Goal: Communication & Community: Answer question/provide support

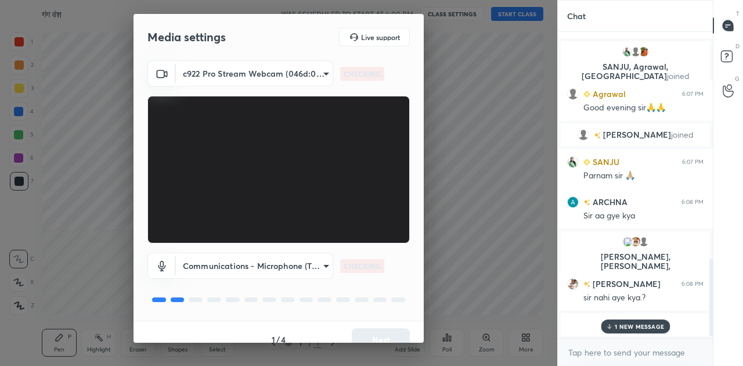
scroll to position [914, 0]
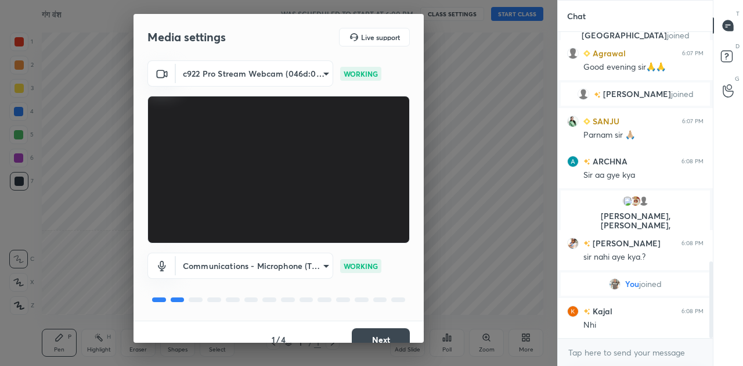
click at [374, 337] on button "Next" at bounding box center [381, 339] width 58 height 23
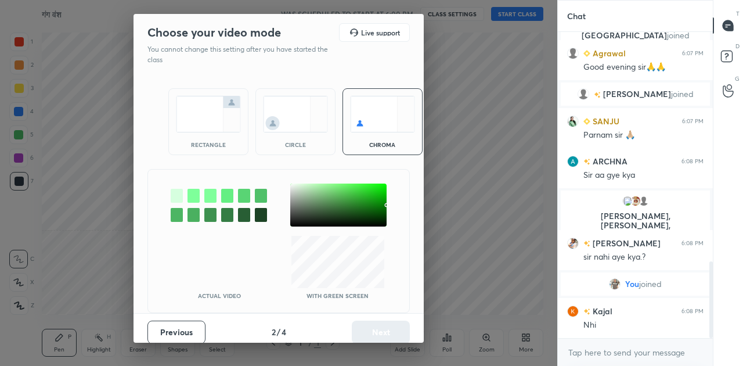
click at [197, 107] on img at bounding box center [208, 114] width 65 height 37
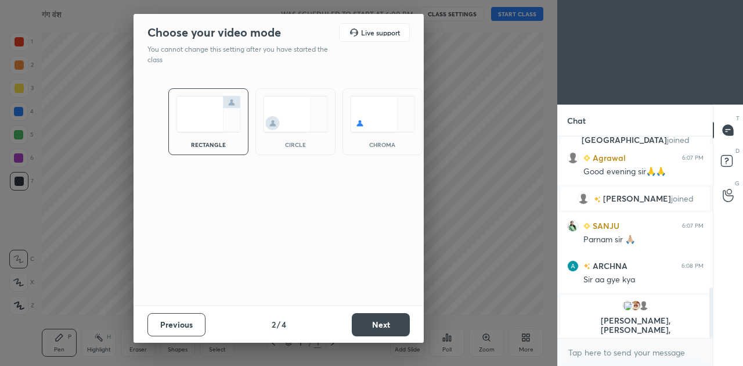
click at [405, 325] on button "Next" at bounding box center [381, 324] width 58 height 23
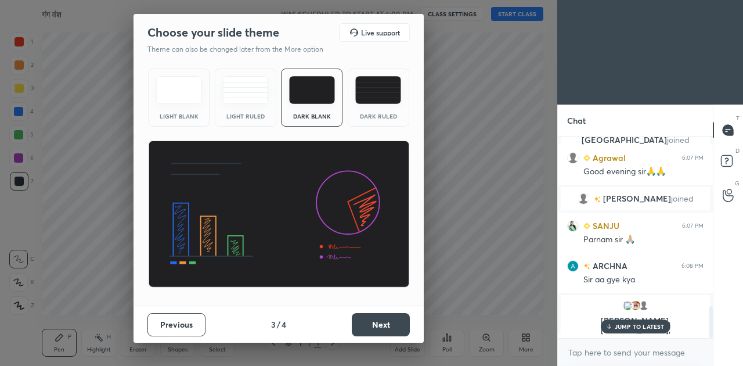
scroll to position [1058, 0]
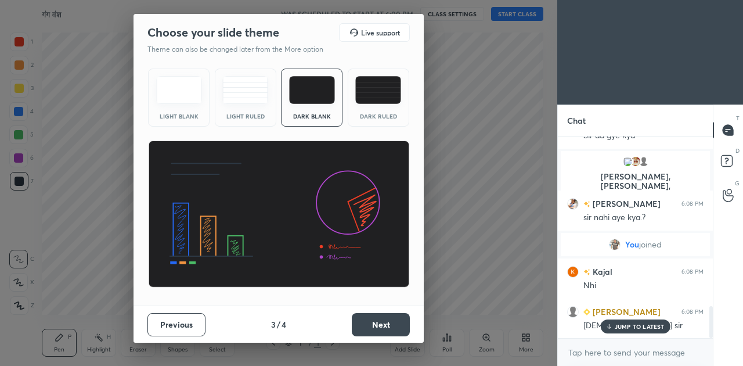
click at [405, 325] on button "Next" at bounding box center [381, 324] width 58 height 23
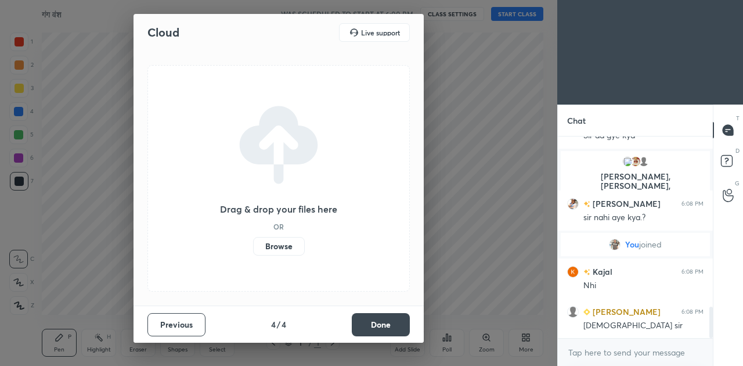
scroll to position [1099, 0]
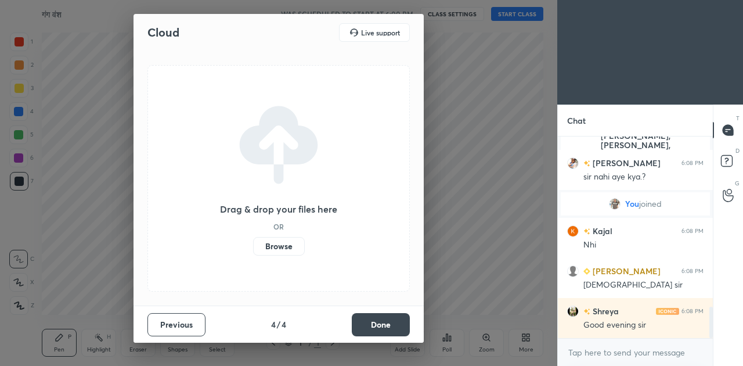
click at [405, 325] on button "Done" at bounding box center [381, 324] width 58 height 23
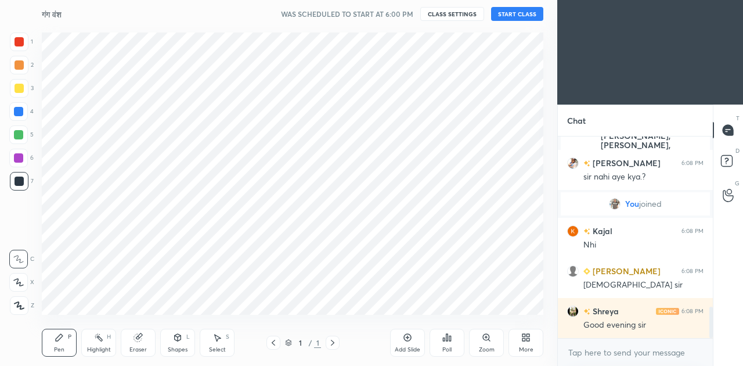
click at [515, 10] on button "START CLASS" at bounding box center [517, 14] width 52 height 14
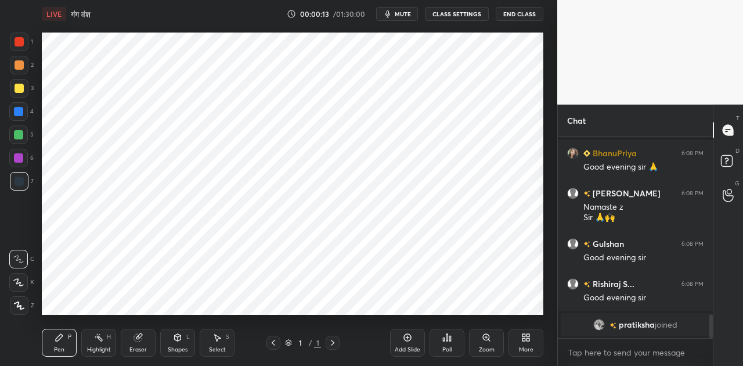
scroll to position [1485, 0]
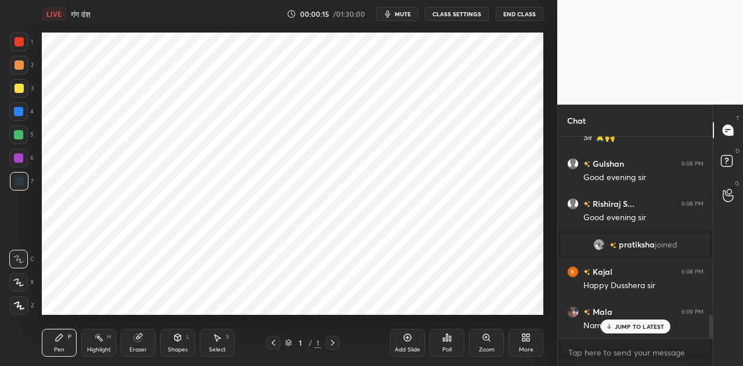
click at [527, 343] on div "More" at bounding box center [525, 342] width 35 height 28
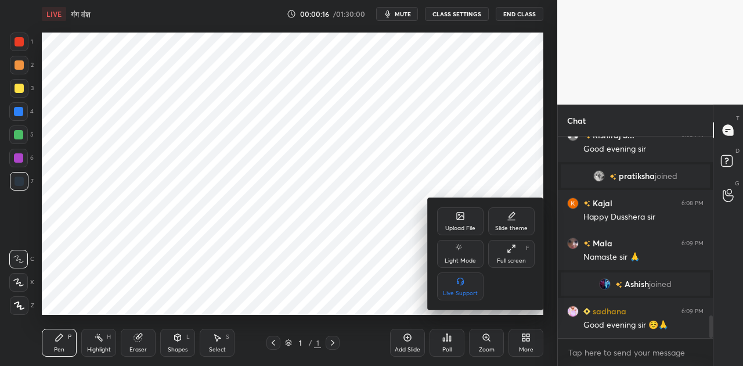
click at [464, 222] on div "Upload File" at bounding box center [460, 221] width 46 height 28
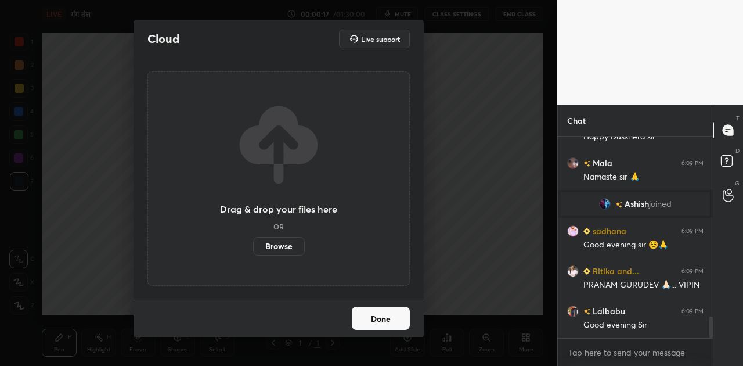
click at [284, 242] on label "Browse" at bounding box center [279, 246] width 52 height 19
click at [253, 242] on input "Browse" at bounding box center [253, 246] width 0 height 19
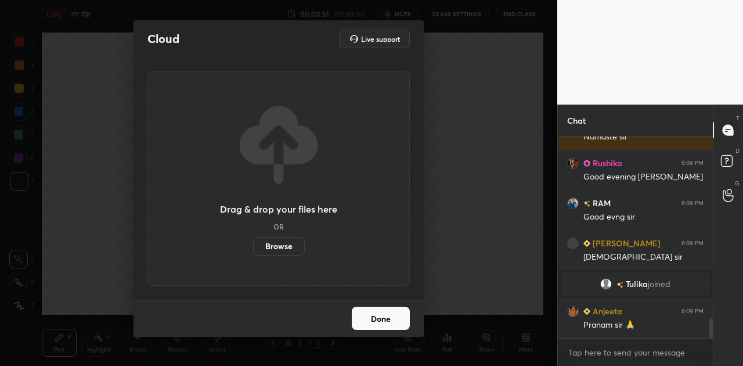
scroll to position [1885, 0]
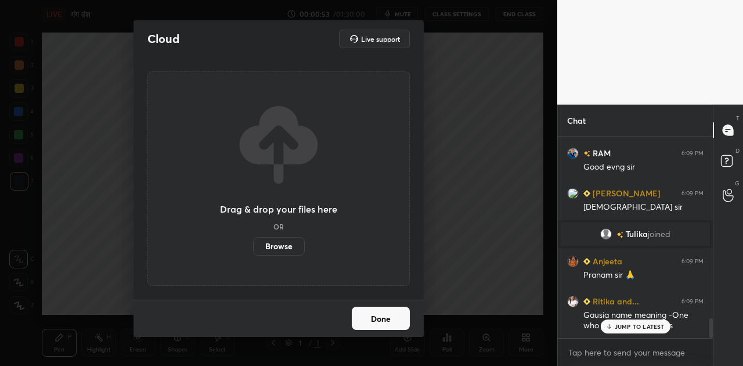
click at [395, 326] on button "Done" at bounding box center [381, 317] width 58 height 23
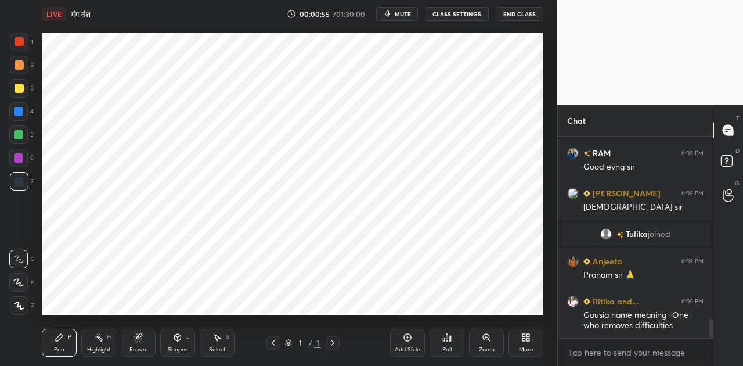
scroll to position [1925, 0]
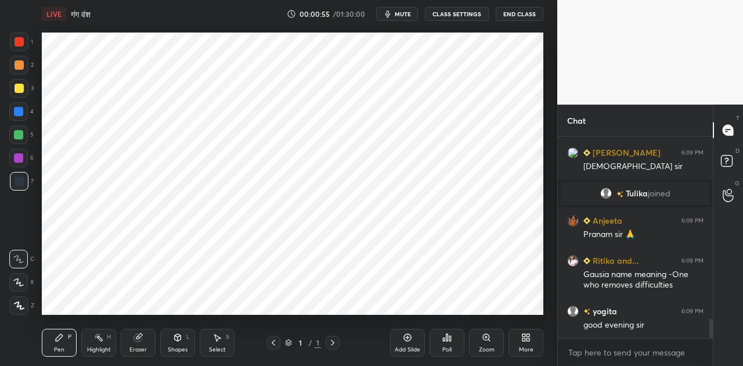
click at [402, 12] on span "mute" at bounding box center [403, 14] width 16 height 8
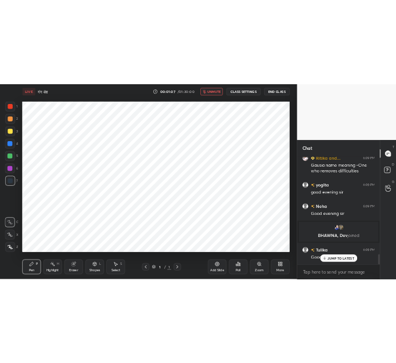
scroll to position [1917, 0]
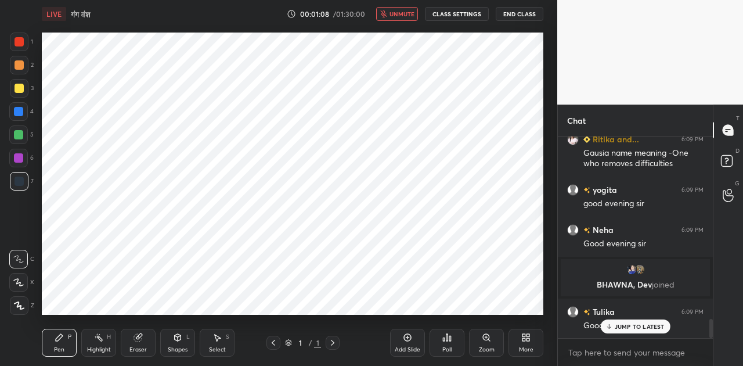
click at [526, 337] on icon at bounding box center [525, 336] width 9 height 9
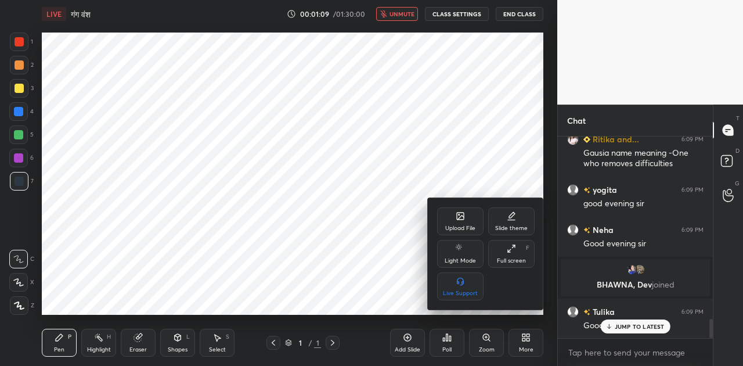
click at [461, 217] on icon at bounding box center [460, 217] width 6 height 4
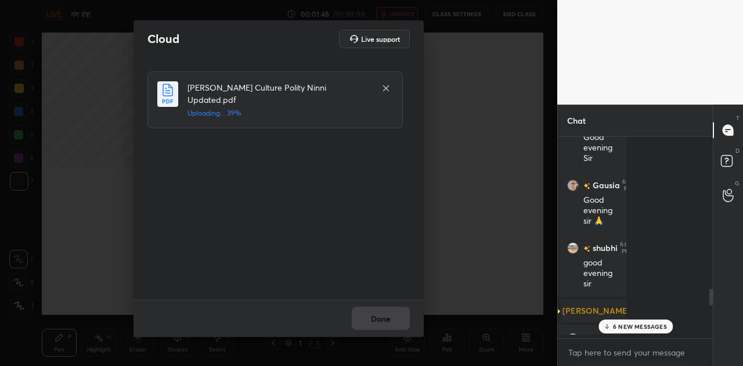
scroll to position [3, 3]
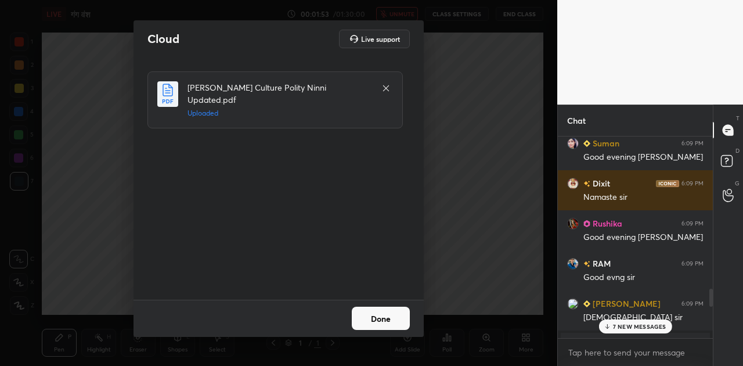
click at [382, 319] on button "Done" at bounding box center [381, 317] width 58 height 23
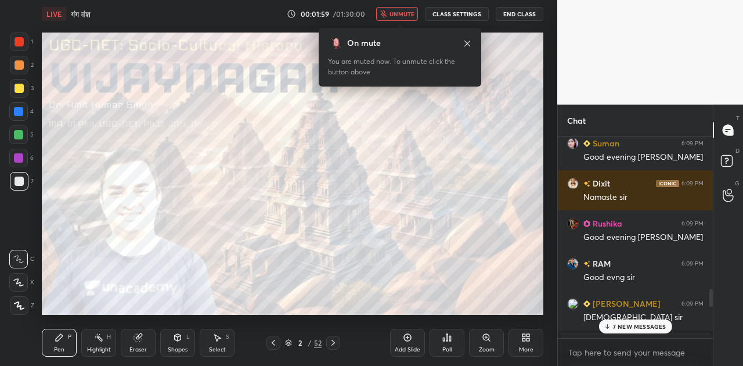
click at [408, 10] on span "unmute" at bounding box center [401, 14] width 25 height 8
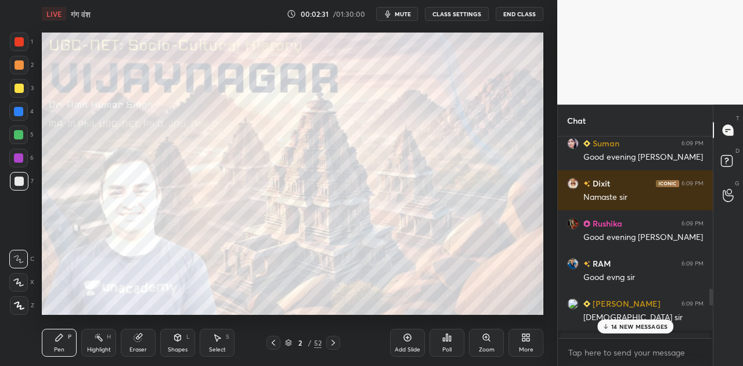
click at [650, 324] on p "14 NEW MESSAGES" at bounding box center [639, 326] width 56 height 7
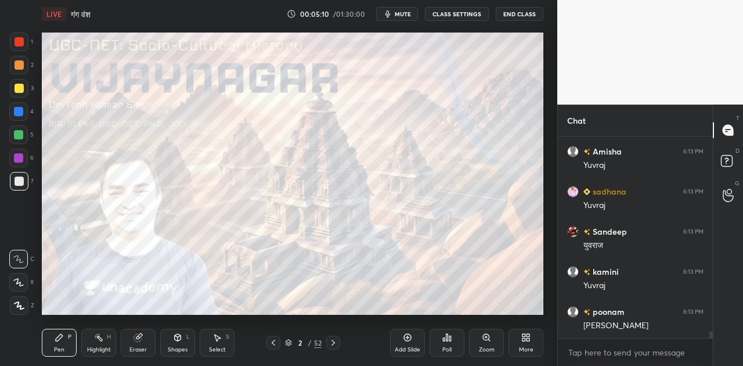
scroll to position [5515, 0]
click at [622, 327] on div "Yuvraj" at bounding box center [643, 325] width 120 height 12
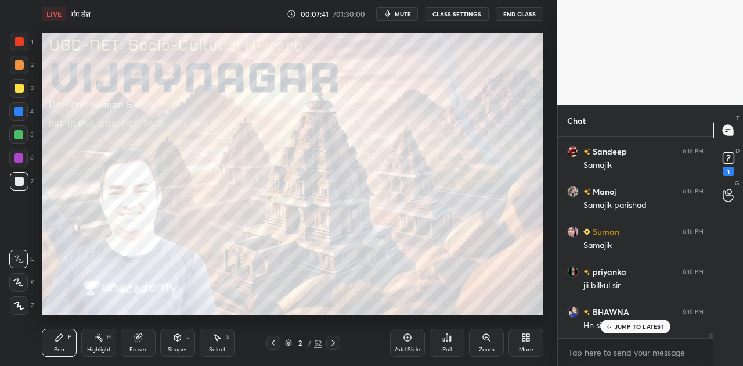
scroll to position [8427, 0]
click at [615, 329] on p "JUMP TO LATEST" at bounding box center [639, 326] width 50 height 7
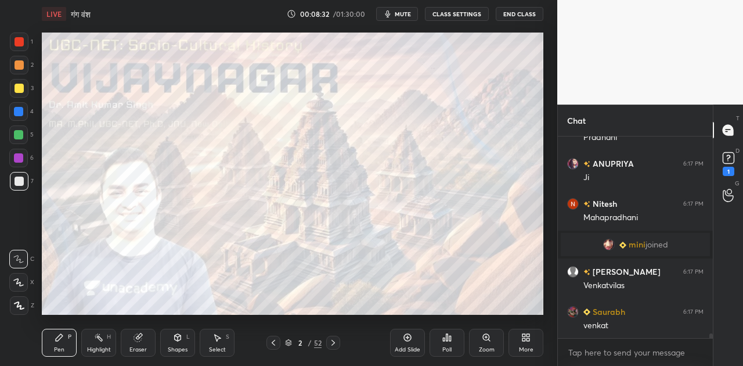
scroll to position [8913, 0]
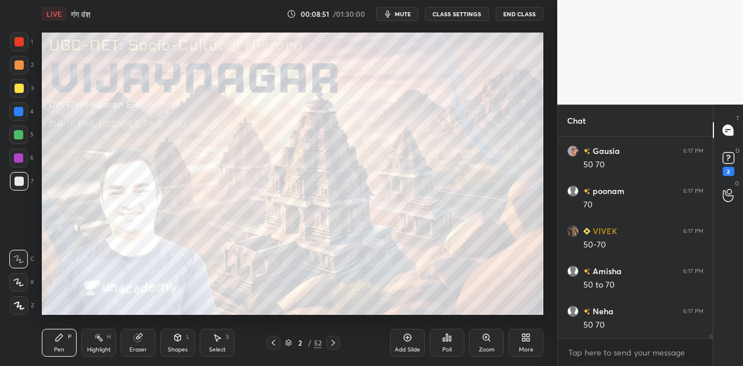
click at [411, 13] on span "mute" at bounding box center [403, 14] width 16 height 8
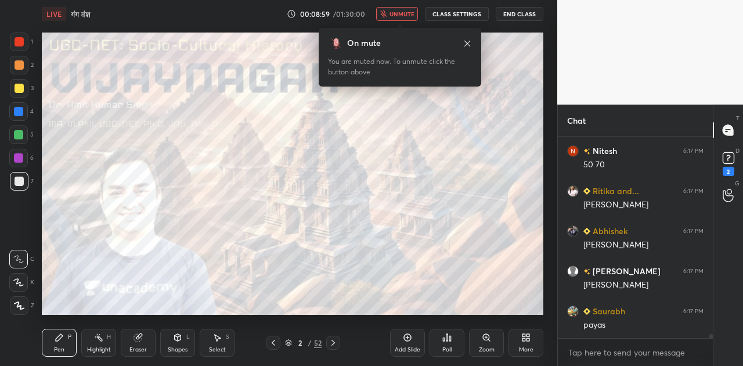
click at [411, 13] on span "unmute" at bounding box center [401, 14] width 25 height 8
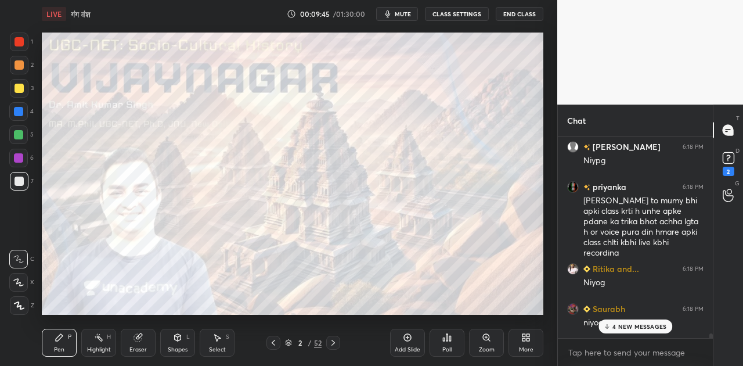
click at [405, 15] on span "mute" at bounding box center [403, 14] width 16 height 8
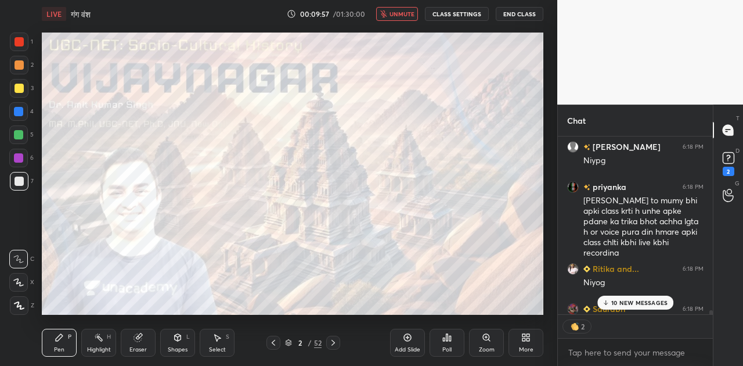
click at [405, 15] on span "unmute" at bounding box center [401, 14] width 25 height 8
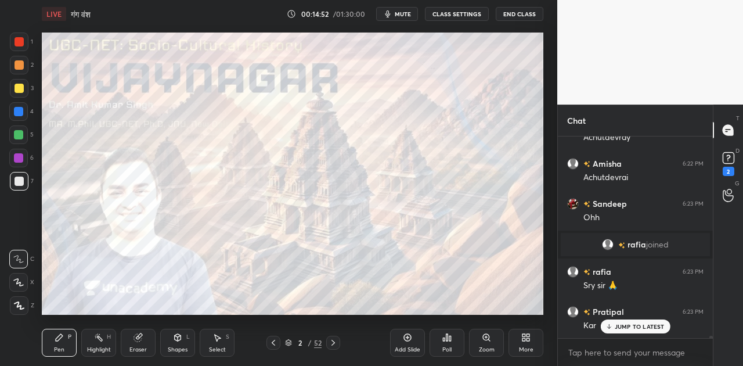
scroll to position [17197, 0]
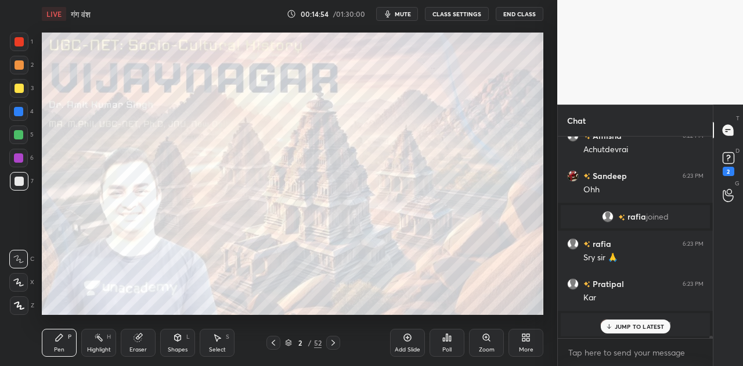
click at [638, 326] on p "JUMP TO LATEST" at bounding box center [639, 326] width 50 height 7
click at [330, 343] on icon at bounding box center [332, 342] width 9 height 9
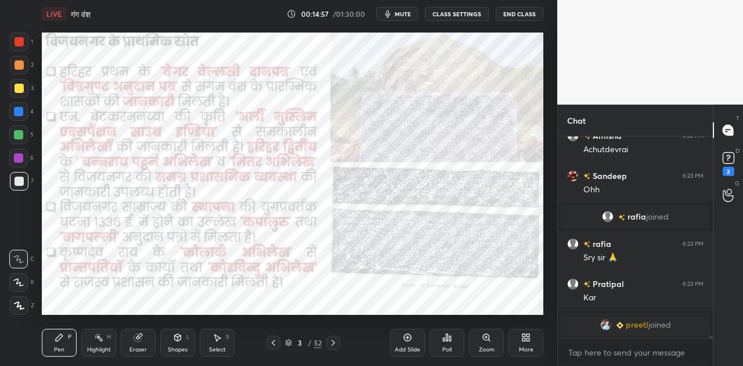
click at [330, 343] on icon at bounding box center [332, 342] width 9 height 9
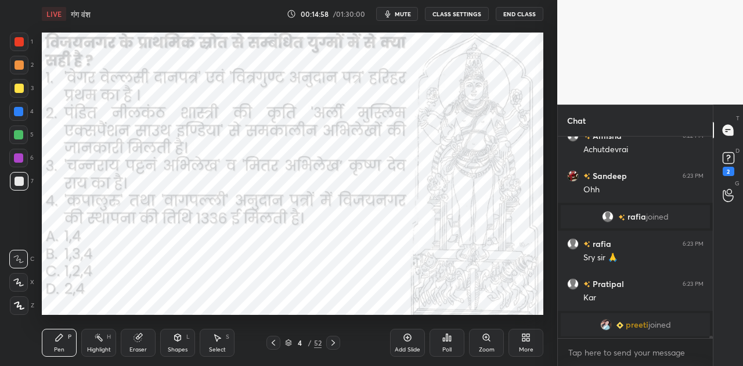
click at [330, 343] on icon at bounding box center [332, 342] width 9 height 9
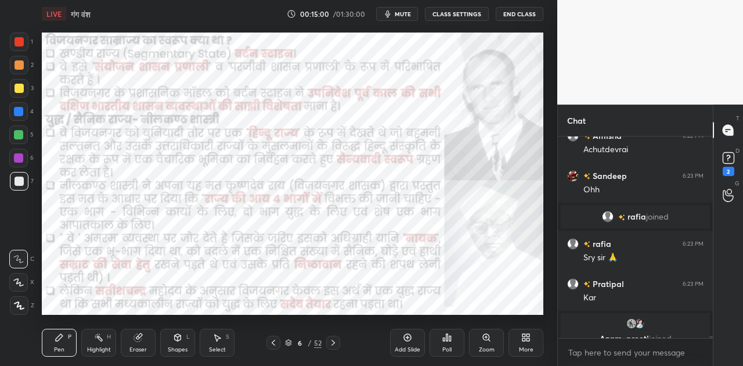
scroll to position [17211, 0]
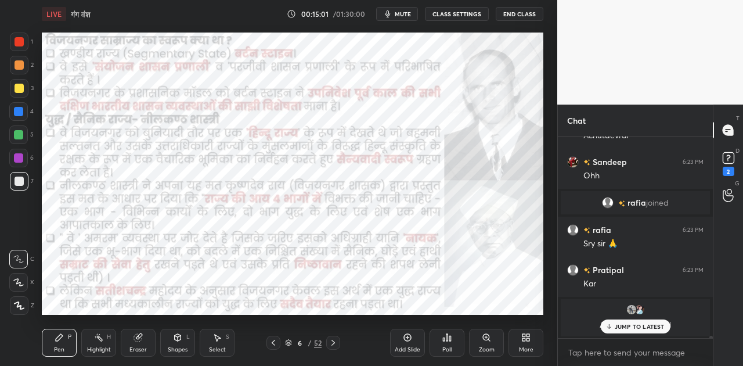
click at [330, 343] on icon at bounding box center [332, 342] width 9 height 9
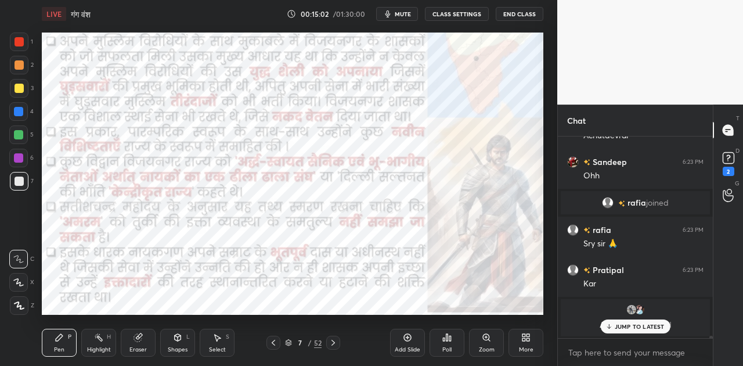
scroll to position [17218, 0]
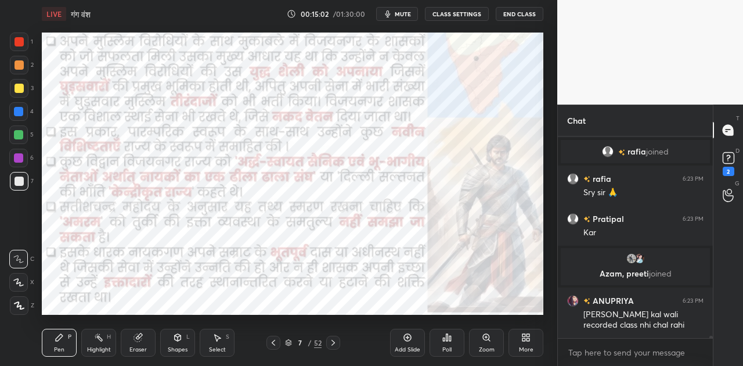
click at [330, 343] on icon at bounding box center [332, 342] width 9 height 9
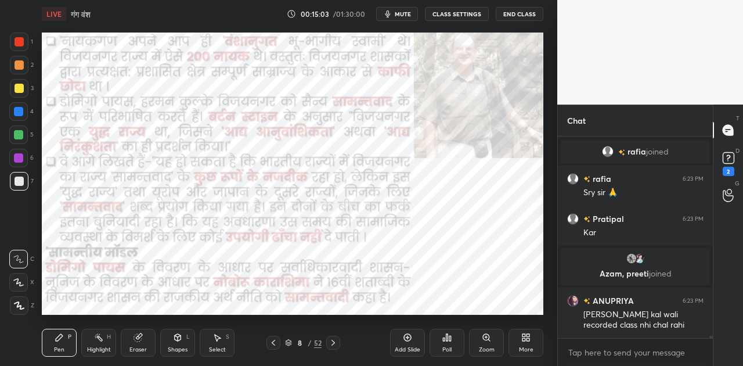
click at [330, 343] on icon at bounding box center [332, 342] width 9 height 9
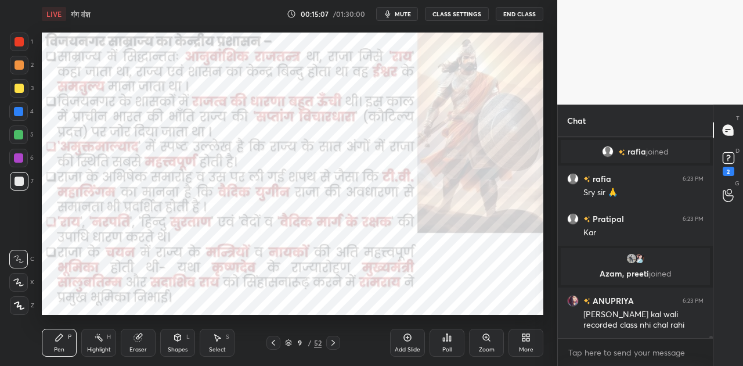
click at [330, 343] on icon at bounding box center [332, 342] width 9 height 9
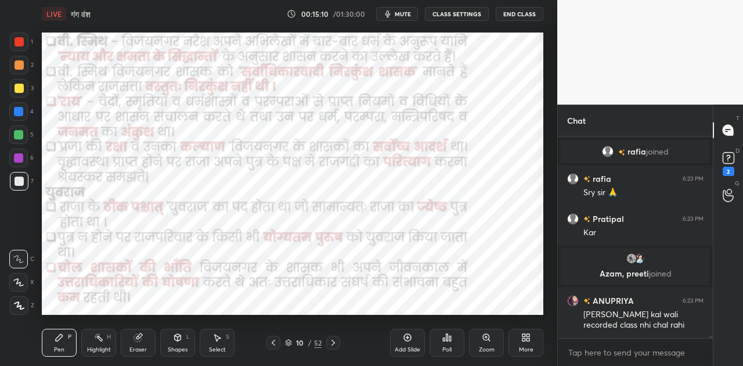
click at [330, 343] on icon at bounding box center [332, 342] width 9 height 9
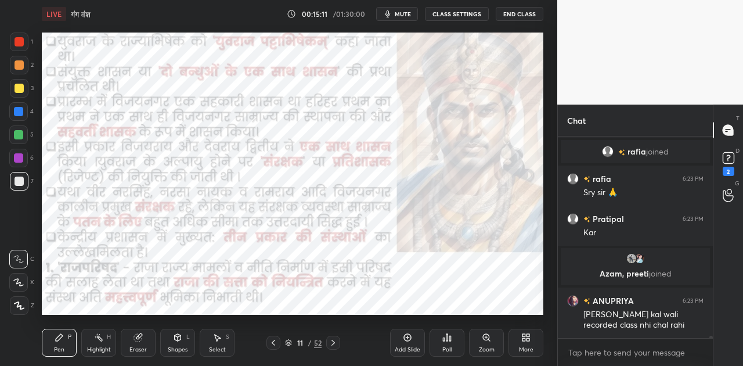
click at [330, 343] on icon at bounding box center [332, 342] width 9 height 9
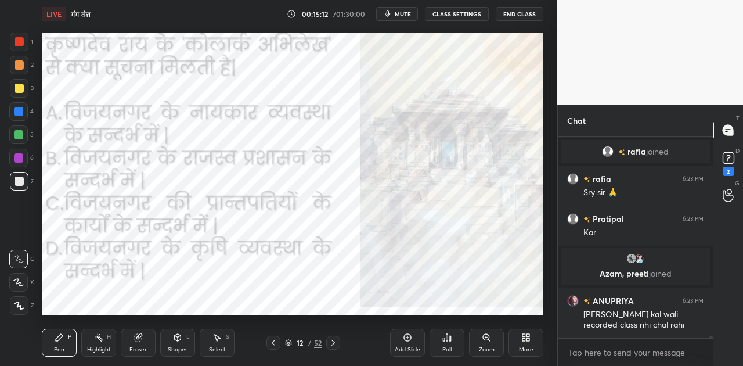
click at [330, 343] on icon at bounding box center [332, 342] width 9 height 9
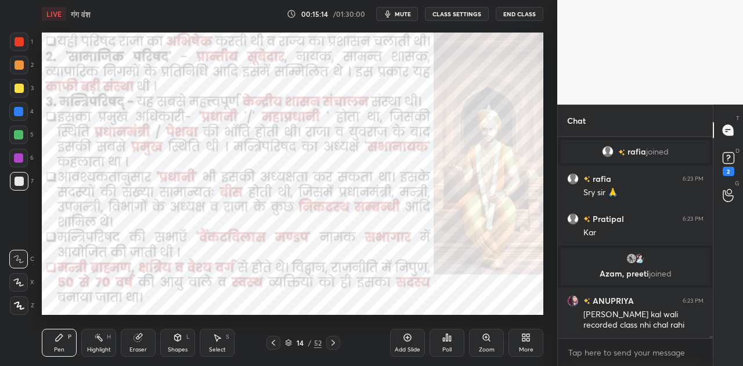
click at [330, 343] on icon at bounding box center [332, 342] width 9 height 9
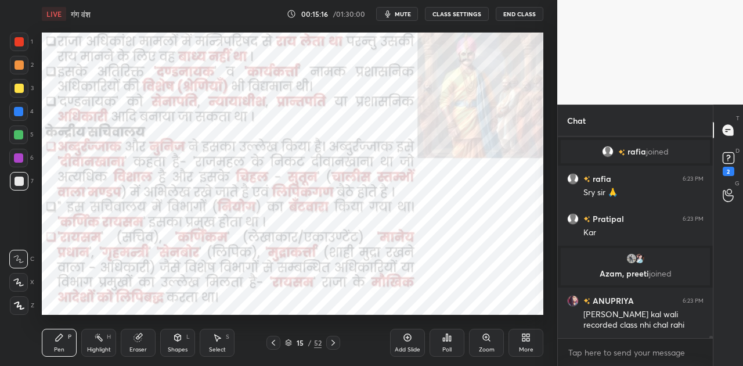
click at [330, 343] on icon at bounding box center [332, 342] width 9 height 9
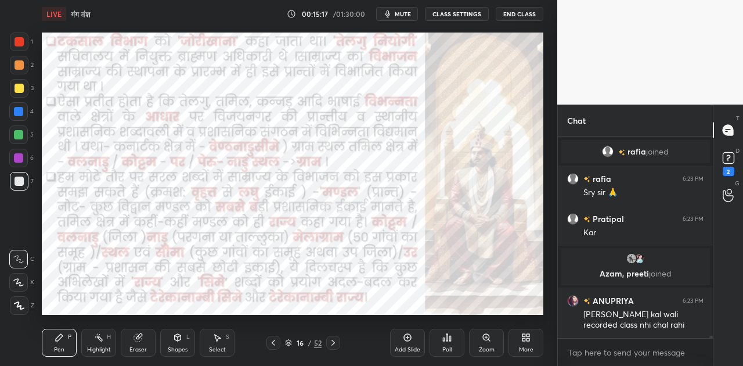
click at [330, 343] on icon at bounding box center [332, 342] width 9 height 9
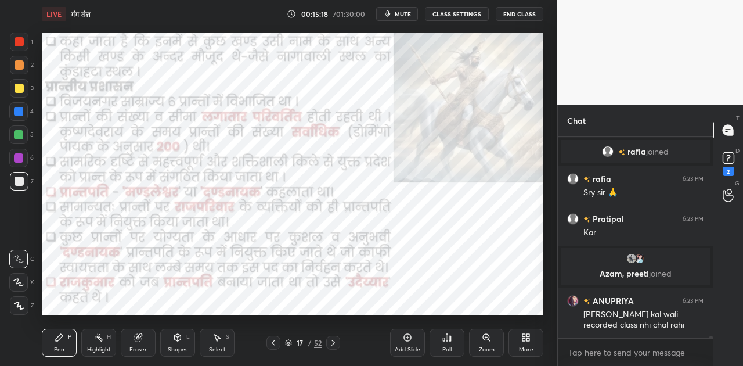
click at [330, 343] on icon at bounding box center [332, 342] width 9 height 9
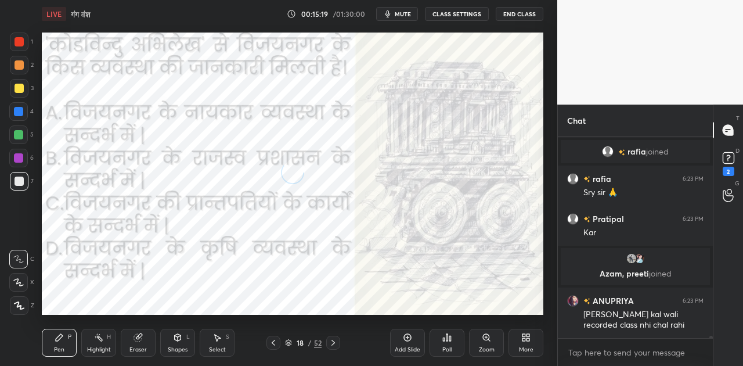
scroll to position [17258, 0]
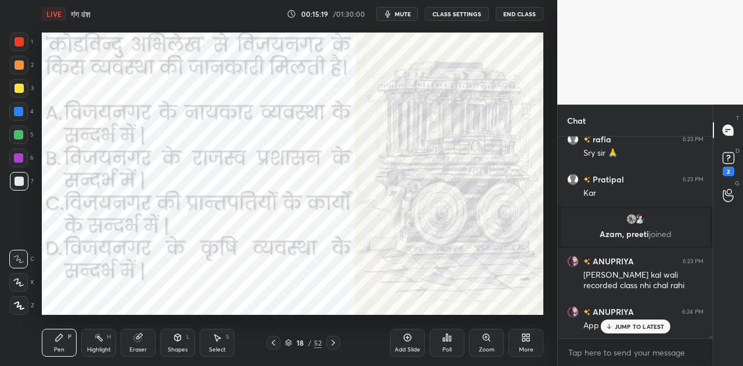
click at [330, 343] on icon at bounding box center [332, 342] width 9 height 9
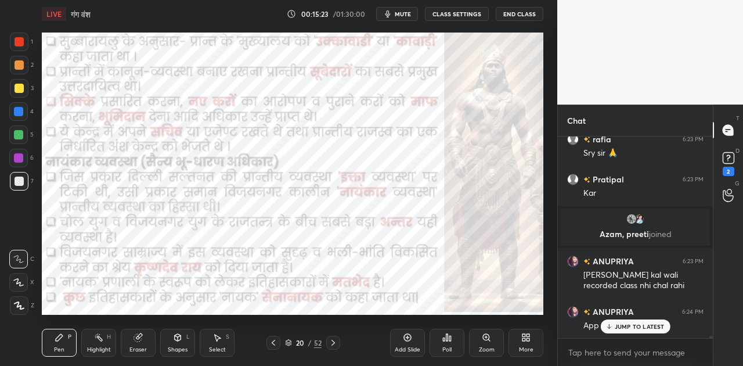
click at [330, 343] on icon at bounding box center [332, 342] width 9 height 9
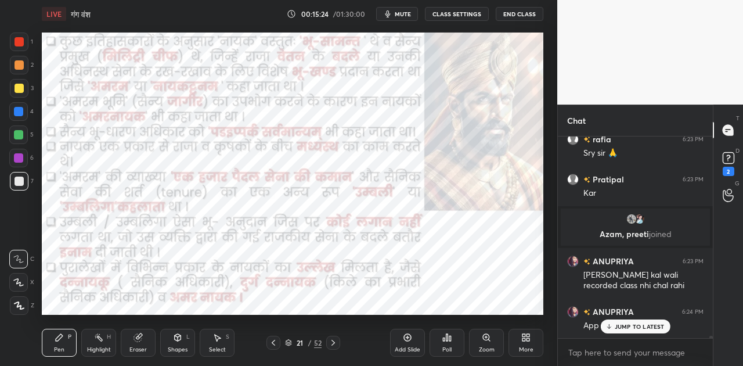
scroll to position [17298, 0]
click at [330, 343] on icon at bounding box center [332, 342] width 9 height 9
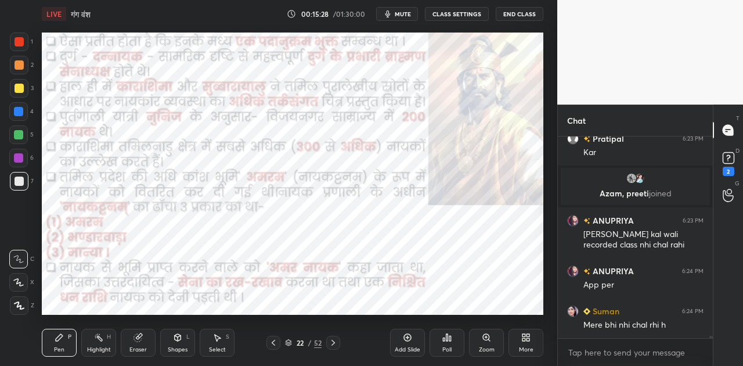
click at [330, 343] on icon at bounding box center [332, 342] width 9 height 9
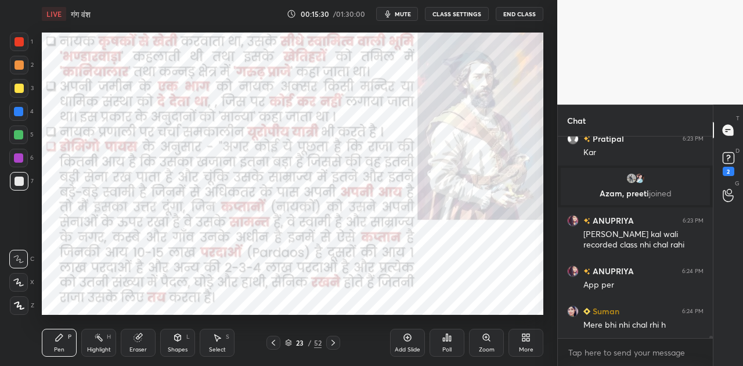
click at [330, 343] on icon at bounding box center [332, 342] width 9 height 9
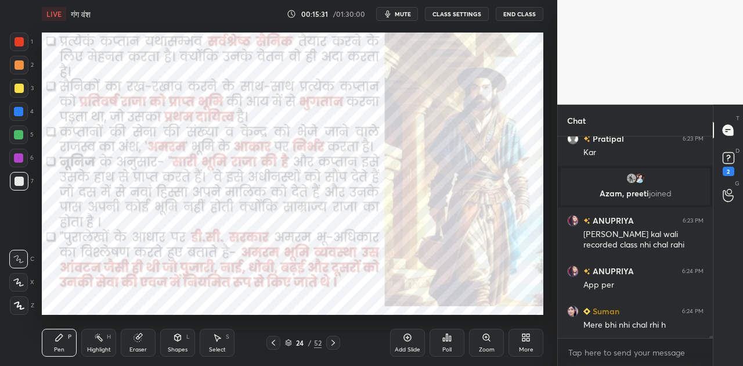
click at [330, 343] on icon at bounding box center [332, 342] width 9 height 9
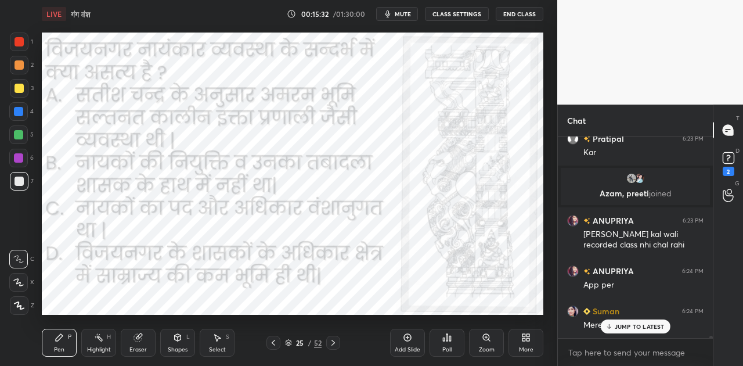
scroll to position [17338, 0]
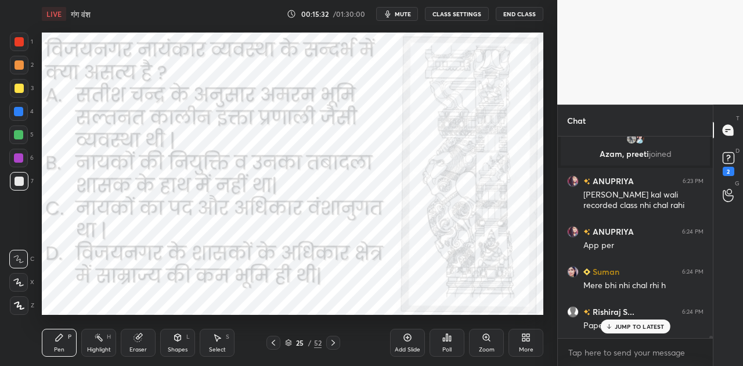
click at [330, 343] on icon at bounding box center [332, 342] width 9 height 9
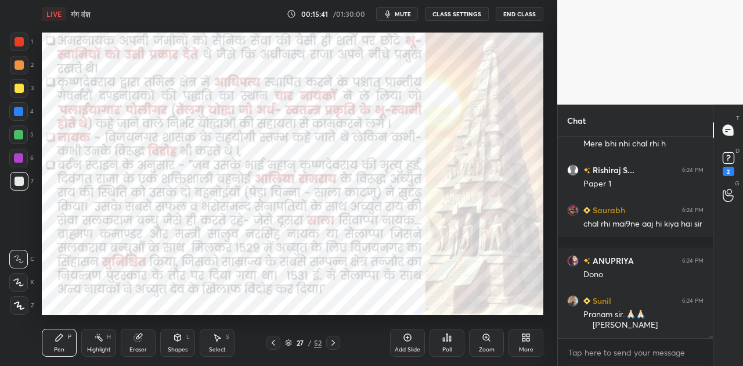
scroll to position [17519, 0]
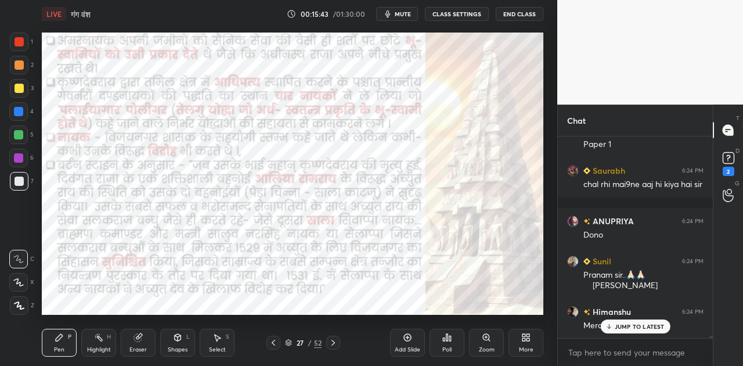
click at [330, 343] on icon at bounding box center [332, 342] width 9 height 9
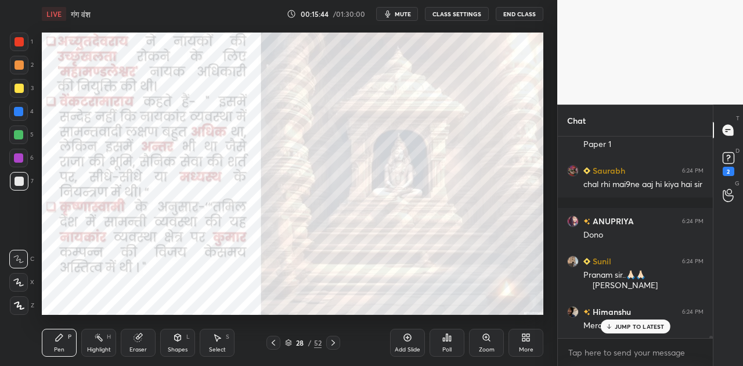
click at [330, 343] on icon at bounding box center [332, 342] width 9 height 9
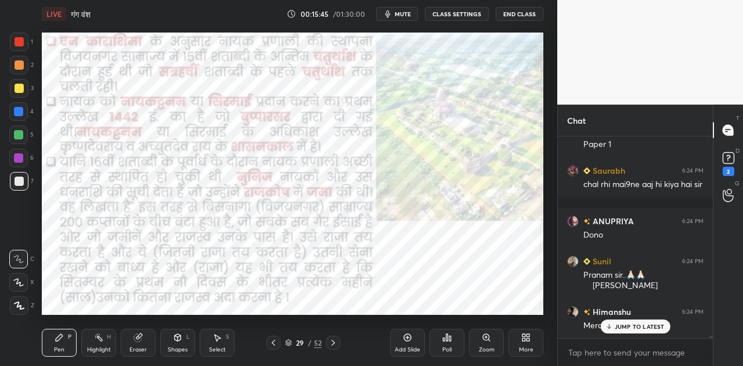
scroll to position [17559, 0]
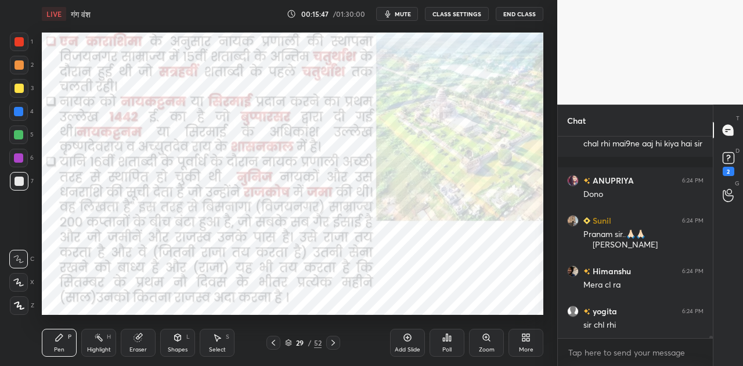
click at [330, 343] on icon at bounding box center [332, 342] width 9 height 9
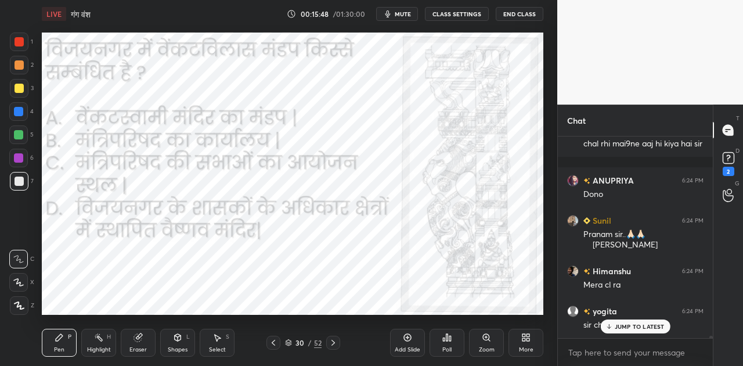
scroll to position [17609, 0]
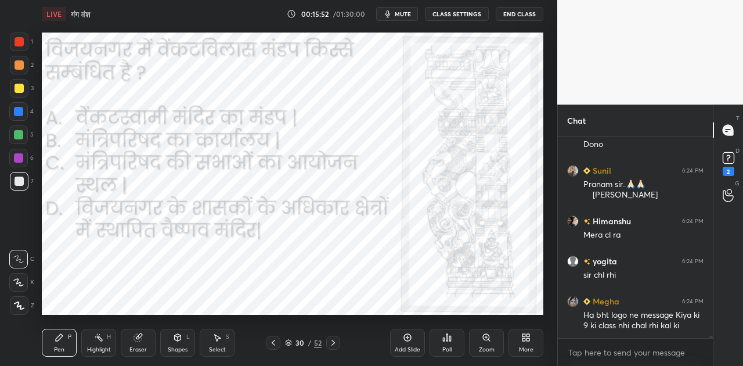
click at [635, 327] on div "ANUPRIYA 6:24 PM Dono Sunil 6:24 PM Pranam sir..🙏🏻🙏🏻 [PERSON_NAME] Himanshu 6:2…" at bounding box center [635, 236] width 155 height 201
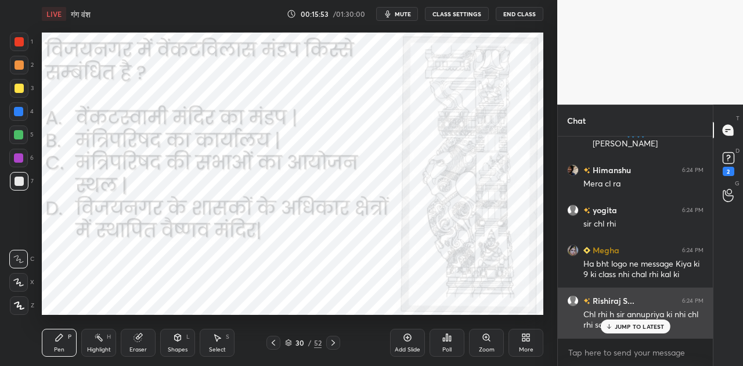
scroll to position [17700, 0]
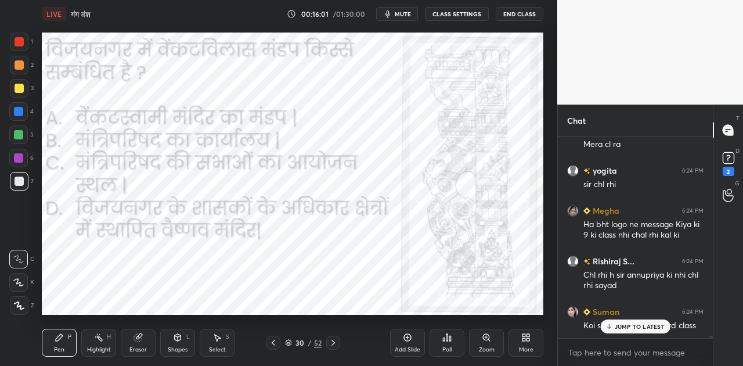
click at [636, 324] on p "JUMP TO LATEST" at bounding box center [639, 326] width 50 height 7
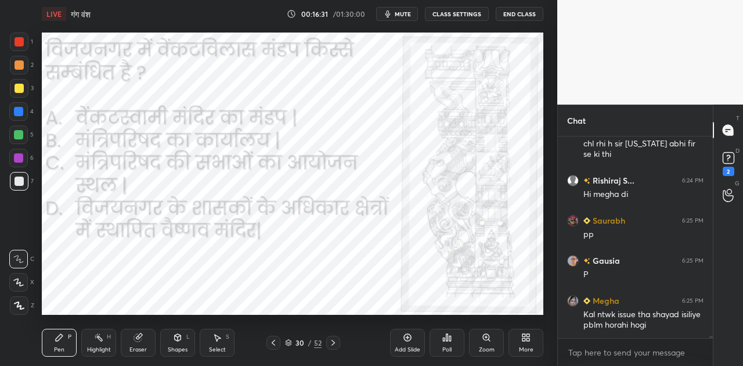
scroll to position [18041, 0]
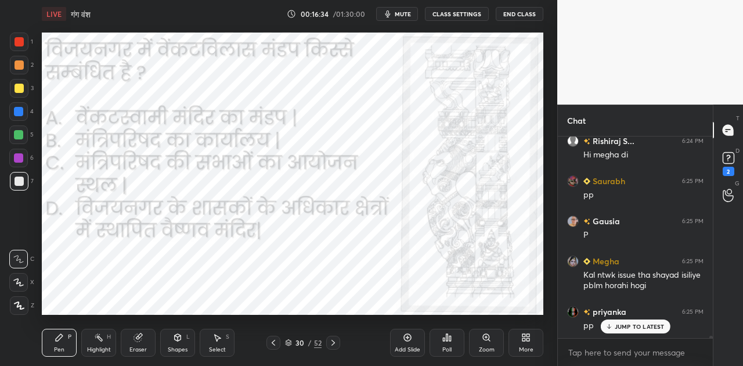
click at [632, 323] on p "JUMP TO LATEST" at bounding box center [639, 326] width 50 height 7
click at [448, 346] on div "Poll" at bounding box center [446, 349] width 9 height 6
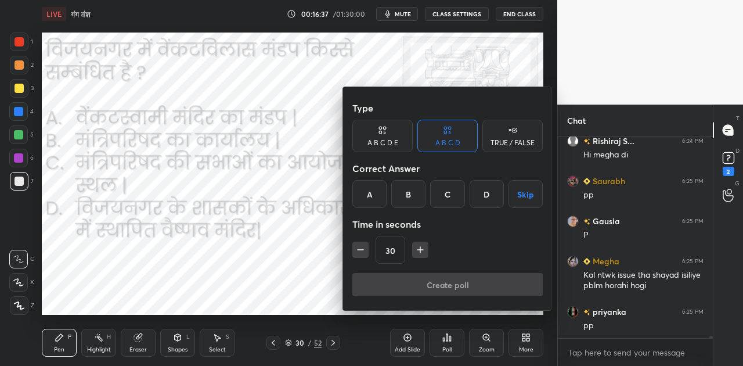
click at [449, 196] on div "C" at bounding box center [447, 194] width 34 height 28
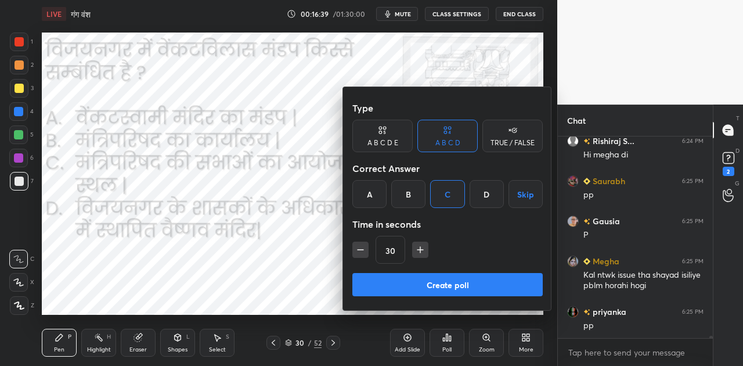
click at [463, 288] on button "Create poll" at bounding box center [447, 284] width 190 height 23
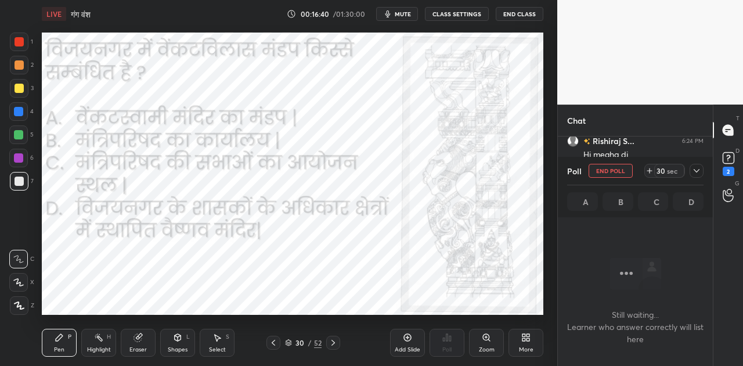
scroll to position [165, 151]
click at [405, 15] on span "mute" at bounding box center [403, 14] width 16 height 8
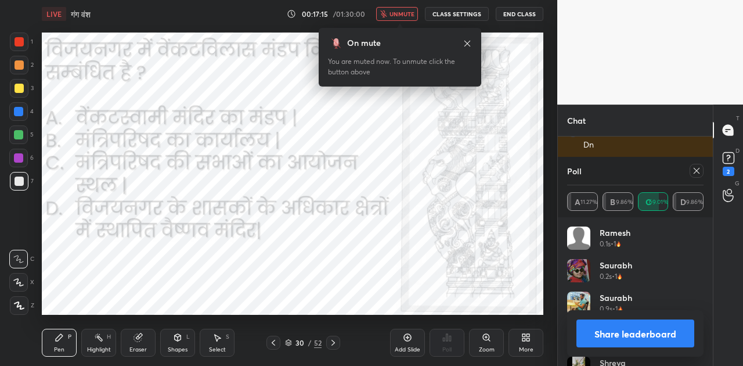
scroll to position [18382, 0]
click at [403, 16] on span "unmute" at bounding box center [401, 14] width 25 height 8
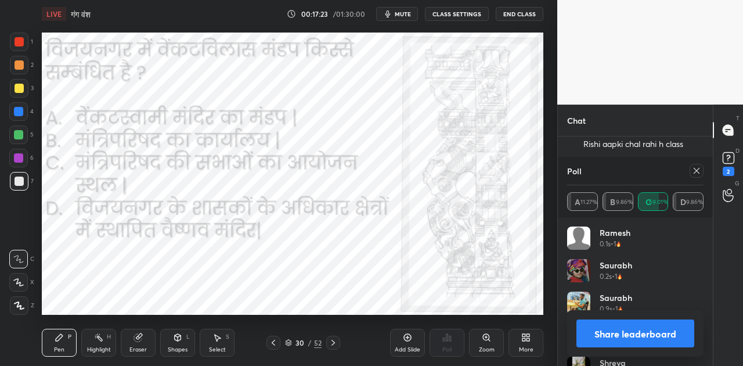
click at [646, 336] on button "Share leaderboard" at bounding box center [635, 333] width 118 height 28
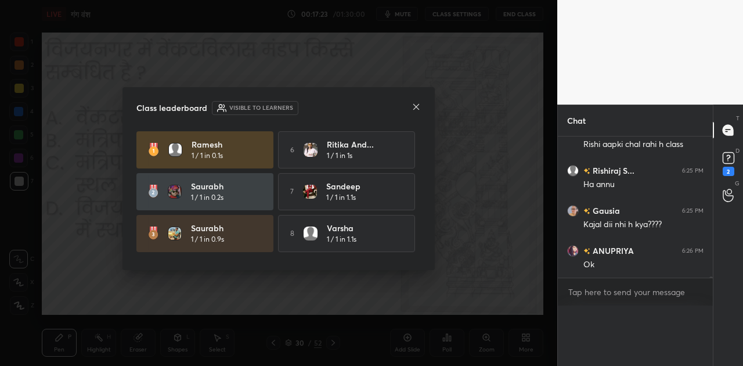
scroll to position [190, 151]
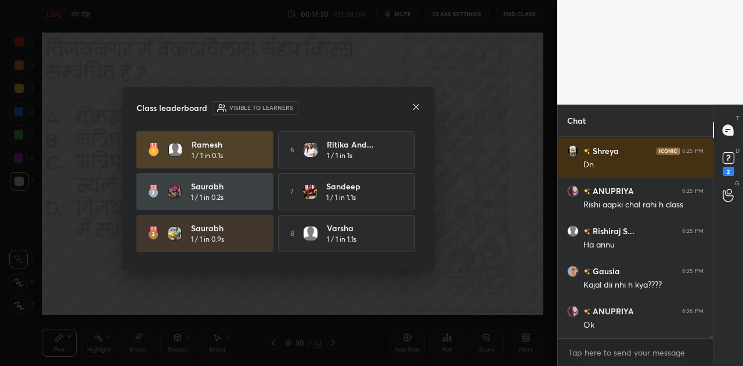
click at [413, 109] on icon at bounding box center [415, 106] width 9 height 9
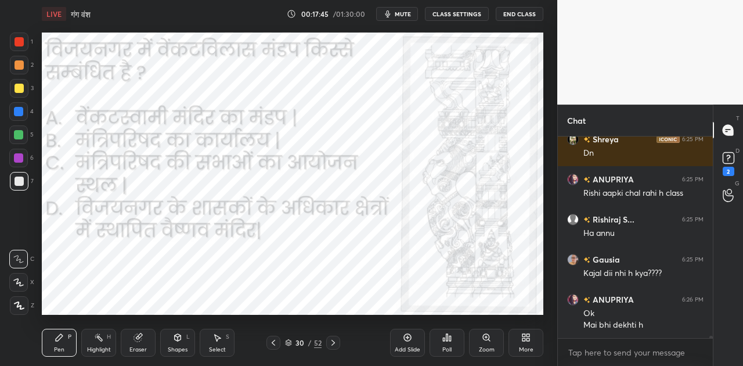
click at [404, 341] on icon at bounding box center [407, 336] width 9 height 9
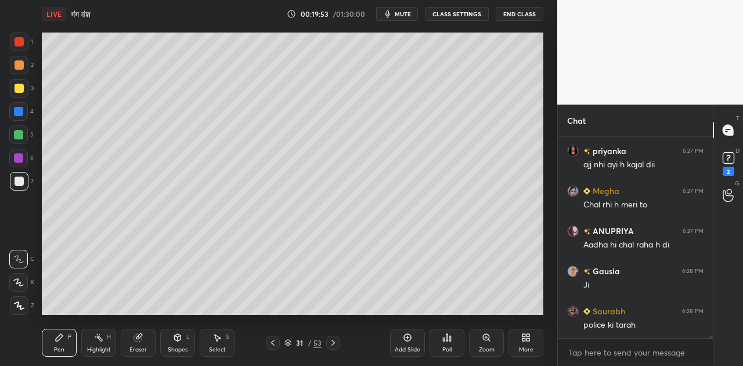
scroll to position [18784, 0]
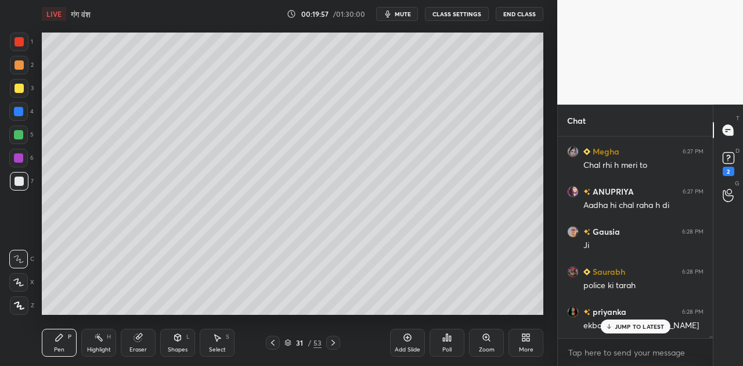
click at [615, 324] on p "JUMP TO LATEST" at bounding box center [639, 326] width 50 height 7
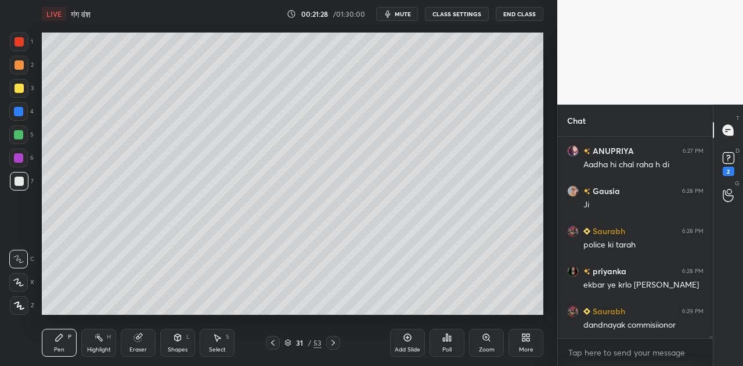
click at [175, 338] on icon at bounding box center [178, 337] width 6 height 7
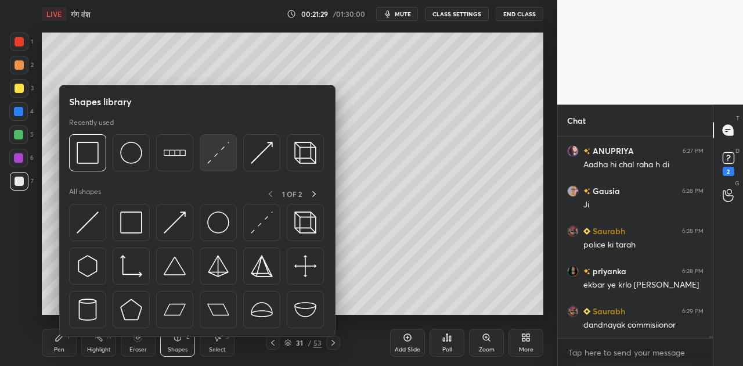
click at [220, 155] on img at bounding box center [218, 153] width 22 height 22
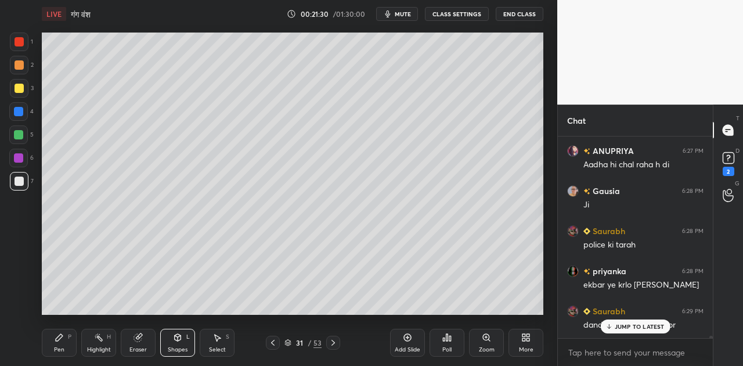
scroll to position [18895, 0]
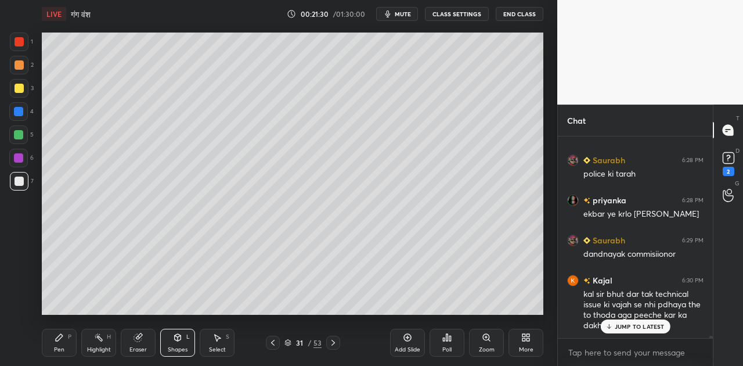
click at [17, 129] on div at bounding box center [18, 134] width 19 height 19
click at [67, 333] on div "Pen P" at bounding box center [59, 342] width 35 height 28
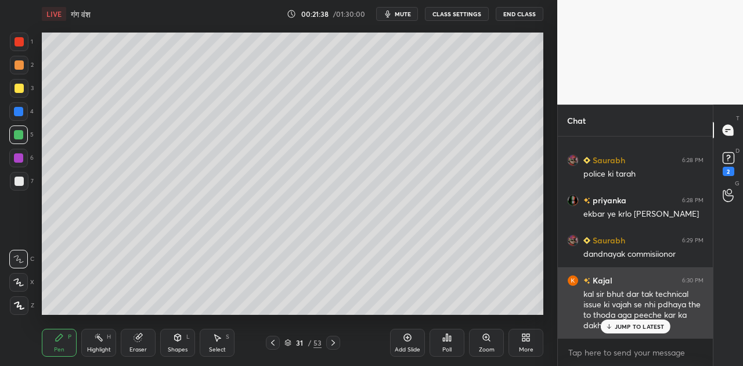
click at [630, 333] on div "Kajal 6:30 PM kal sir bhut dar tak technical issue ki vajah se nhi pdhaya the t…" at bounding box center [635, 302] width 155 height 71
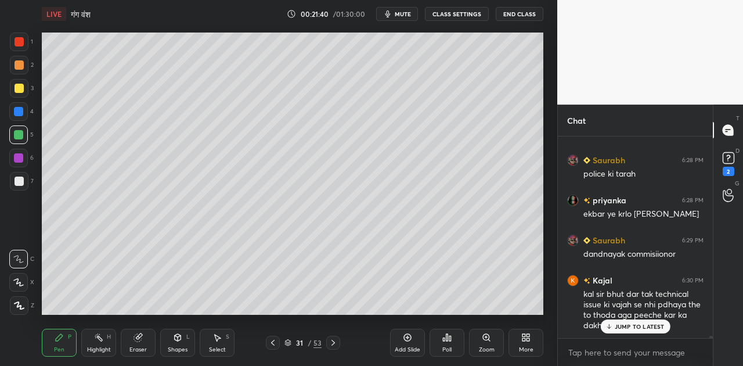
click at [627, 323] on p "JUMP TO LATEST" at bounding box center [639, 326] width 50 height 7
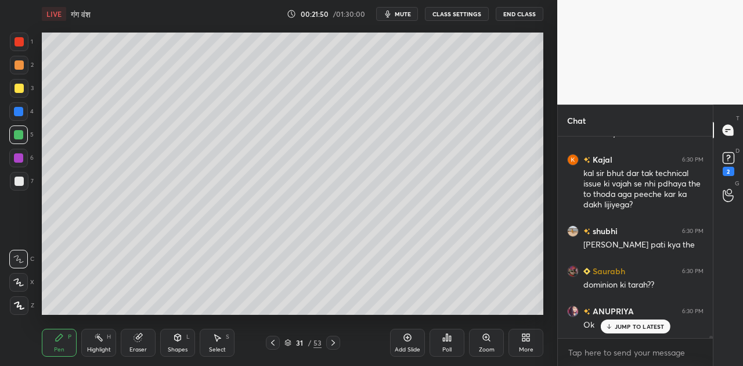
scroll to position [19055, 0]
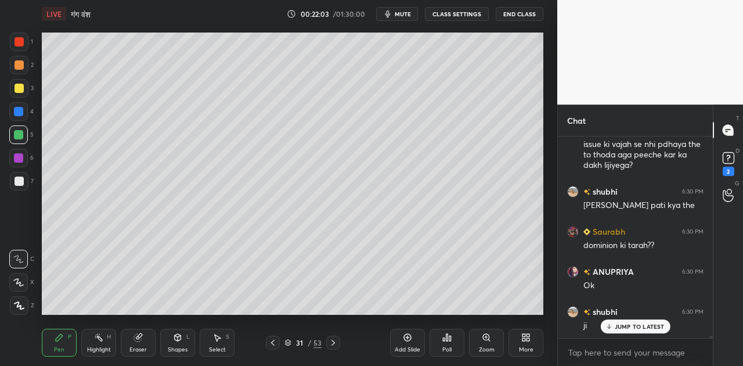
click at [23, 182] on div at bounding box center [19, 180] width 9 height 9
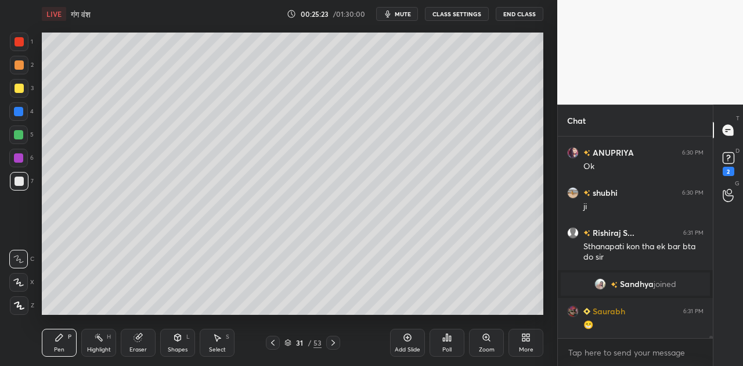
scroll to position [18621, 0]
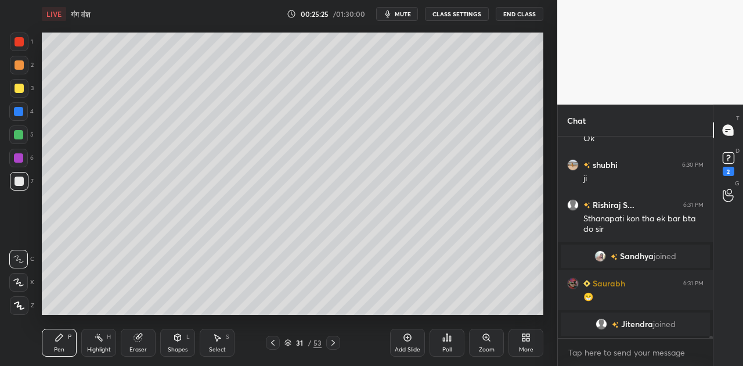
click at [181, 343] on div "Shapes L" at bounding box center [177, 342] width 35 height 28
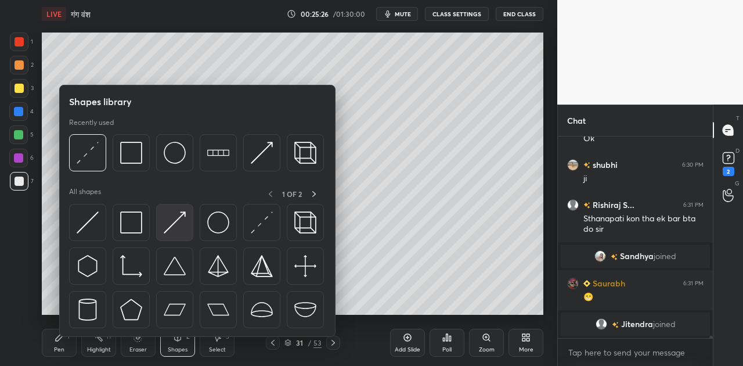
click at [175, 218] on img at bounding box center [175, 222] width 22 height 22
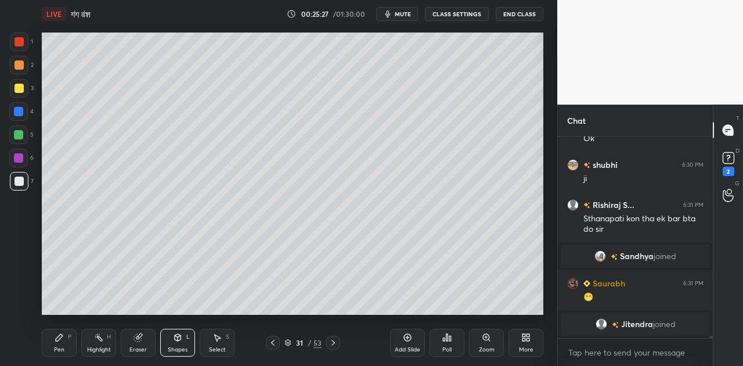
scroll to position [18671, 0]
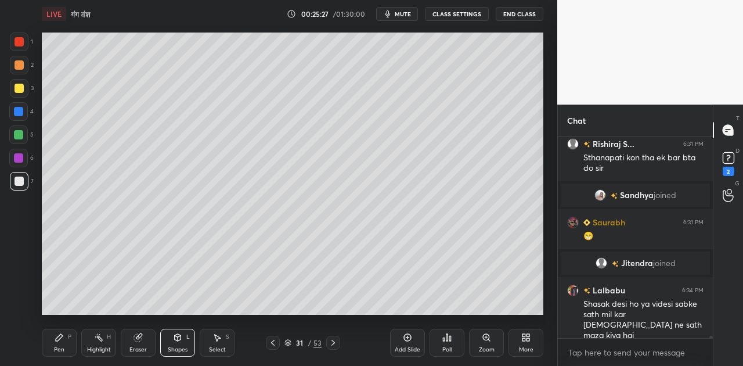
click at [19, 65] on div at bounding box center [19, 64] width 9 height 9
click at [56, 340] on icon at bounding box center [59, 337] width 7 height 7
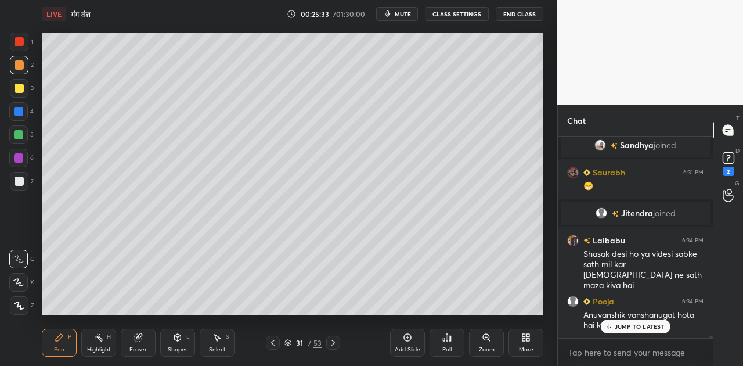
click at [19, 176] on div at bounding box center [19, 181] width 19 height 19
click at [642, 327] on p "JUMP TO LATEST" at bounding box center [639, 326] width 50 height 7
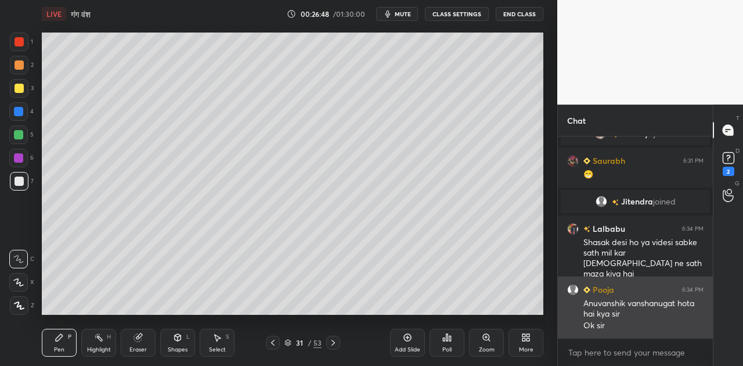
scroll to position [18761, 0]
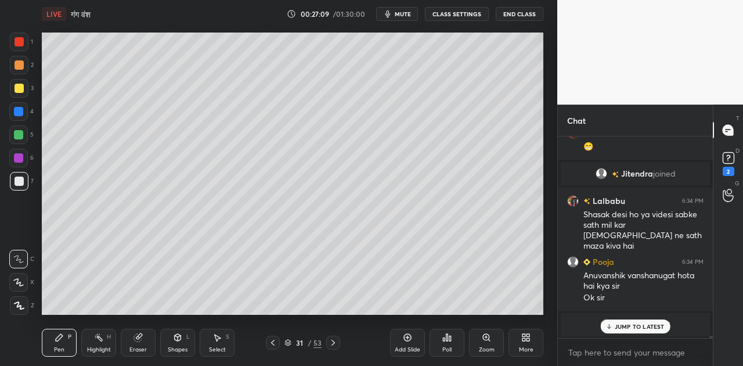
click at [178, 340] on icon at bounding box center [178, 337] width 6 height 7
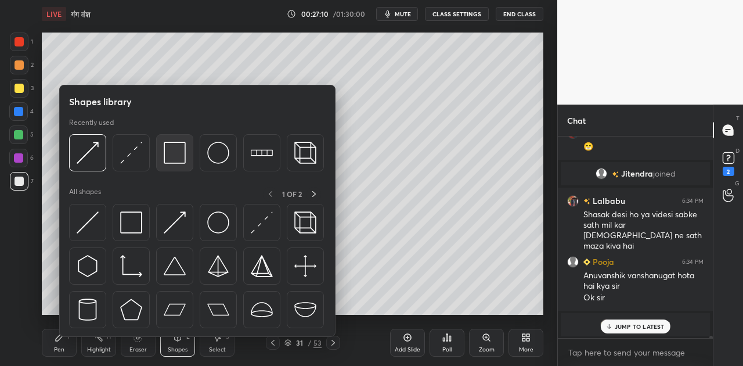
click at [178, 154] on img at bounding box center [175, 153] width 22 height 22
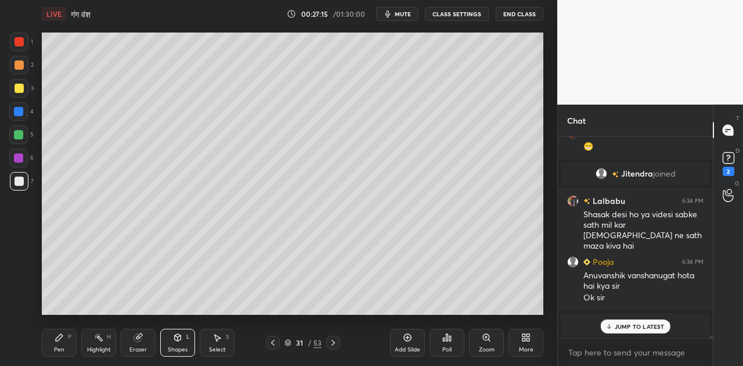
click at [59, 341] on icon at bounding box center [59, 336] width 9 height 9
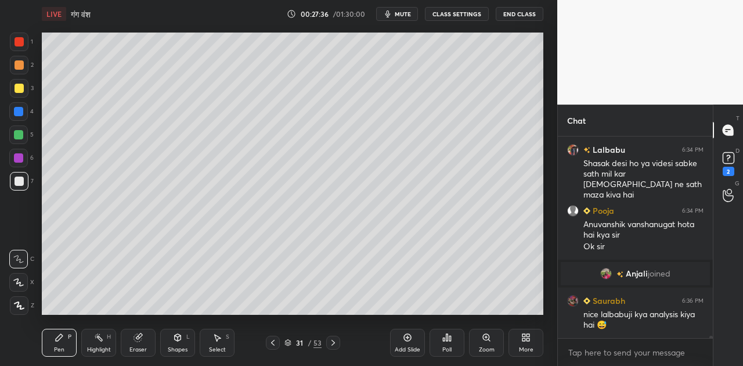
scroll to position [18785, 0]
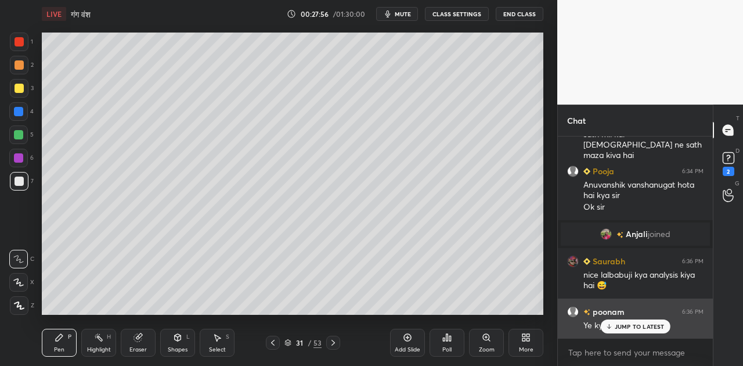
click at [628, 325] on p "JUMP TO LATEST" at bounding box center [639, 326] width 50 height 7
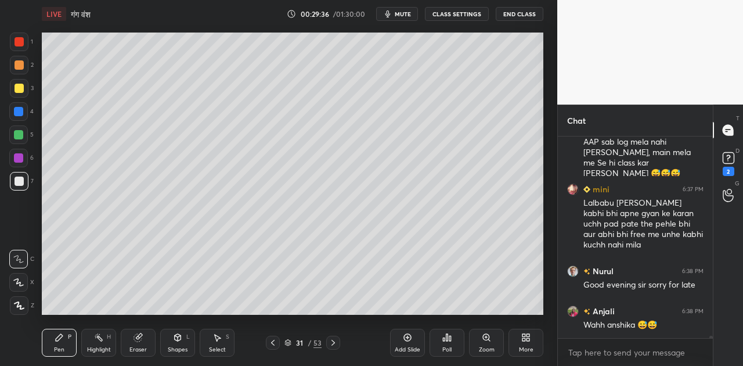
scroll to position [19094, 0]
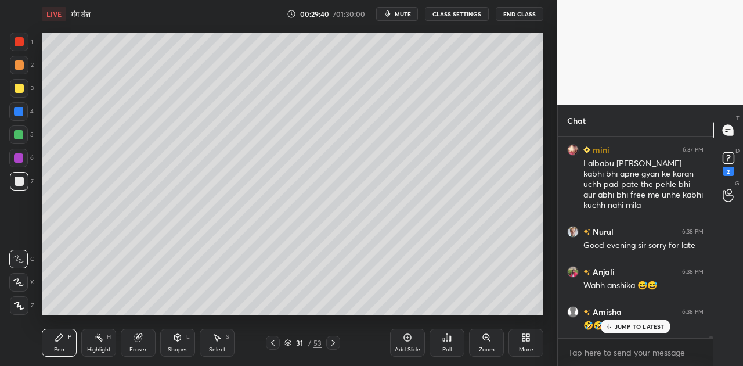
click at [176, 338] on icon at bounding box center [178, 337] width 6 height 7
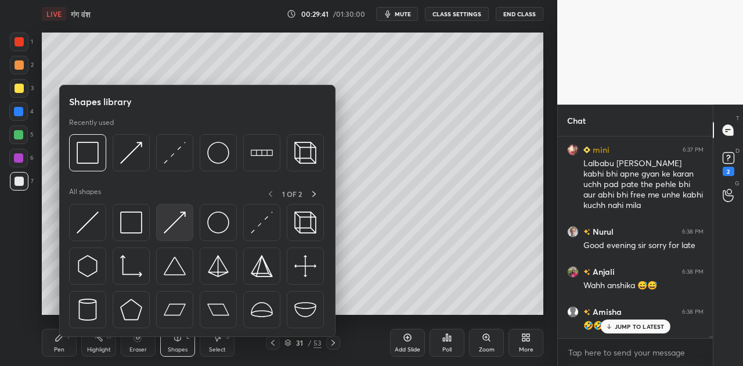
click at [178, 218] on img at bounding box center [175, 222] width 22 height 22
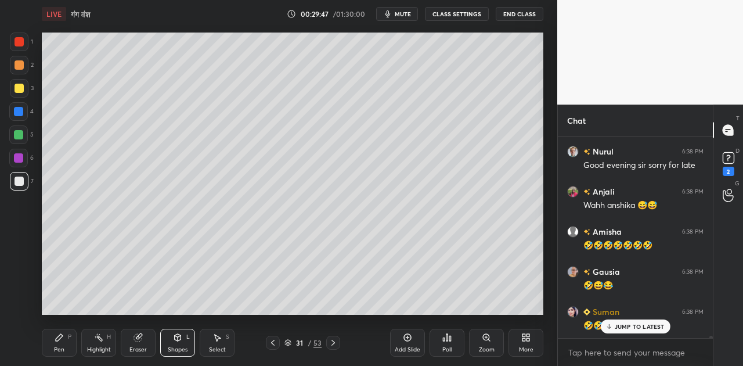
scroll to position [19214, 0]
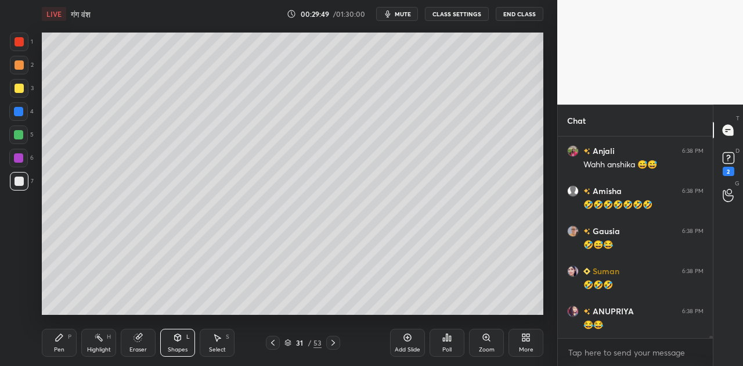
click at [60, 341] on icon at bounding box center [59, 336] width 9 height 9
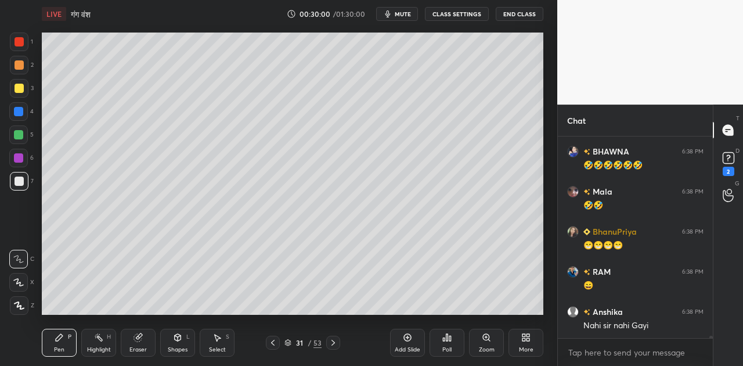
scroll to position [19454, 0]
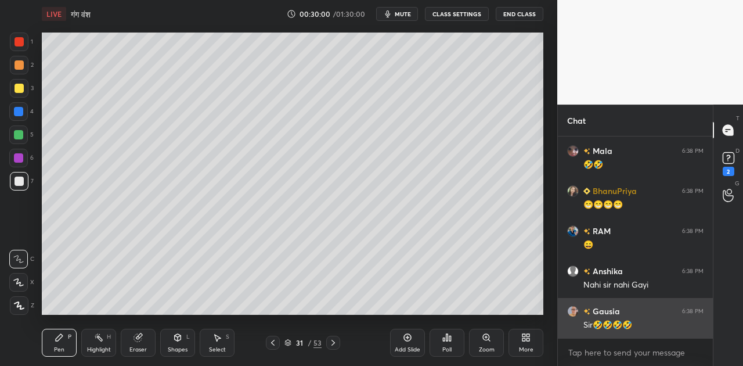
click at [607, 324] on div "Sir🤣🤣🤣🤣" at bounding box center [643, 325] width 120 height 12
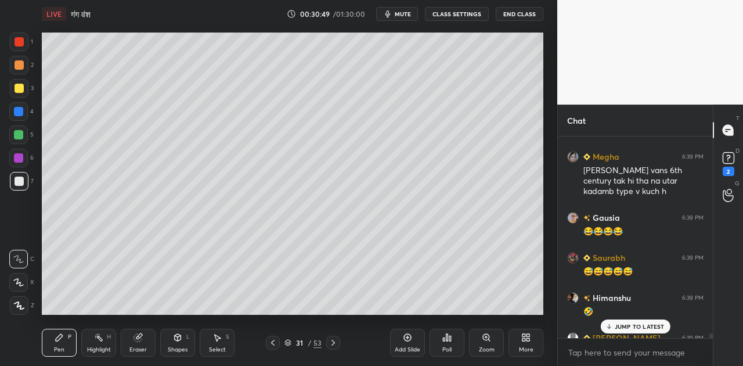
scroll to position [19789, 0]
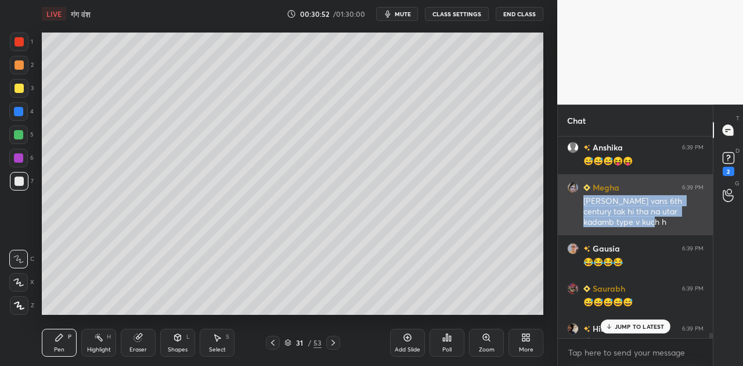
drag, startPoint x: 583, startPoint y: 198, endPoint x: 620, endPoint y: 225, distance: 45.4
click at [620, 225] on div "[PERSON_NAME] vans 6th century tak hi tha na utar kadamb type v kuch h" at bounding box center [643, 212] width 120 height 32
copy div "[PERSON_NAME] vans 6th century tak hi tha na utar kadamb type v kuch h"
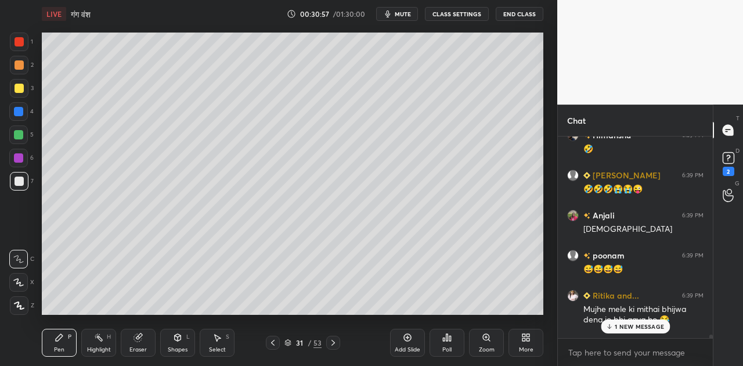
scroll to position [20176, 0]
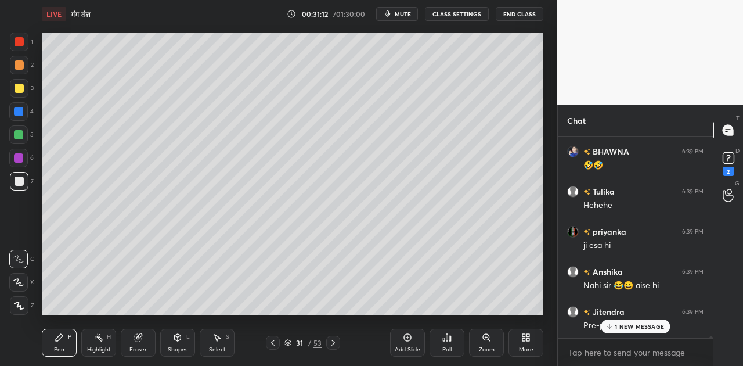
click at [639, 325] on p "1 NEW MESSAGE" at bounding box center [638, 326] width 49 height 7
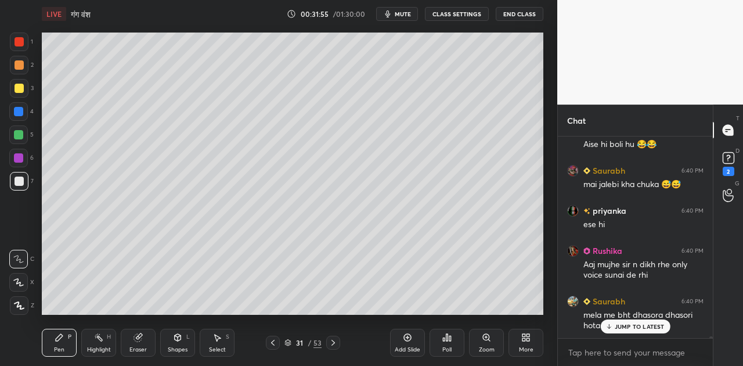
scroll to position [20589, 0]
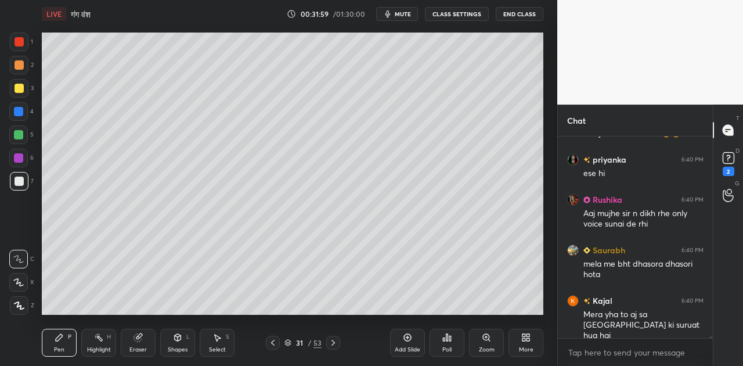
click at [405, 13] on span "mute" at bounding box center [403, 14] width 16 height 8
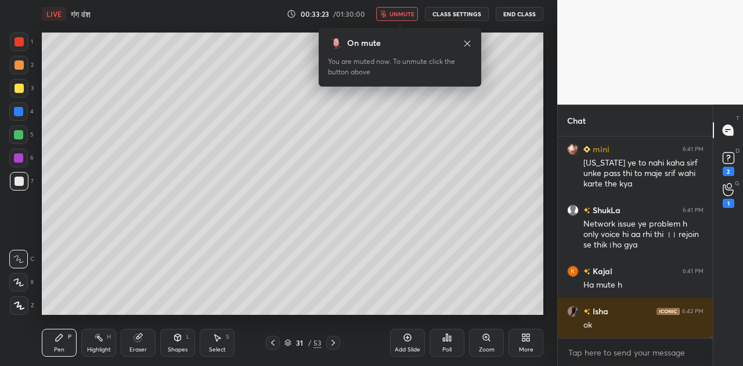
scroll to position [21283, 0]
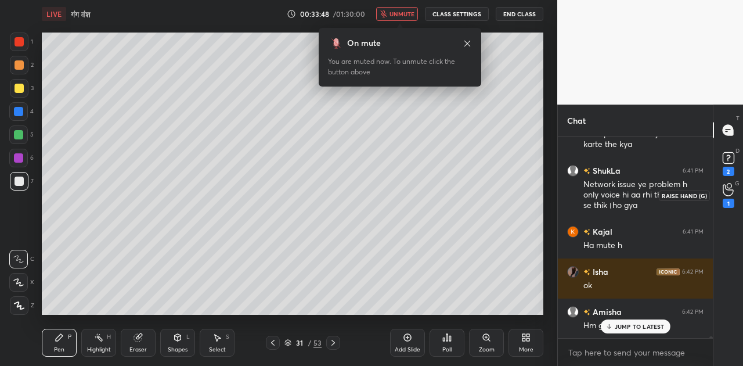
click at [724, 191] on icon at bounding box center [727, 189] width 11 height 13
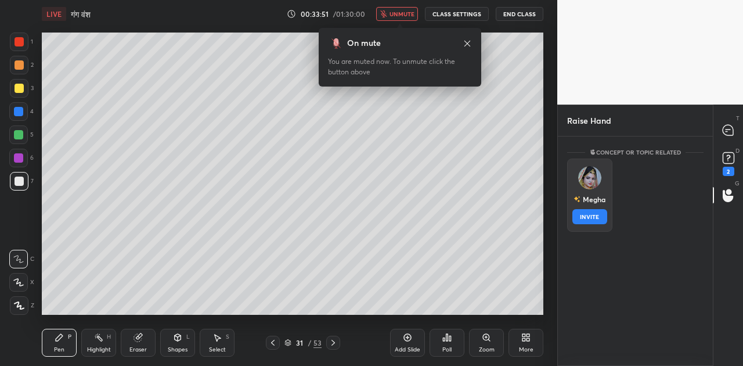
click at [581, 182] on img "grid" at bounding box center [589, 177] width 23 height 23
click at [591, 216] on button "INVITE" at bounding box center [589, 216] width 35 height 15
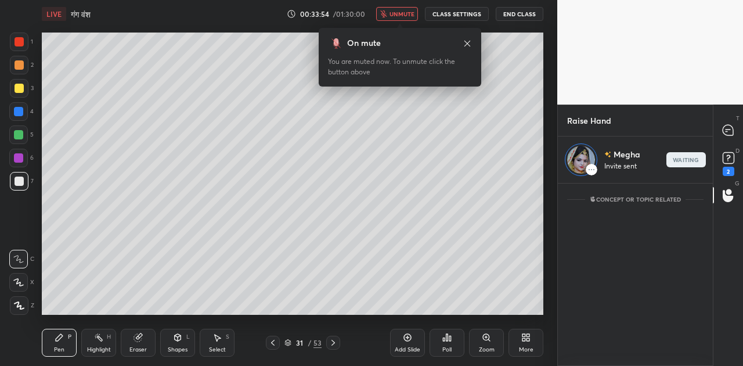
click at [393, 10] on span "unmute" at bounding box center [401, 14] width 25 height 8
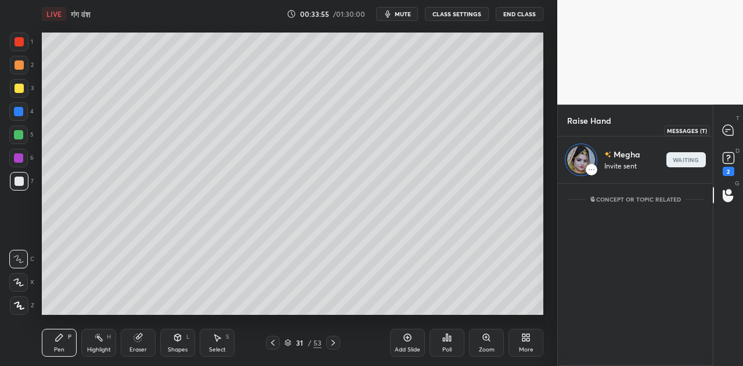
click at [731, 134] on icon at bounding box center [727, 130] width 10 height 10
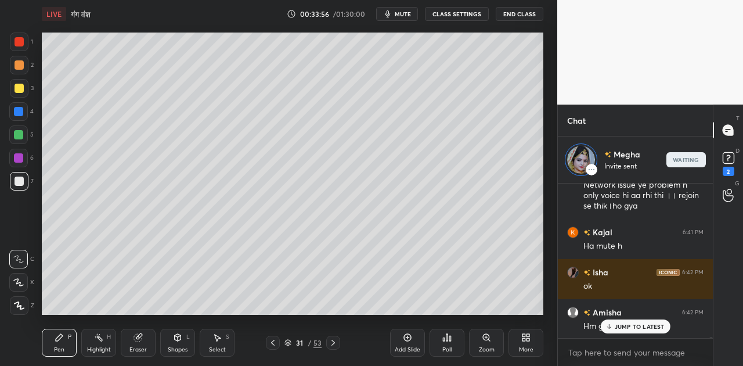
scroll to position [151, 151]
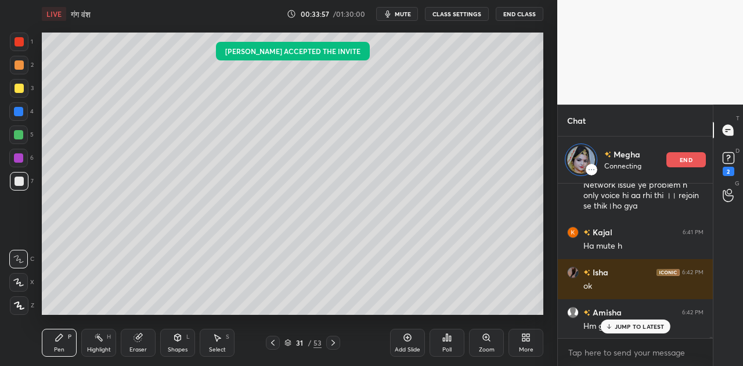
click at [643, 331] on div "JUMP TO LATEST" at bounding box center [635, 326] width 70 height 14
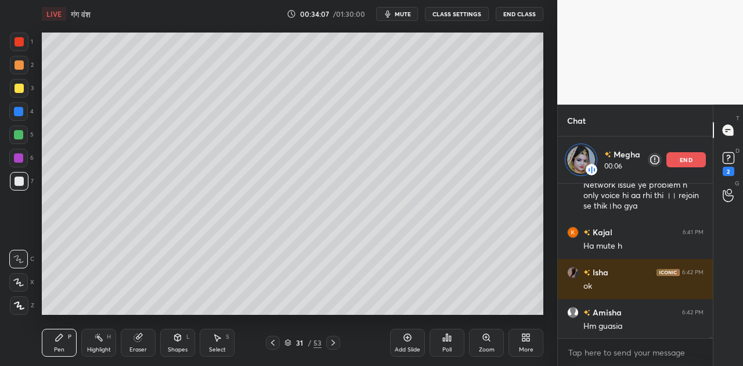
click at [402, 336] on div "Add Slide" at bounding box center [407, 342] width 35 height 28
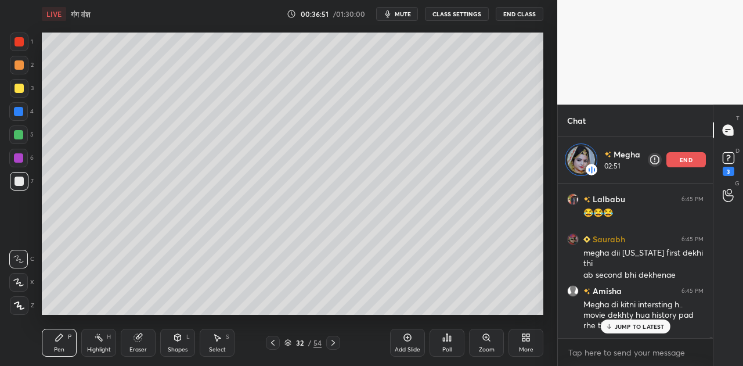
scroll to position [22412, 0]
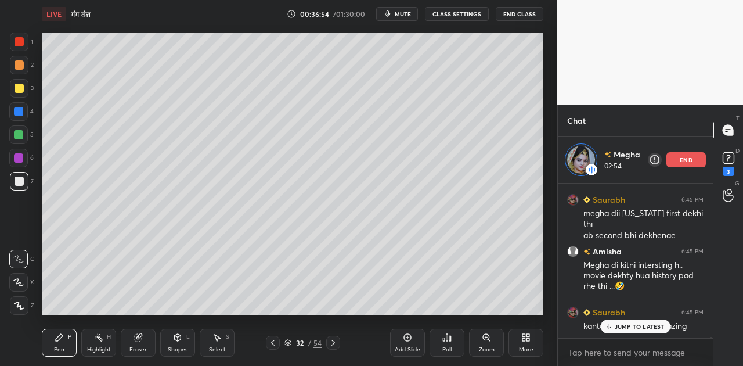
click at [628, 323] on p "JUMP TO LATEST" at bounding box center [639, 326] width 50 height 7
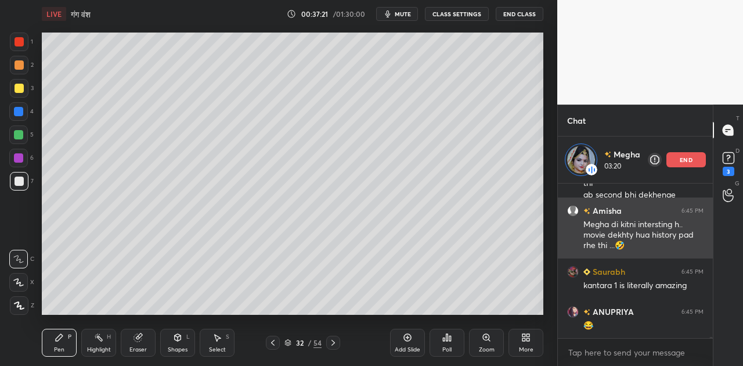
scroll to position [22492, 0]
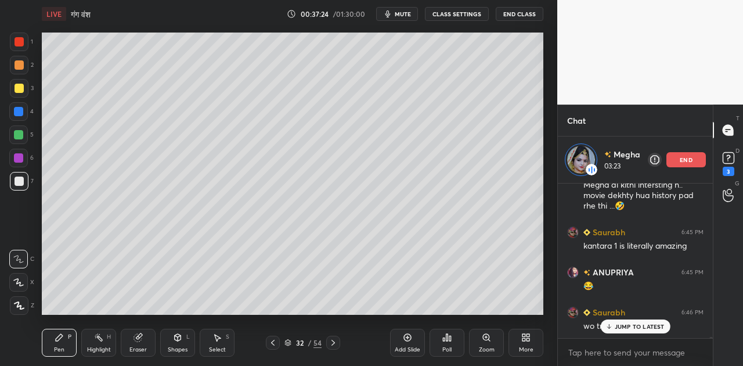
click at [641, 327] on p "JUMP TO LATEST" at bounding box center [639, 326] width 50 height 7
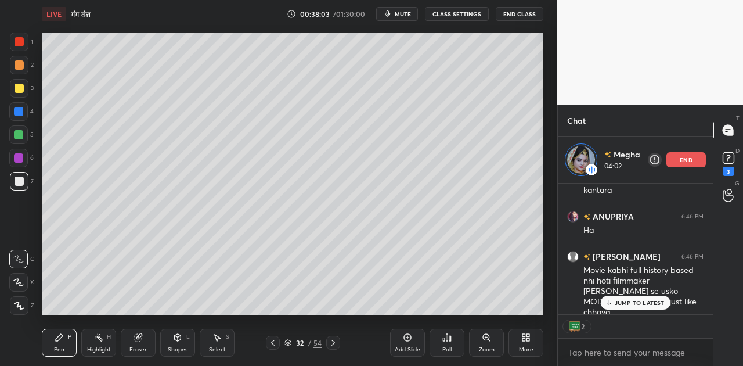
scroll to position [22770, 0]
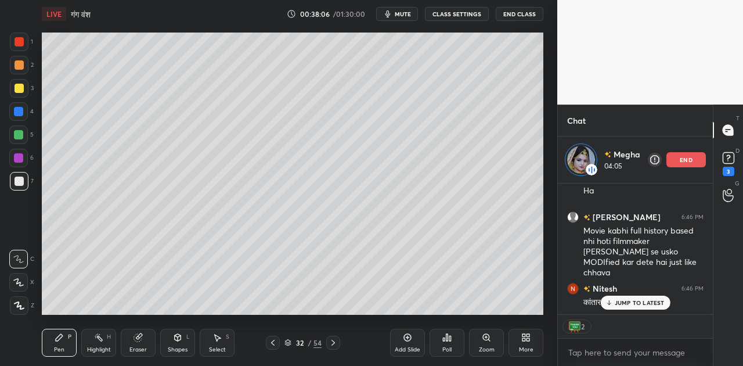
click at [615, 301] on p "JUMP TO LATEST" at bounding box center [639, 302] width 50 height 7
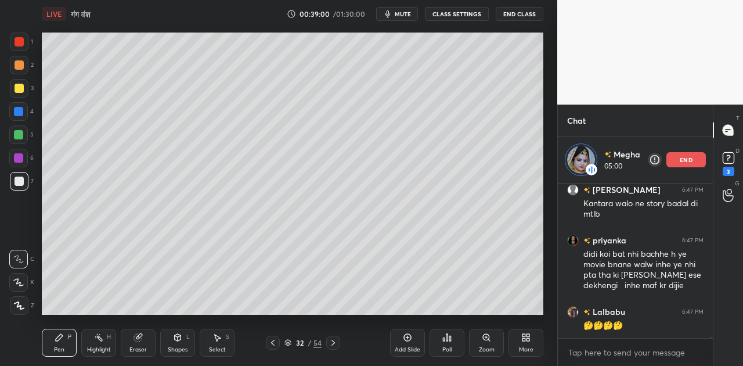
scroll to position [23090, 0]
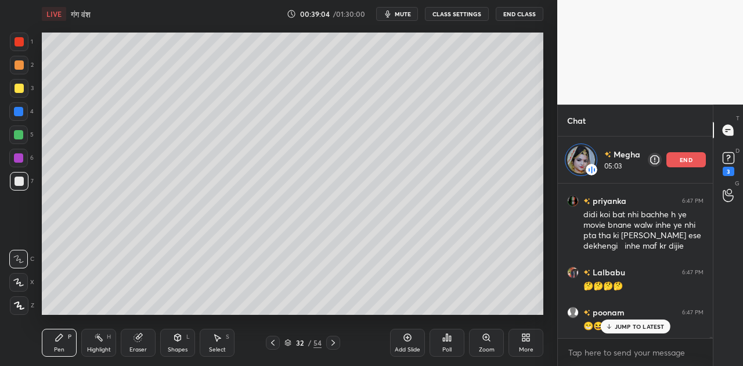
click at [620, 327] on p "JUMP TO LATEST" at bounding box center [639, 326] width 50 height 7
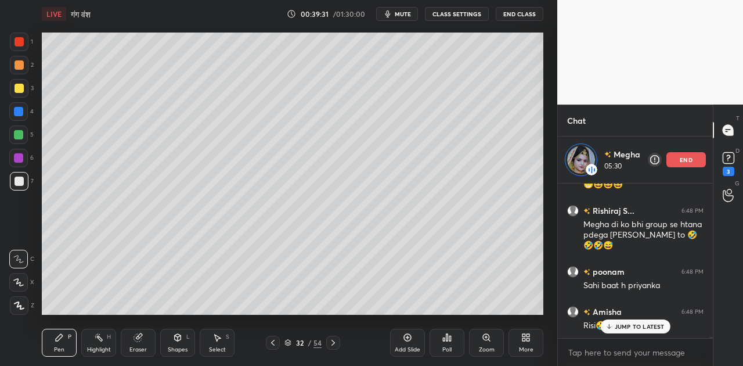
scroll to position [23271, 0]
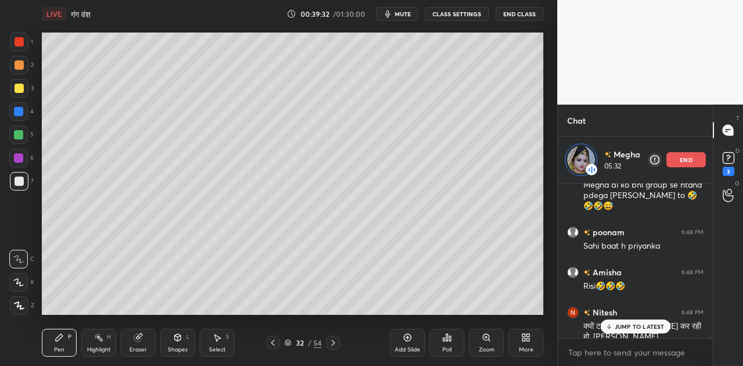
click at [630, 326] on p "JUMP TO LATEST" at bounding box center [639, 326] width 50 height 7
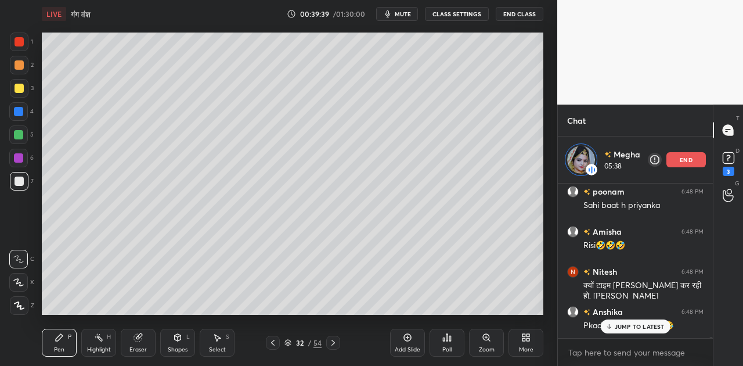
scroll to position [23351, 0]
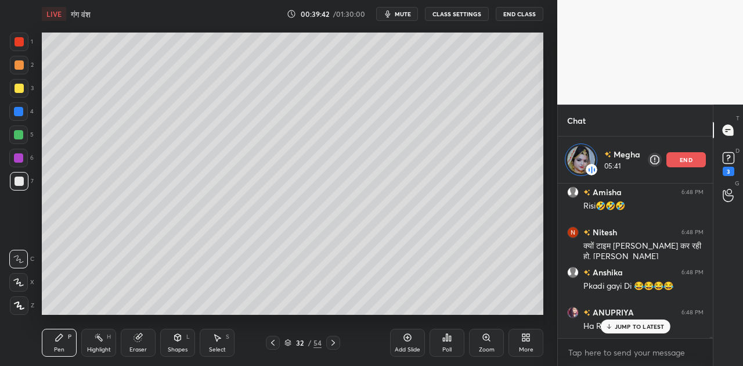
click at [636, 327] on p "JUMP TO LATEST" at bounding box center [639, 326] width 50 height 7
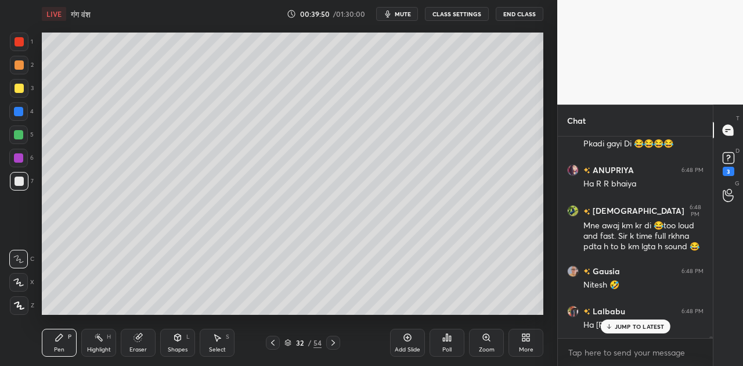
scroll to position [23486, 0]
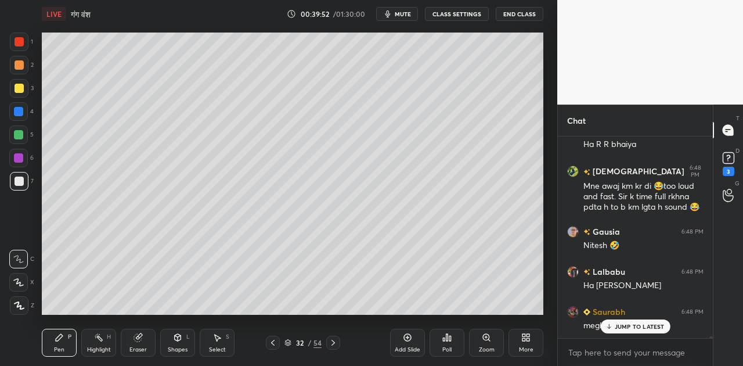
click at [274, 344] on icon at bounding box center [272, 342] width 9 height 9
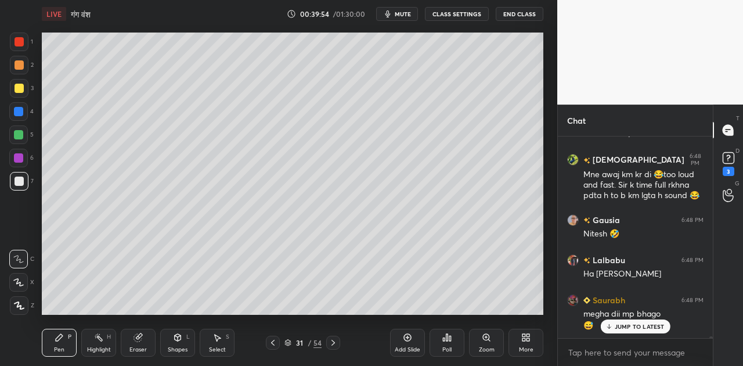
click at [643, 325] on p "JUMP TO LATEST" at bounding box center [639, 326] width 50 height 7
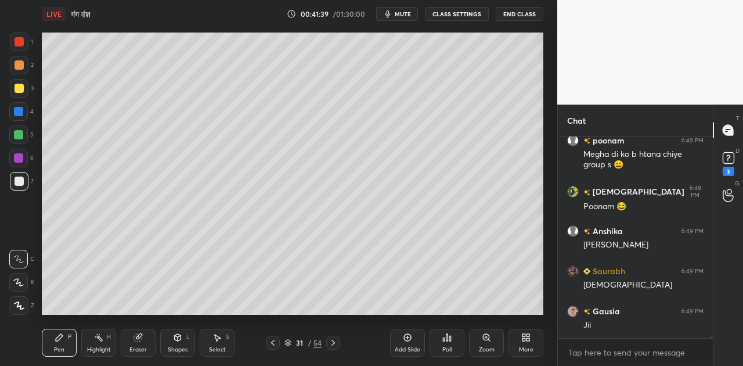
scroll to position [23861, 0]
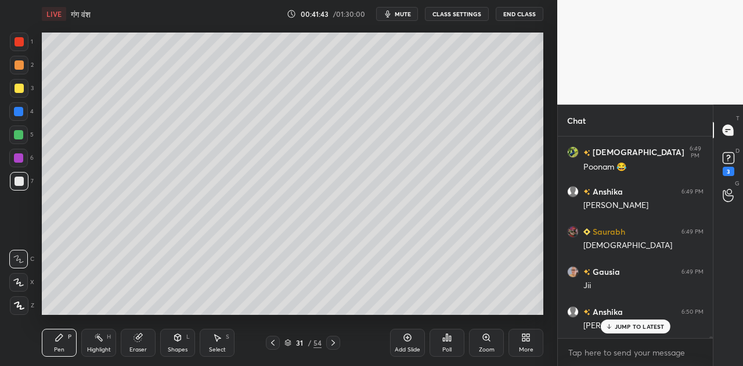
click at [178, 341] on icon at bounding box center [177, 336] width 9 height 9
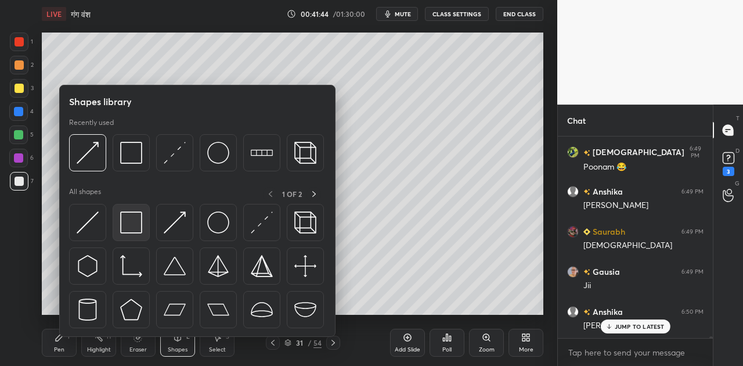
click at [140, 224] on img at bounding box center [131, 222] width 22 height 22
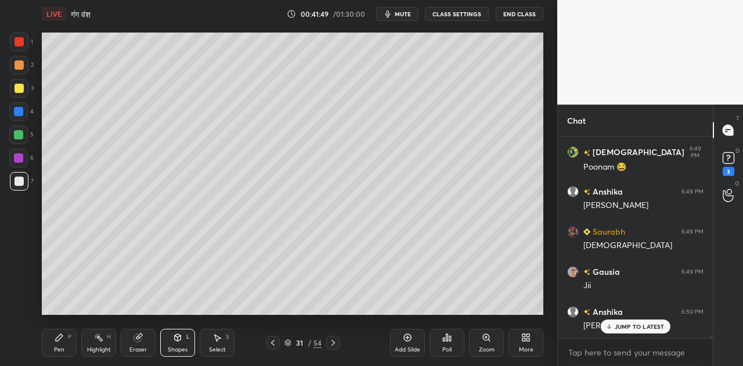
click at [179, 343] on div "Shapes L" at bounding box center [177, 342] width 35 height 28
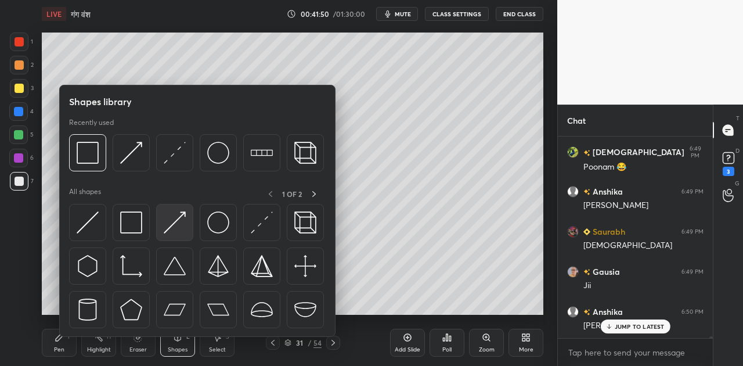
click at [175, 222] on img at bounding box center [175, 222] width 22 height 22
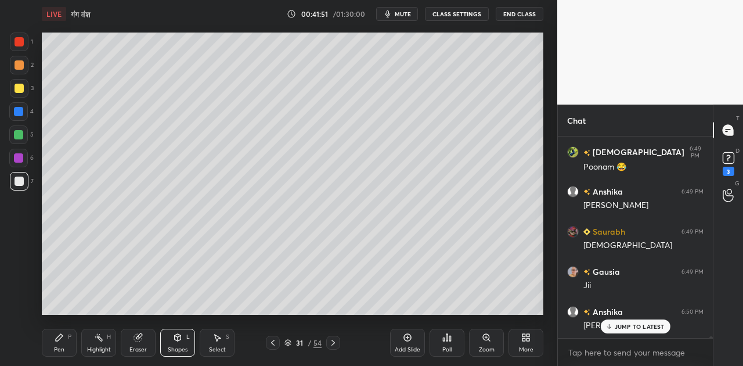
click at [24, 88] on div at bounding box center [19, 88] width 19 height 19
click at [62, 334] on icon at bounding box center [59, 337] width 7 height 7
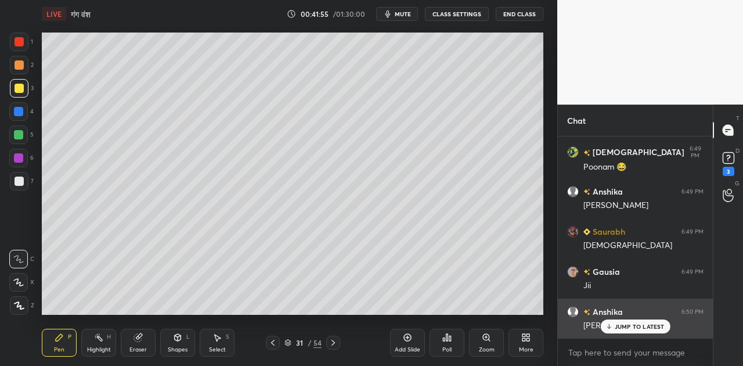
click at [625, 327] on p "JUMP TO LATEST" at bounding box center [639, 326] width 50 height 7
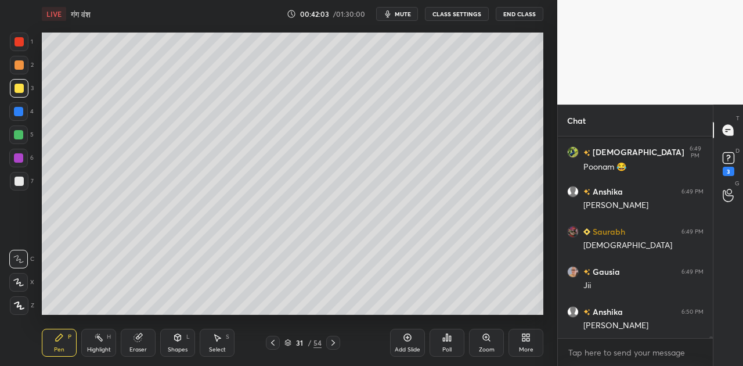
scroll to position [23912, 0]
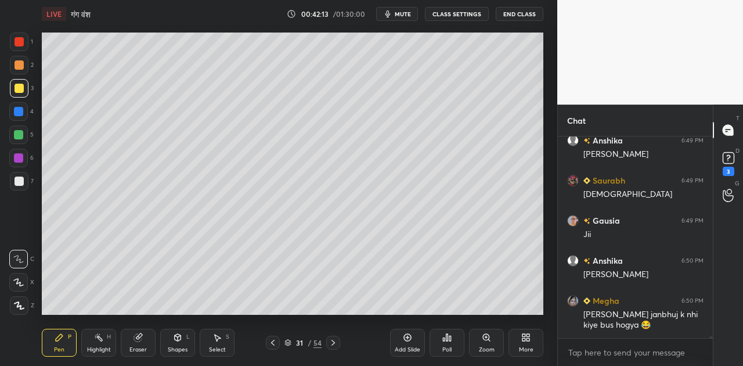
click at [410, 338] on icon at bounding box center [407, 336] width 9 height 9
click at [21, 177] on div at bounding box center [19, 180] width 9 height 9
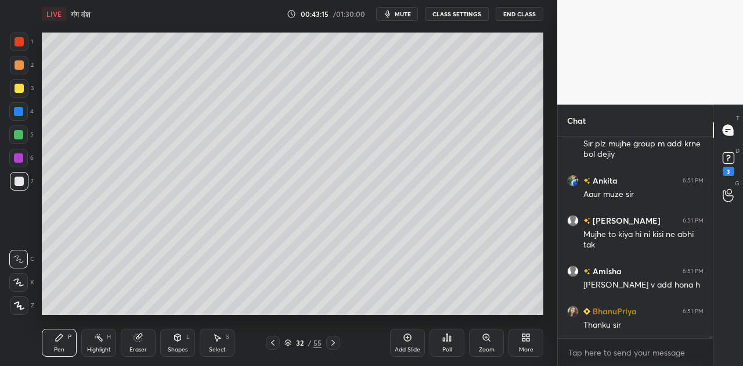
scroll to position [24344, 0]
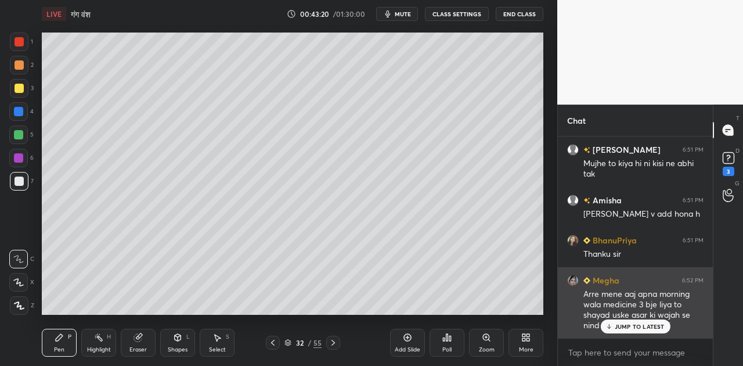
click at [628, 326] on p "JUMP TO LATEST" at bounding box center [639, 326] width 50 height 7
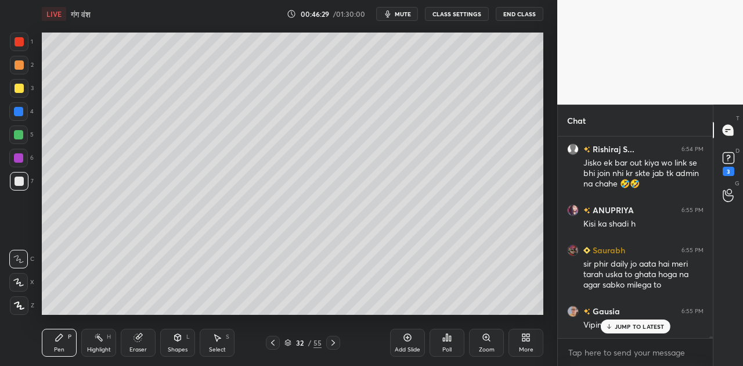
scroll to position [25824, 0]
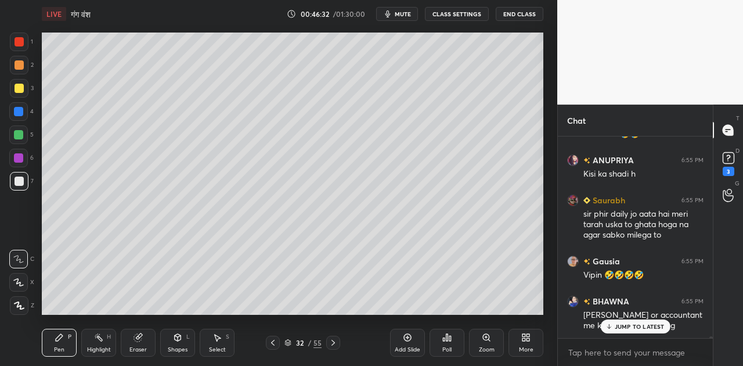
click at [633, 324] on p "JUMP TO LATEST" at bounding box center [639, 326] width 50 height 7
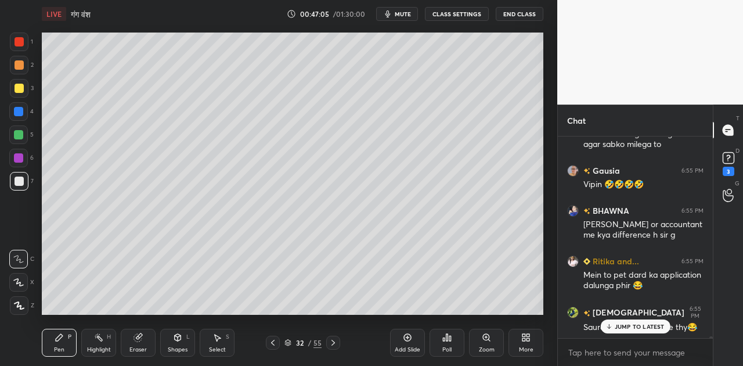
scroll to position [25955, 0]
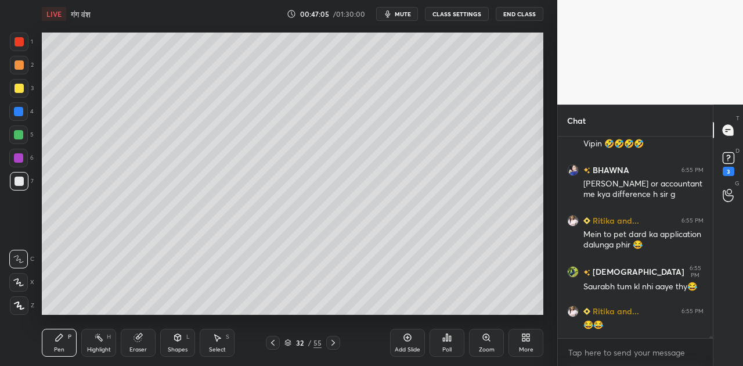
click at [634, 327] on div "😂😂" at bounding box center [643, 325] width 120 height 12
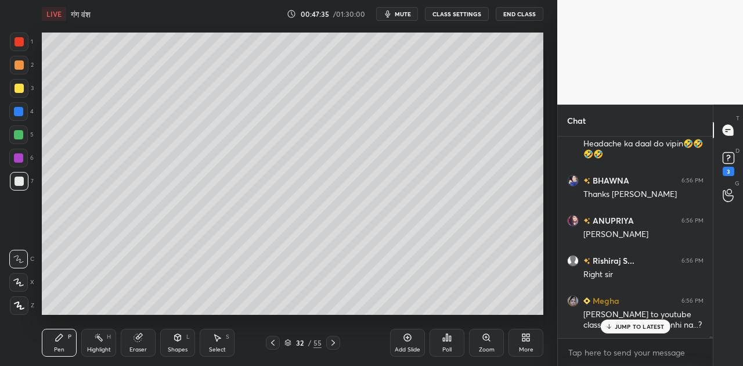
scroll to position [26736, 0]
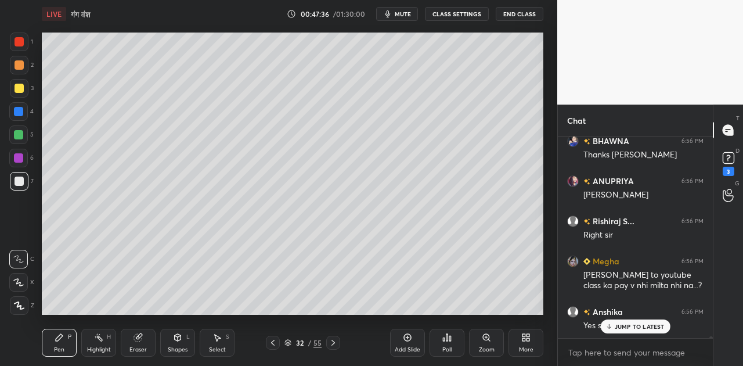
click at [408, 14] on span "mute" at bounding box center [403, 14] width 16 height 8
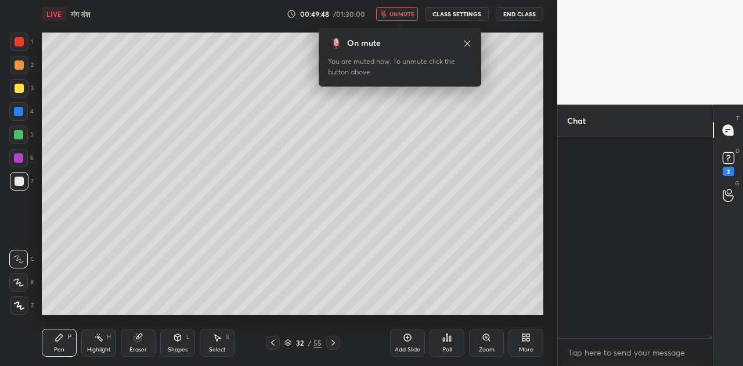
scroll to position [28295, 0]
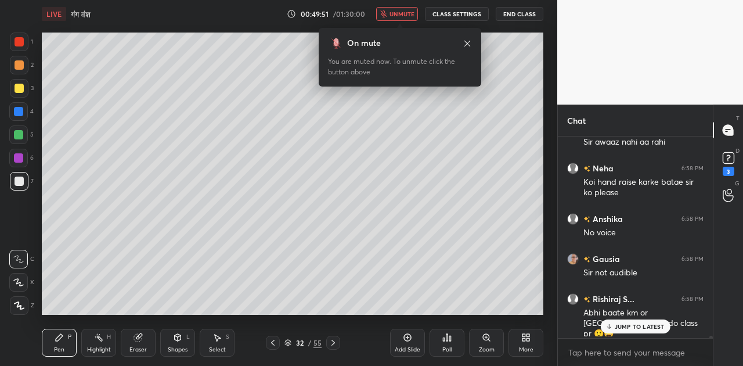
click at [639, 330] on p "JUMP TO LATEST" at bounding box center [639, 326] width 50 height 7
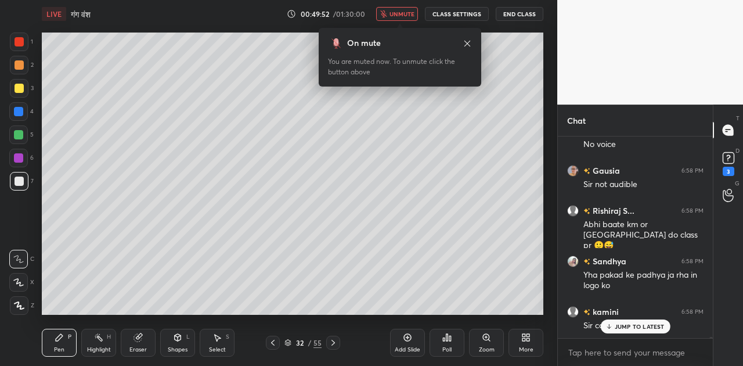
click at [391, 5] on div "LIVE गंग वंश 00:49:52 / 01:30:00 unmute CLASS SETTINGS End Class" at bounding box center [292, 14] width 501 height 28
click at [392, 15] on span "unmute" at bounding box center [401, 14] width 25 height 8
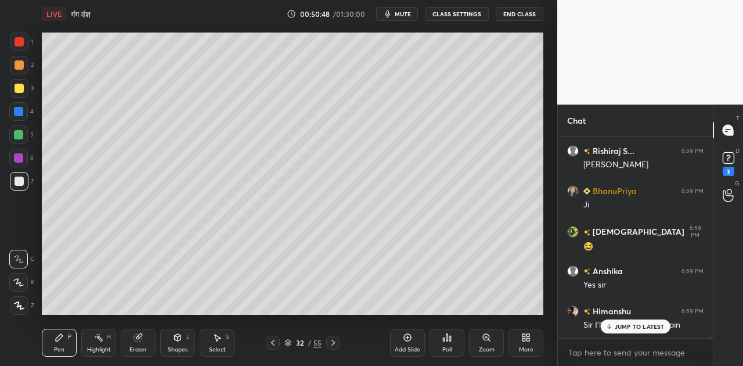
scroll to position [29145, 0]
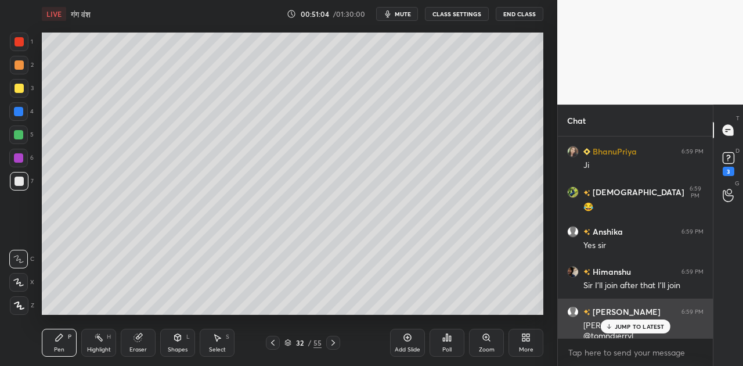
click at [625, 324] on p "JUMP TO LATEST" at bounding box center [639, 326] width 50 height 7
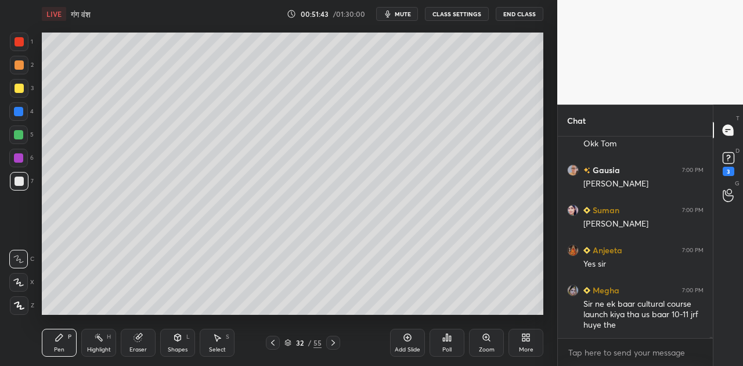
scroll to position [29406, 0]
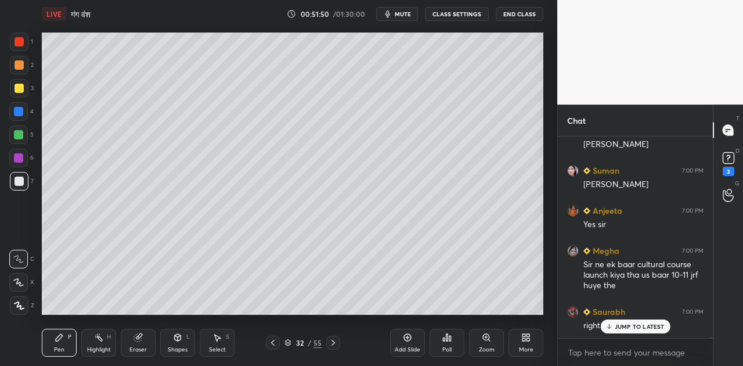
click at [630, 325] on p "JUMP TO LATEST" at bounding box center [639, 326] width 50 height 7
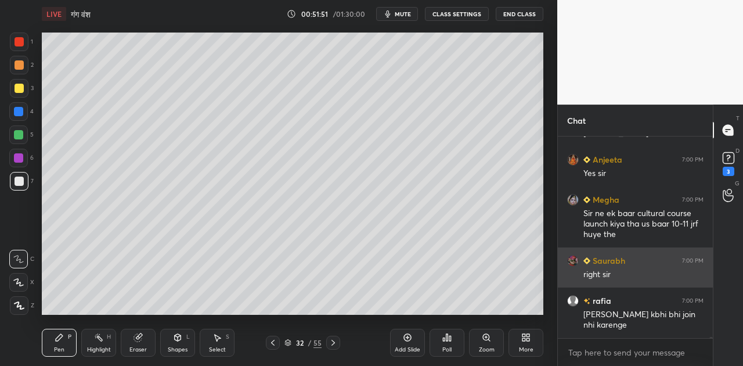
scroll to position [29497, 0]
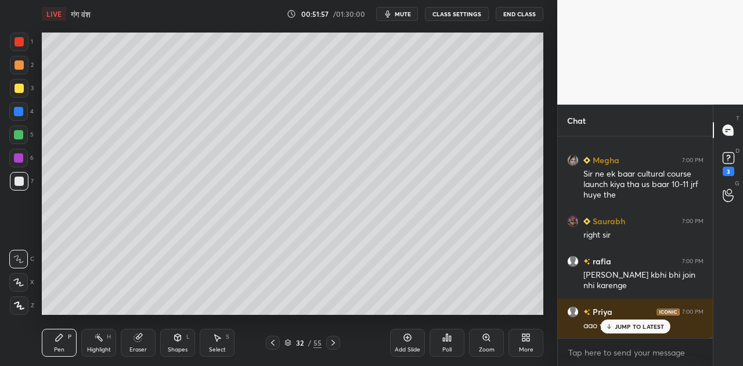
click at [628, 327] on p "JUMP TO LATEST" at bounding box center [639, 326] width 50 height 7
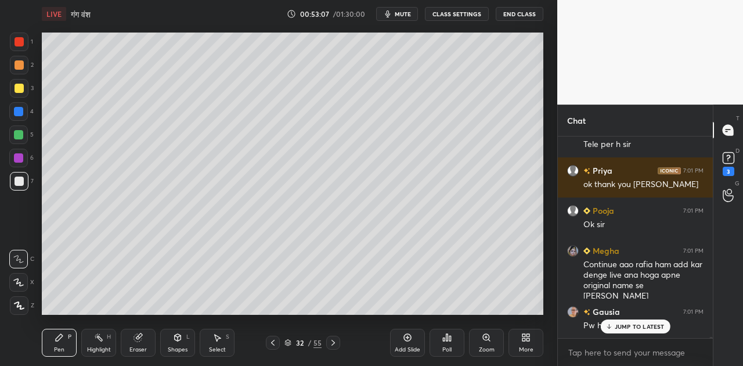
scroll to position [29889, 0]
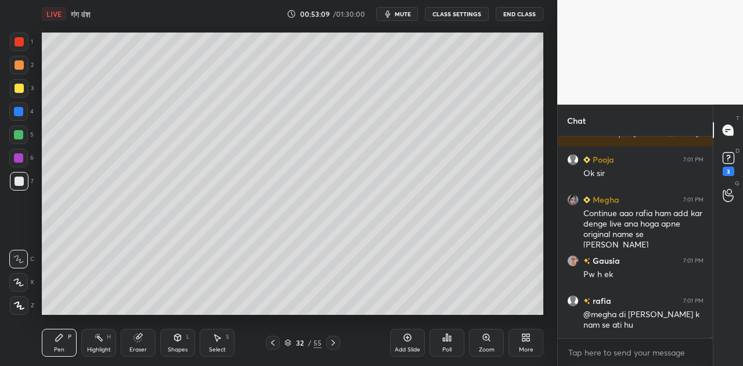
click at [181, 342] on div "Shapes L" at bounding box center [177, 342] width 35 height 28
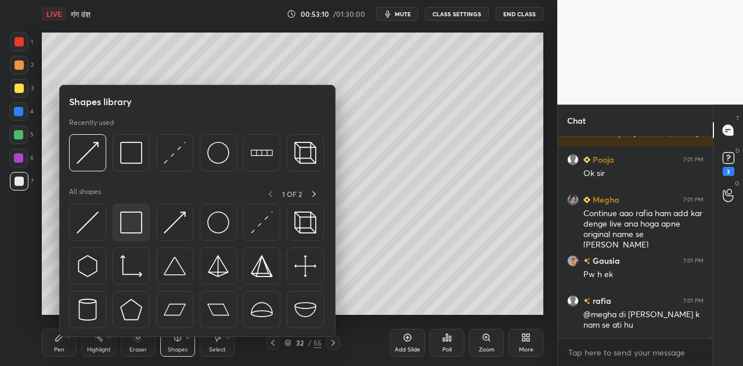
click at [140, 223] on img at bounding box center [131, 222] width 22 height 22
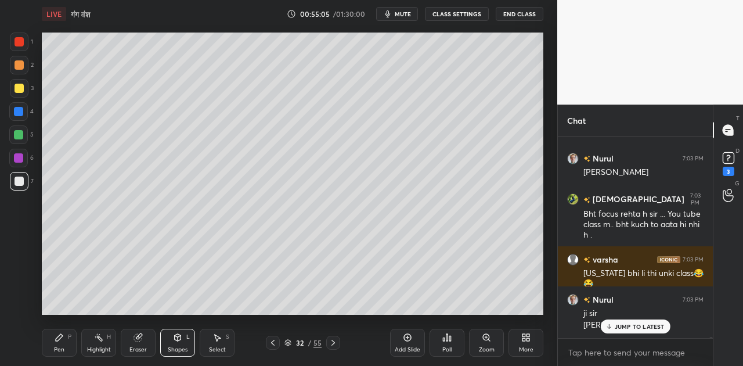
scroll to position [31374, 0]
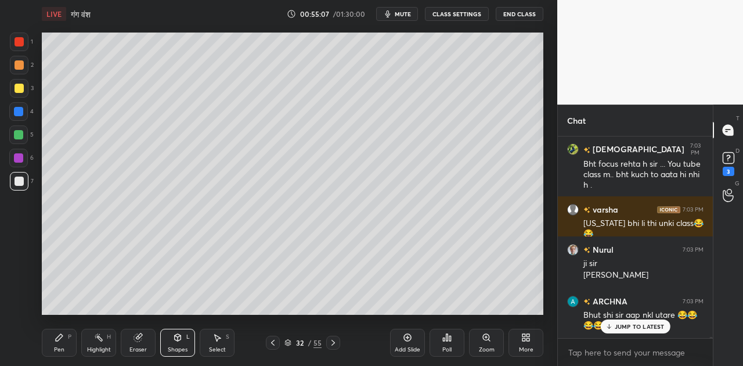
click at [402, 6] on div "LIVE गंग वंश 00:55:07 / 01:30:00 mute CLASS SETTINGS End Class" at bounding box center [292, 14] width 501 height 28
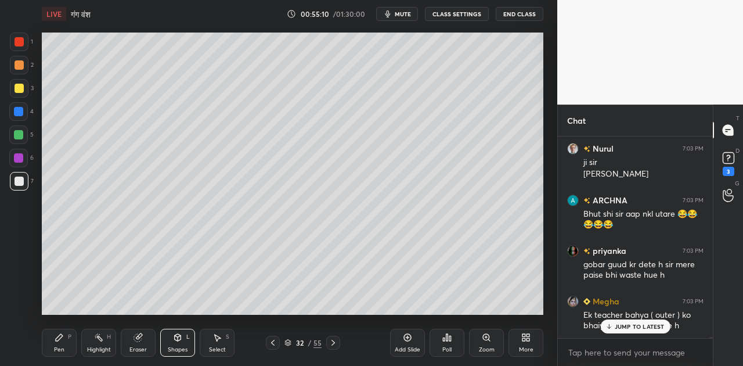
scroll to position [31526, 0]
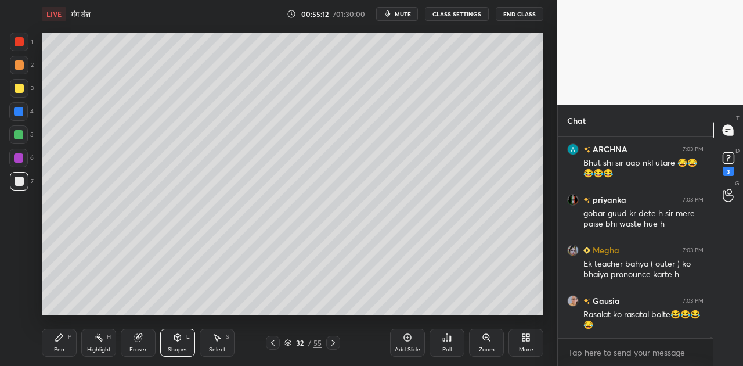
click at [402, 12] on span "mute" at bounding box center [403, 14] width 16 height 8
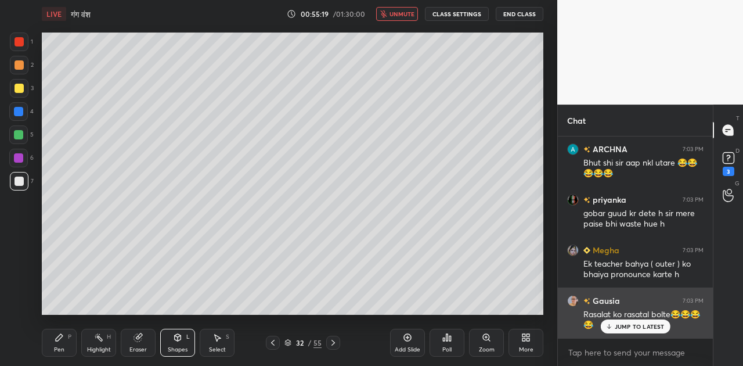
scroll to position [31587, 0]
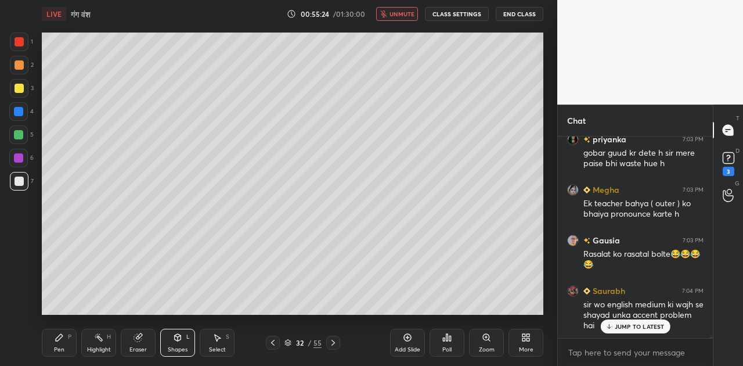
click at [399, 13] on span "unmute" at bounding box center [401, 14] width 25 height 8
click at [632, 328] on p "JUMP TO LATEST" at bounding box center [639, 326] width 50 height 7
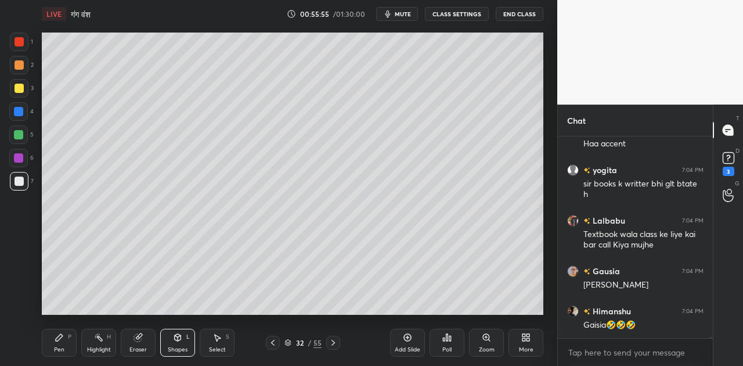
scroll to position [31848, 0]
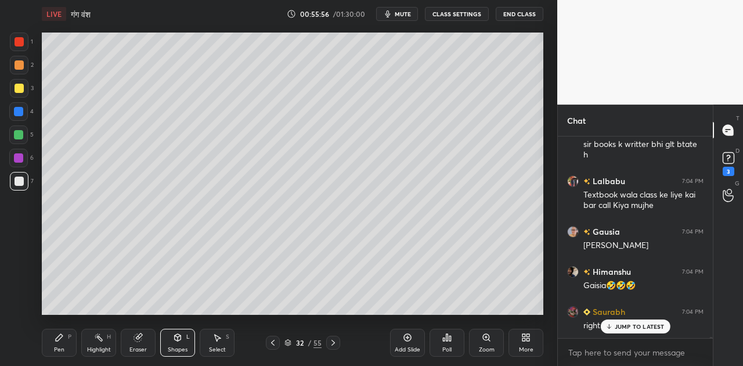
click at [329, 343] on icon at bounding box center [332, 342] width 9 height 9
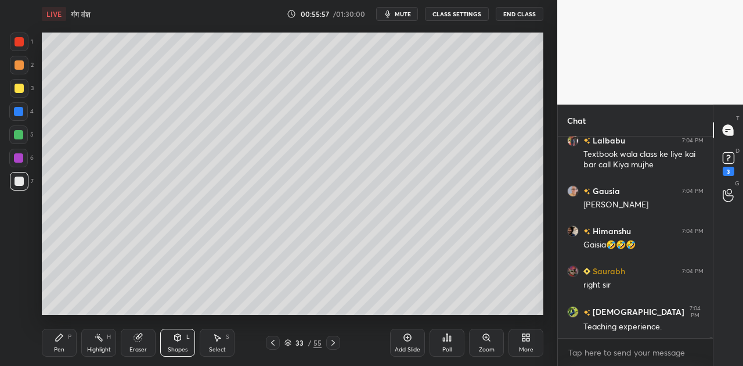
click at [329, 343] on icon at bounding box center [332, 342] width 9 height 9
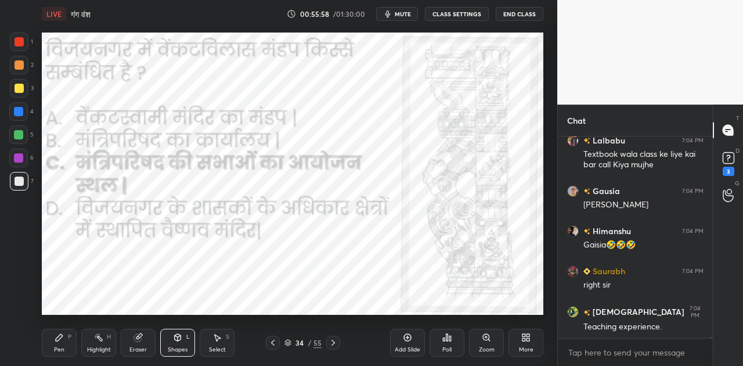
click at [329, 343] on icon at bounding box center [332, 342] width 9 height 9
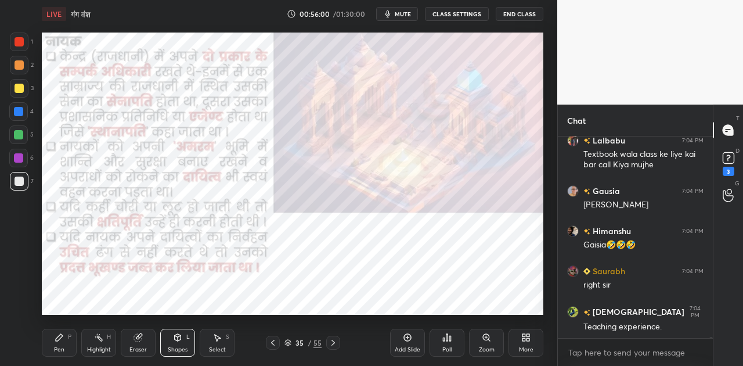
click at [329, 343] on icon at bounding box center [332, 342] width 9 height 9
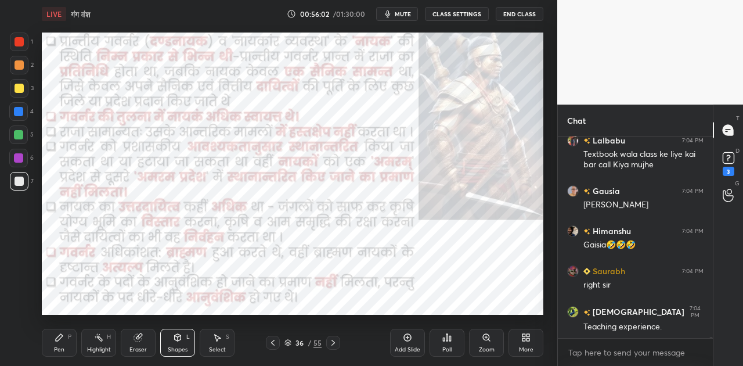
click at [329, 343] on icon at bounding box center [332, 342] width 9 height 9
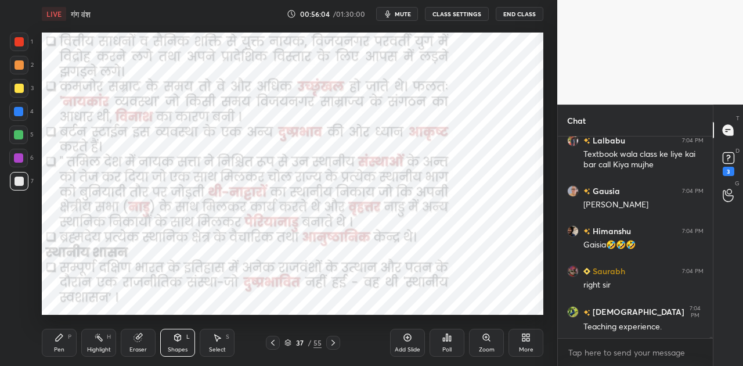
click at [329, 343] on icon at bounding box center [332, 342] width 9 height 9
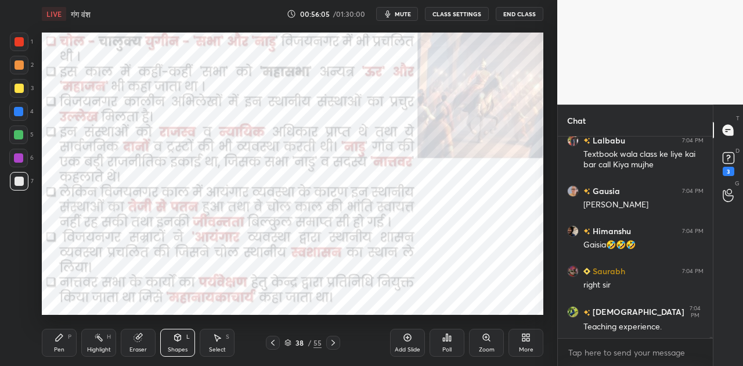
click at [329, 343] on icon at bounding box center [332, 342] width 9 height 9
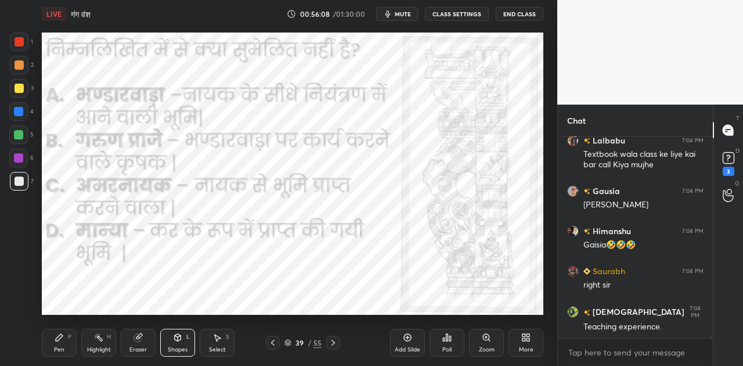
scroll to position [31949, 0]
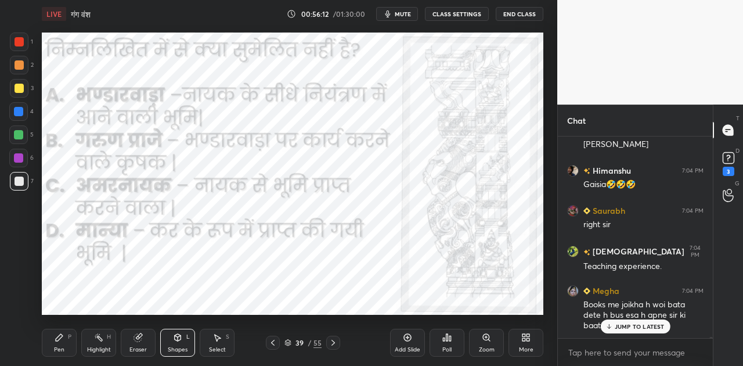
click at [642, 323] on p "JUMP TO LATEST" at bounding box center [639, 326] width 50 height 7
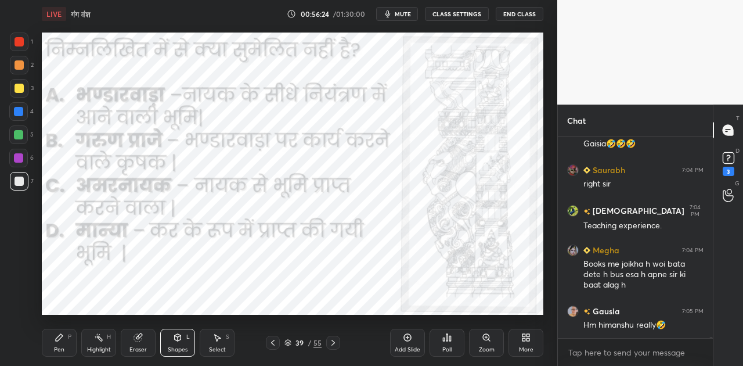
scroll to position [32039, 0]
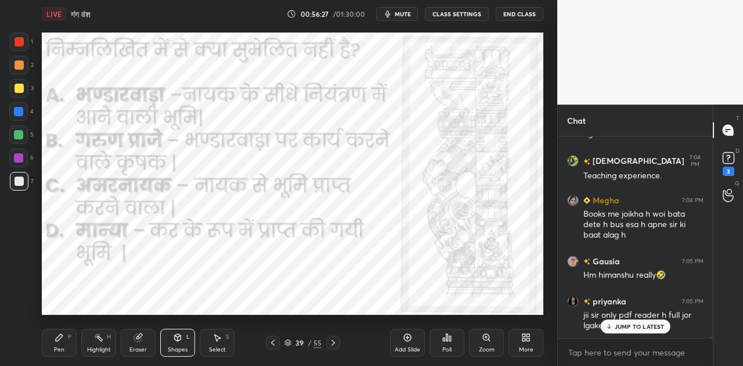
click at [648, 325] on p "JUMP TO LATEST" at bounding box center [639, 326] width 50 height 7
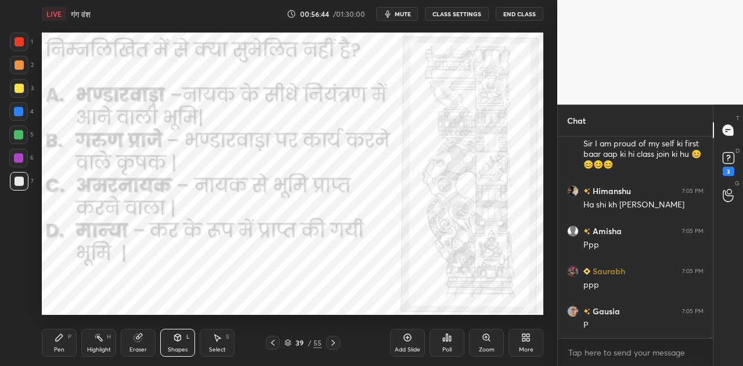
scroll to position [32300, 0]
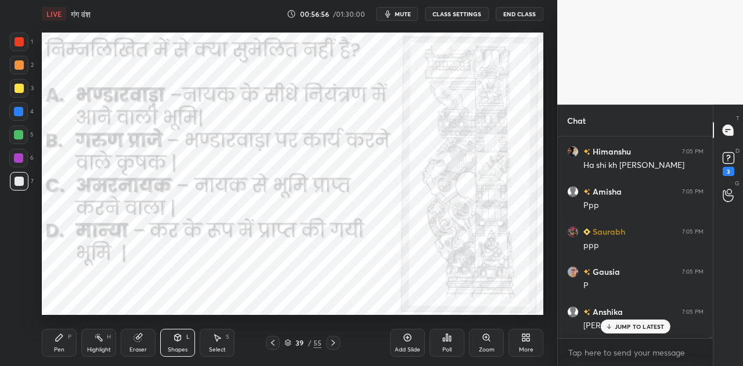
click at [404, 13] on span "mute" at bounding box center [403, 14] width 16 height 8
click at [446, 337] on icon at bounding box center [447, 337] width 2 height 7
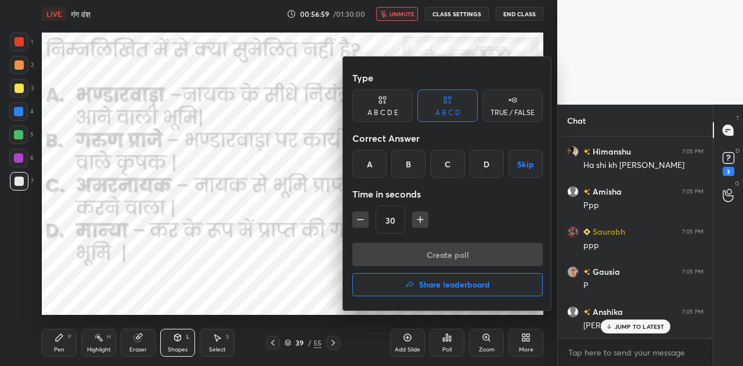
click at [487, 159] on div "D" at bounding box center [486, 164] width 34 height 28
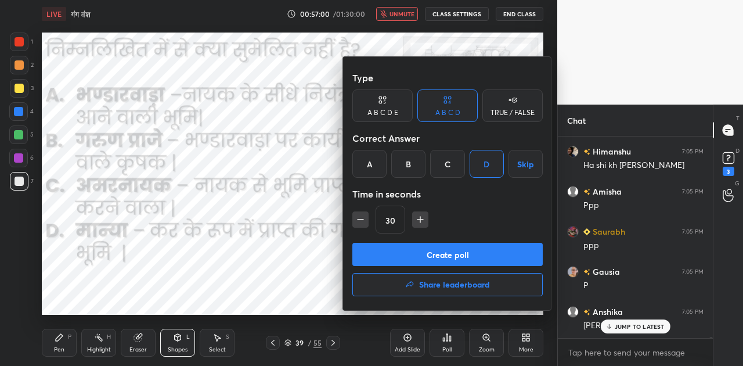
click at [479, 256] on button "Create poll" at bounding box center [447, 254] width 190 height 23
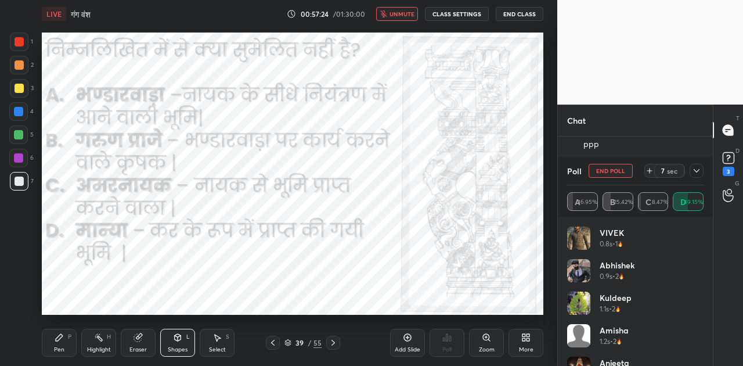
scroll to position [32441, 0]
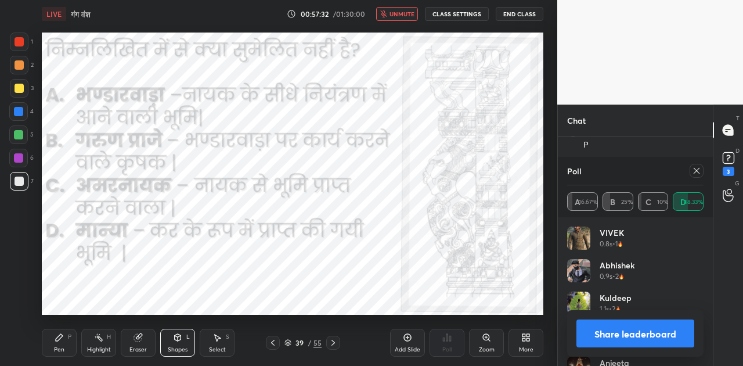
click at [657, 331] on button "Share leaderboard" at bounding box center [635, 333] width 118 height 28
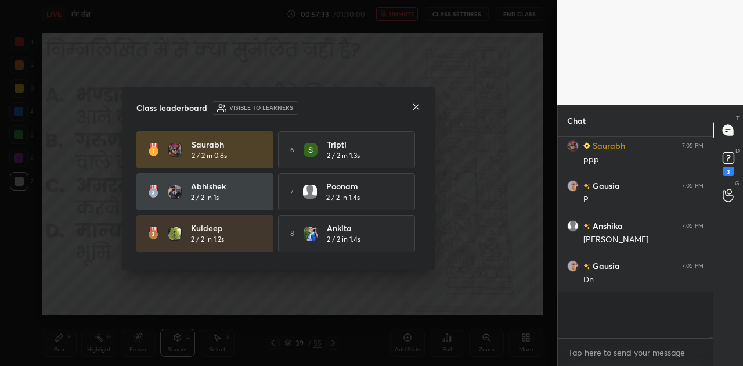
scroll to position [32380, 0]
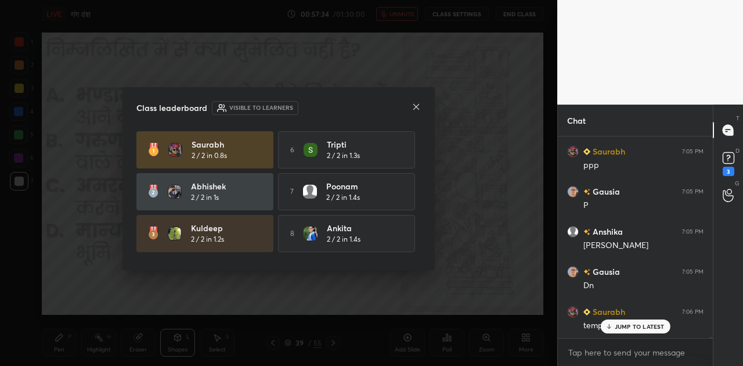
click at [643, 328] on p "JUMP TO LATEST" at bounding box center [639, 326] width 50 height 7
click at [417, 106] on icon at bounding box center [415, 106] width 9 height 9
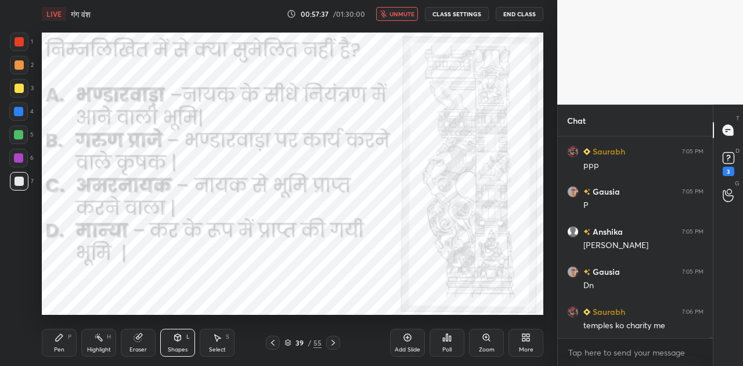
click at [403, 13] on span "unmute" at bounding box center [401, 14] width 25 height 8
click at [331, 343] on icon at bounding box center [332, 342] width 9 height 9
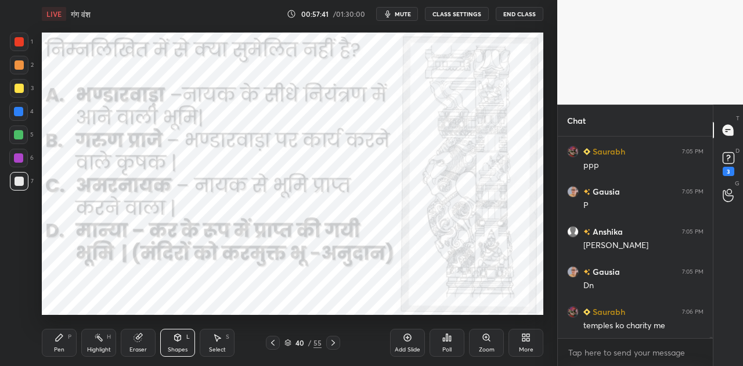
scroll to position [32421, 0]
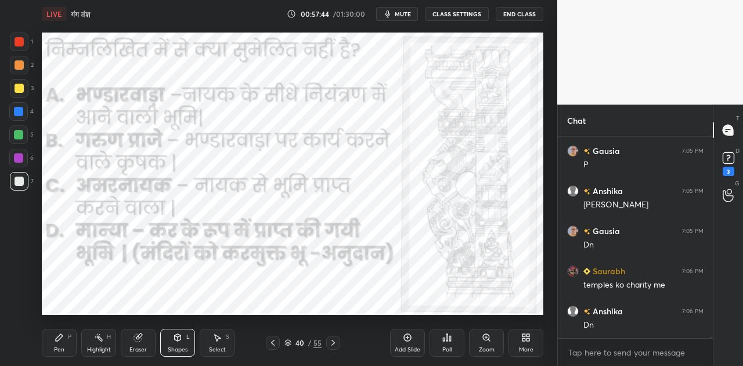
click at [334, 339] on icon at bounding box center [332, 342] width 9 height 9
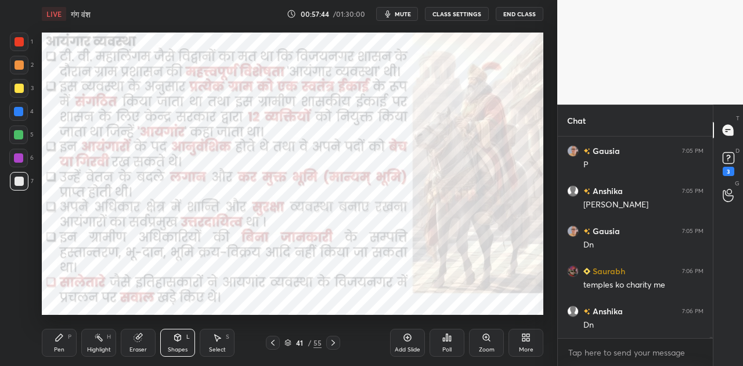
scroll to position [32460, 0]
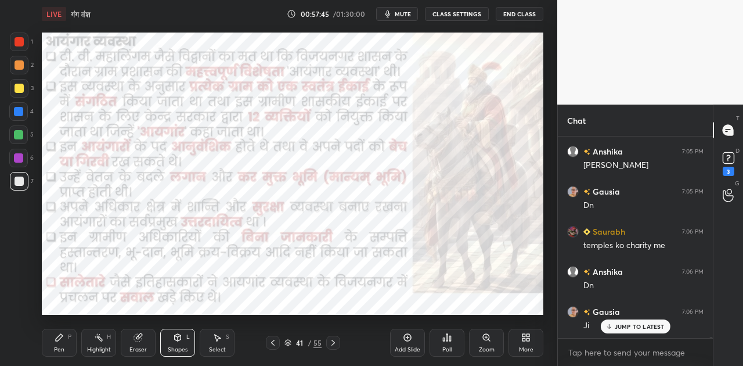
click at [334, 339] on icon at bounding box center [332, 342] width 9 height 9
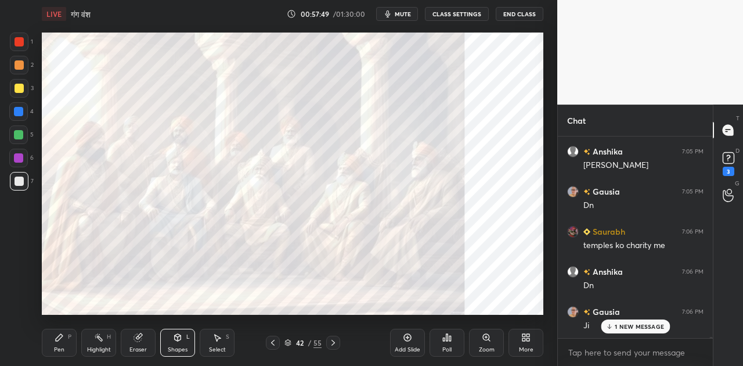
scroll to position [32501, 0]
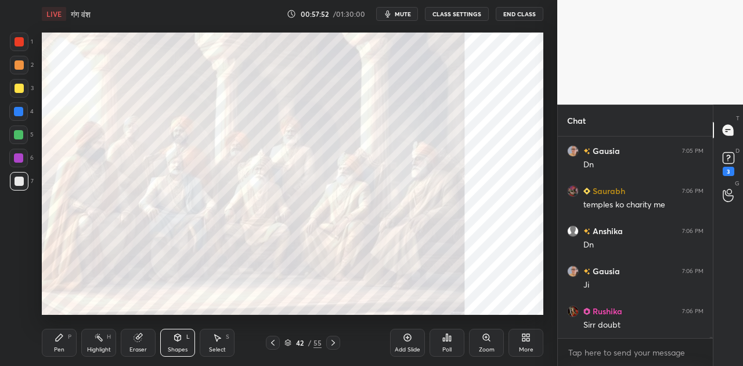
click at [335, 340] on icon at bounding box center [332, 342] width 9 height 9
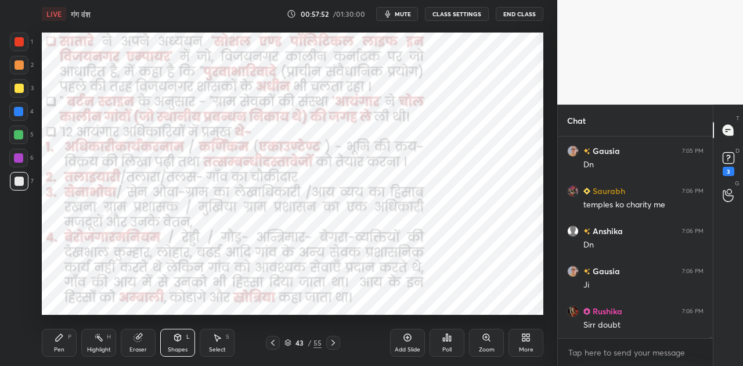
click at [335, 340] on icon at bounding box center [332, 342] width 9 height 9
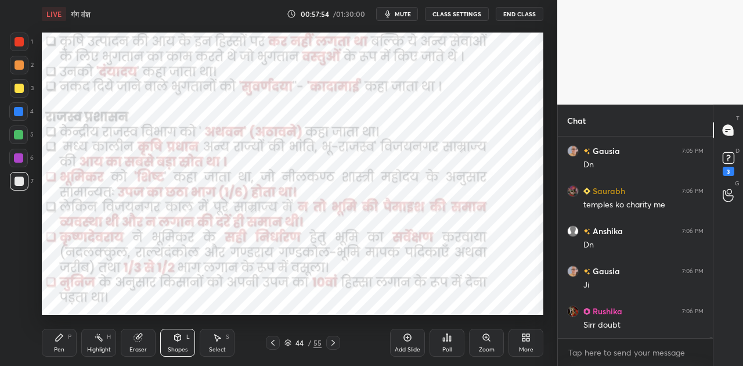
scroll to position [32541, 0]
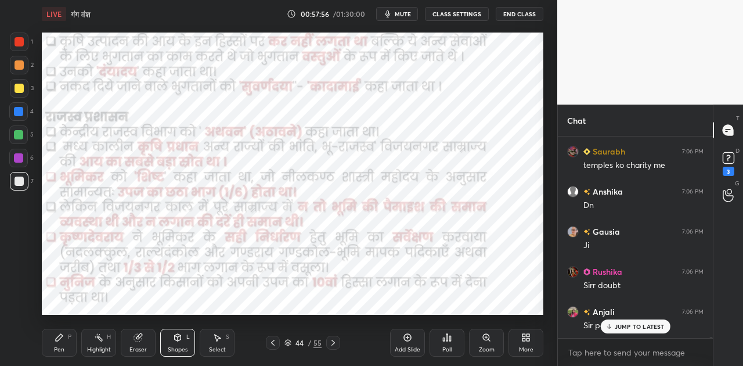
click at [408, 339] on icon at bounding box center [407, 336] width 9 height 9
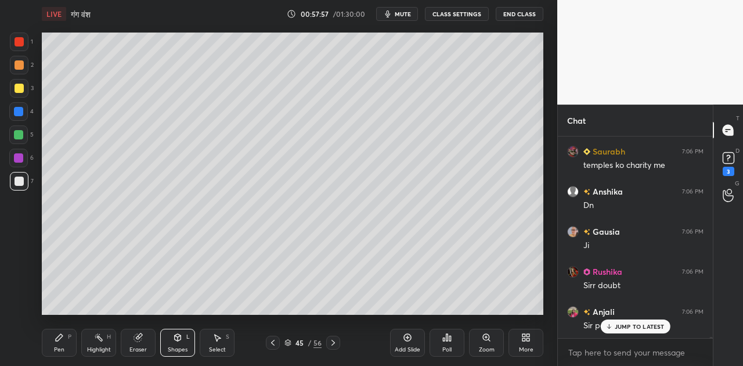
click at [645, 324] on p "JUMP TO LATEST" at bounding box center [639, 326] width 50 height 7
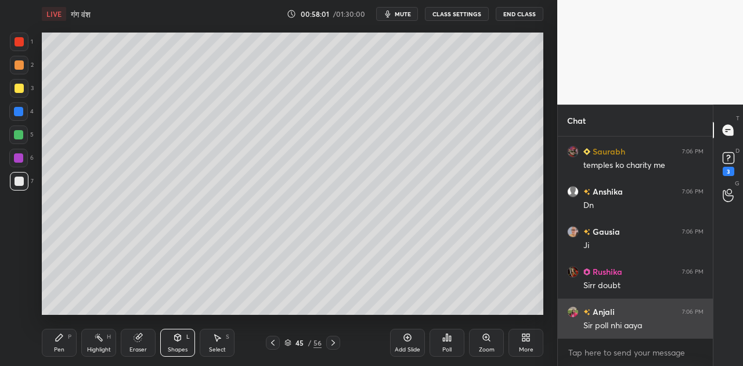
scroll to position [32592, 0]
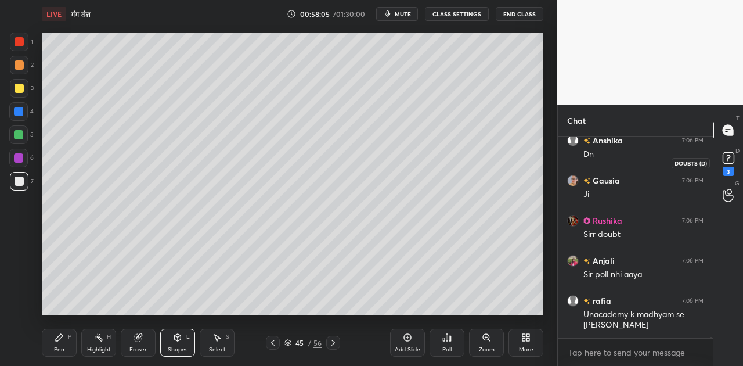
click at [729, 158] on rect at bounding box center [727, 158] width 11 height 11
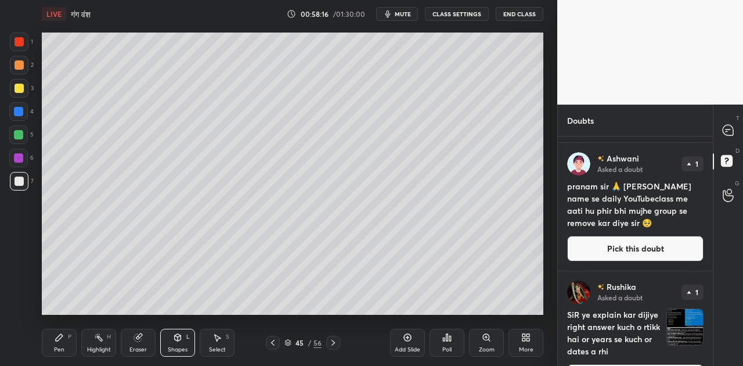
scroll to position [143, 0]
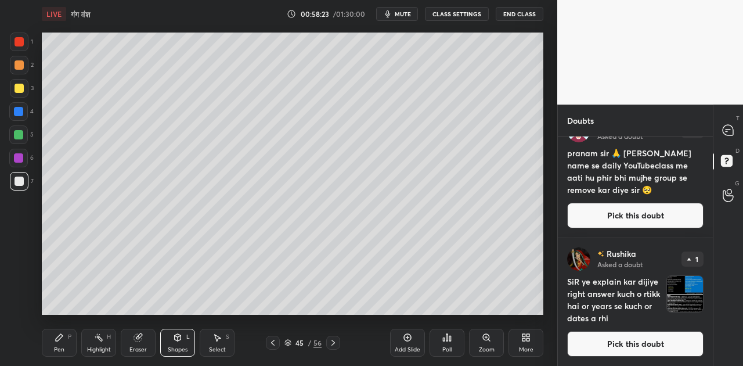
click at [621, 299] on h4 "SiR ye explain kar dijiye right answer kuch o rtikk hai or years se kuch or dat…" at bounding box center [614, 299] width 95 height 49
click at [627, 348] on button "Pick this doubt" at bounding box center [635, 344] width 136 height 26
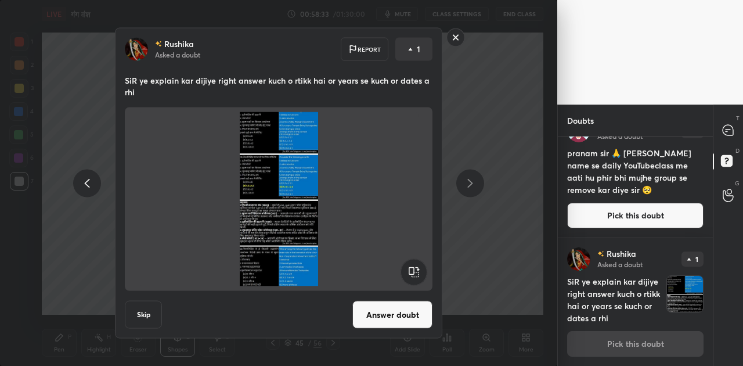
click at [455, 38] on rect at bounding box center [456, 37] width 18 height 18
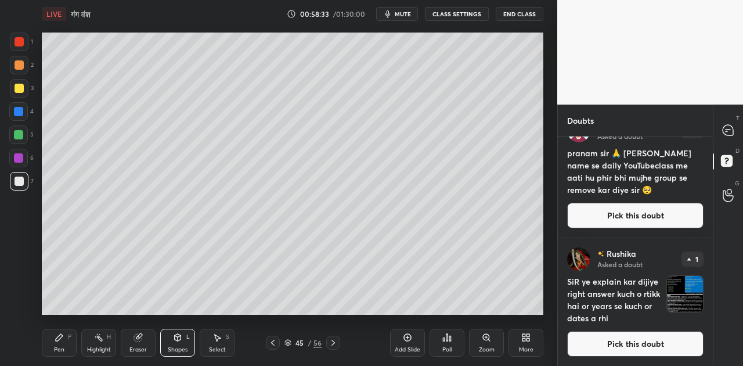
scroll to position [0, 0]
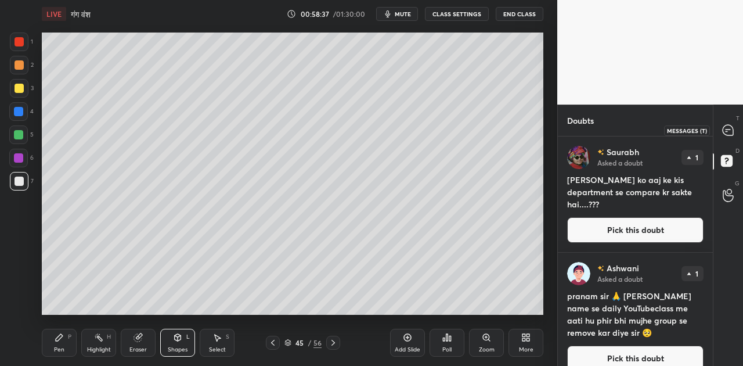
click at [731, 132] on icon at bounding box center [727, 130] width 10 height 10
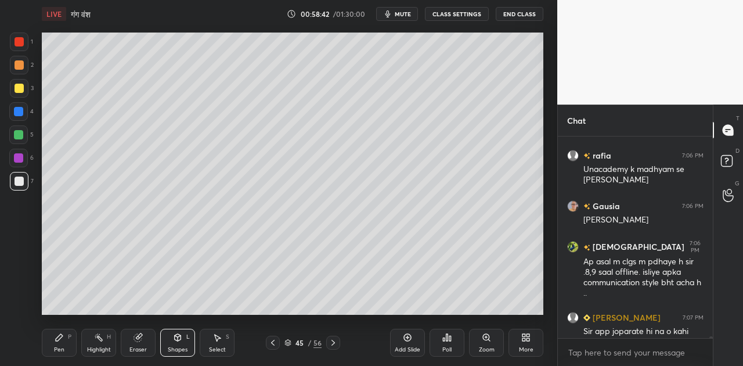
scroll to position [32926, 0]
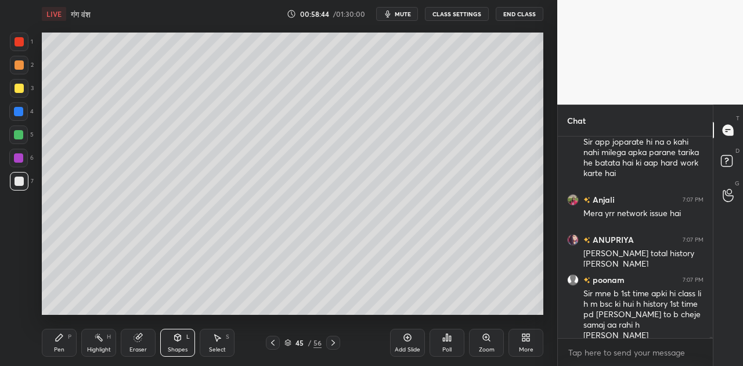
click at [22, 85] on div at bounding box center [19, 88] width 9 height 9
click at [63, 340] on icon at bounding box center [59, 336] width 9 height 9
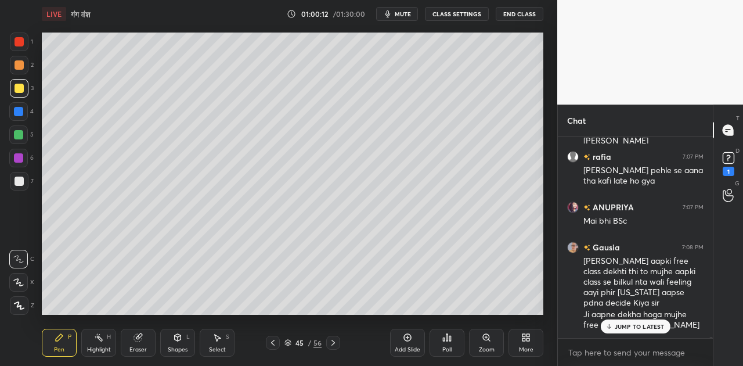
scroll to position [33231, 0]
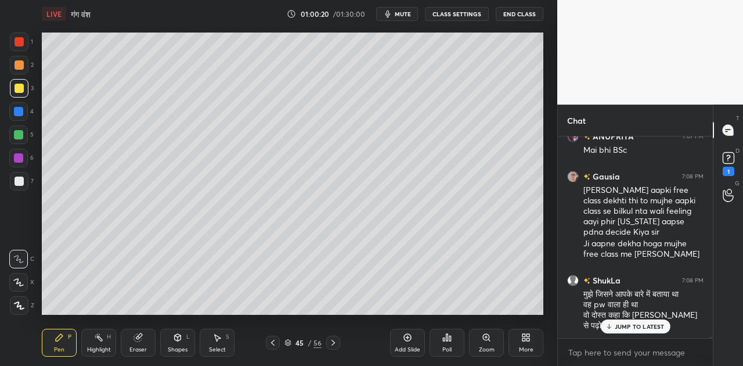
click at [625, 326] on p "JUMP TO LATEST" at bounding box center [639, 326] width 50 height 7
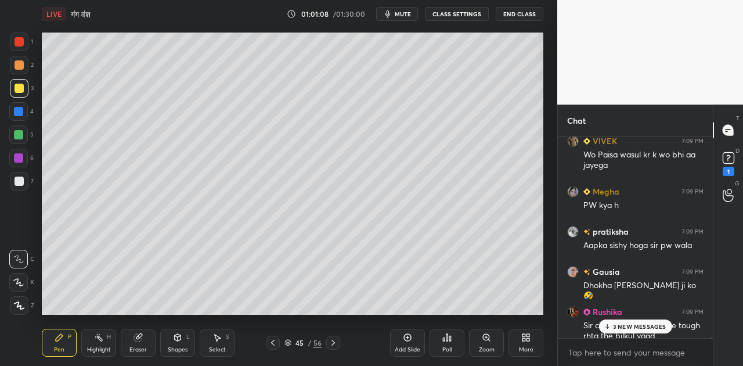
scroll to position [33826, 0]
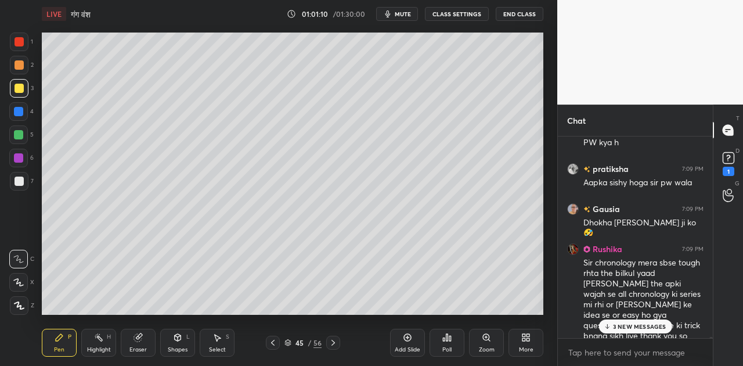
click at [639, 325] on p "3 NEW MESSAGES" at bounding box center [639, 326] width 53 height 7
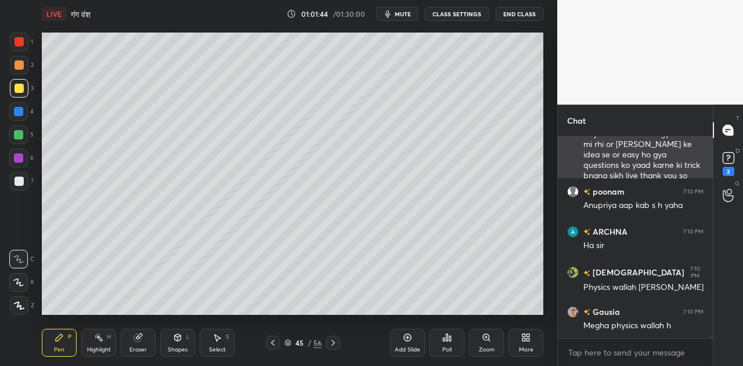
scroll to position [34027, 0]
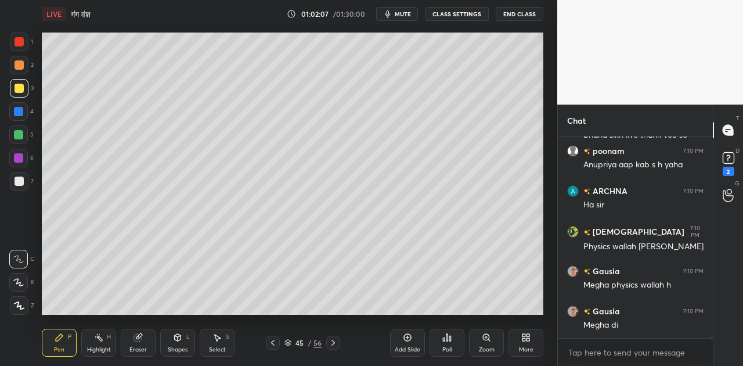
click at [174, 343] on div "Shapes L" at bounding box center [177, 342] width 35 height 28
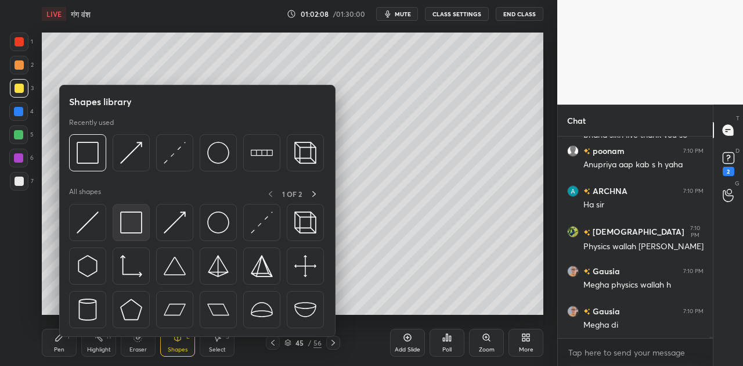
click at [136, 224] on img at bounding box center [131, 222] width 22 height 22
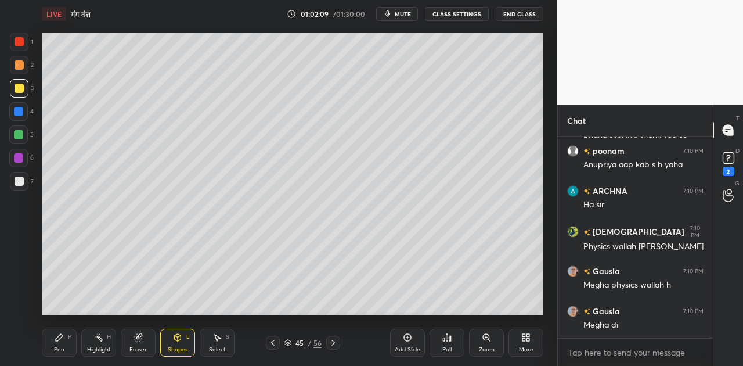
click at [16, 133] on div at bounding box center [18, 134] width 9 height 9
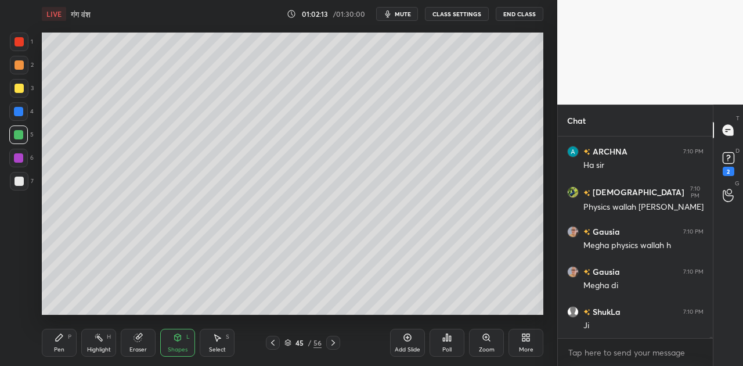
click at [57, 333] on icon at bounding box center [59, 336] width 9 height 9
click at [22, 185] on div at bounding box center [19, 180] width 9 height 9
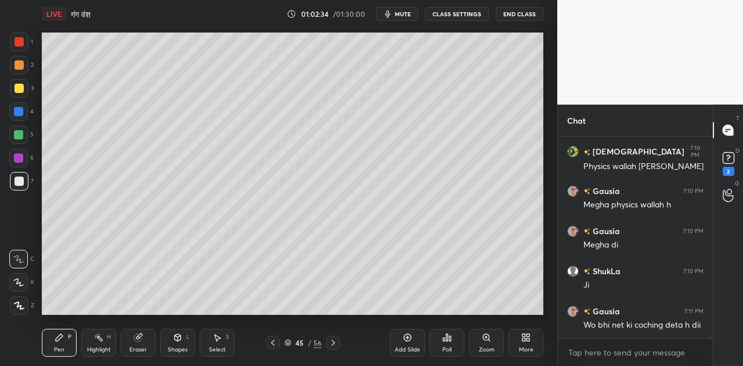
scroll to position [34178, 0]
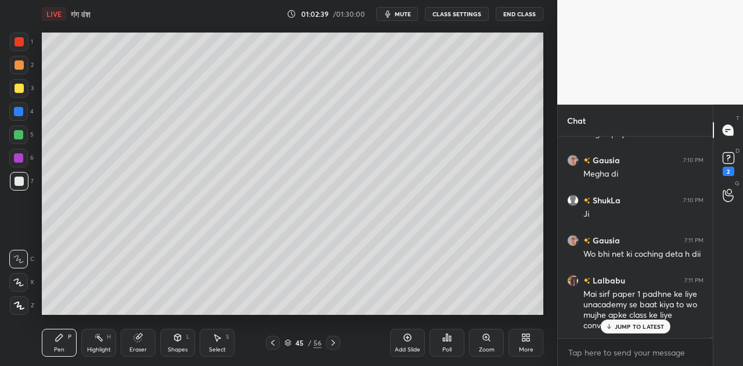
click at [639, 325] on p "JUMP TO LATEST" at bounding box center [639, 326] width 50 height 7
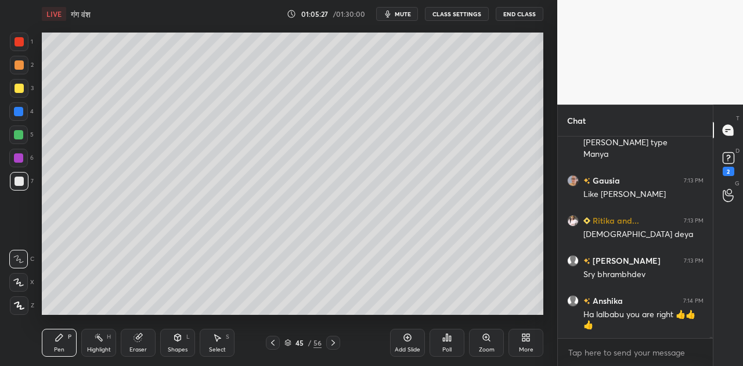
scroll to position [34701, 0]
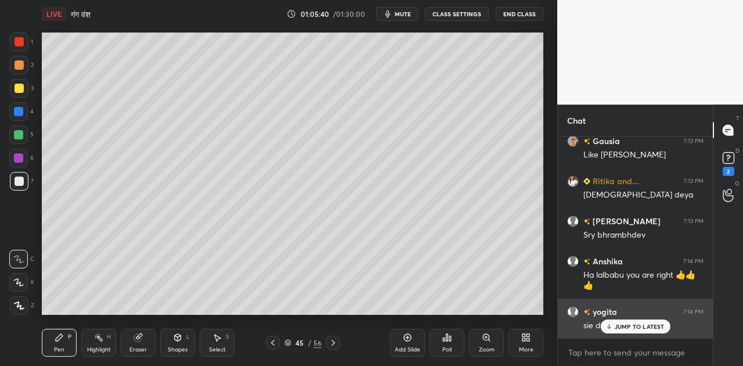
click at [621, 323] on p "JUMP TO LATEST" at bounding box center [639, 326] width 50 height 7
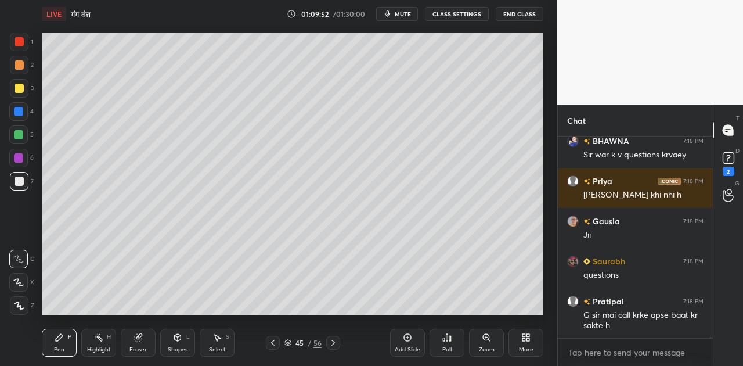
scroll to position [36065, 0]
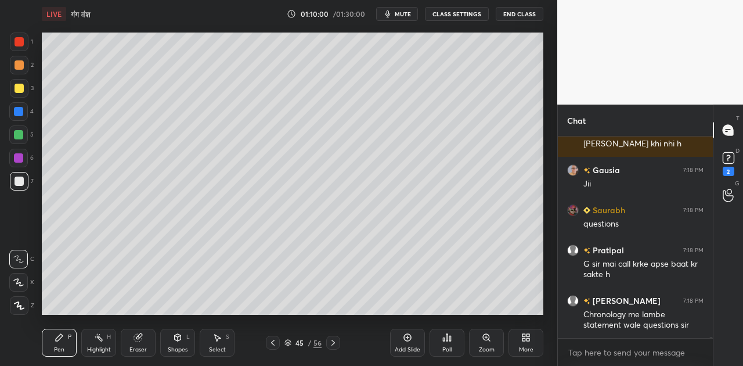
click at [173, 341] on icon at bounding box center [177, 336] width 9 height 9
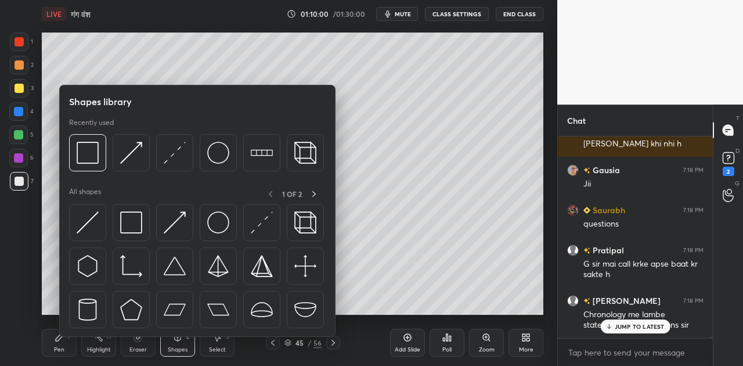
scroll to position [36104, 0]
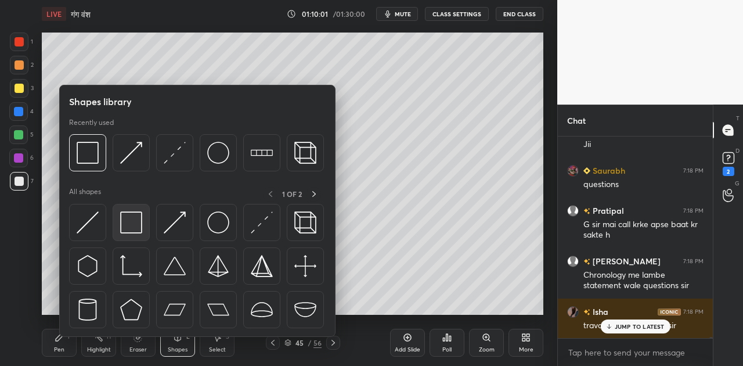
click at [137, 220] on img at bounding box center [131, 222] width 22 height 22
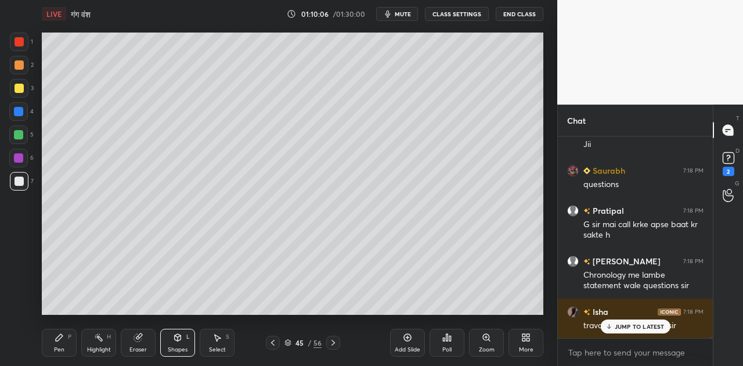
drag, startPoint x: 632, startPoint y: 325, endPoint x: 551, endPoint y: 289, distance: 89.4
click at [630, 323] on p "JUMP TO LATEST" at bounding box center [639, 326] width 50 height 7
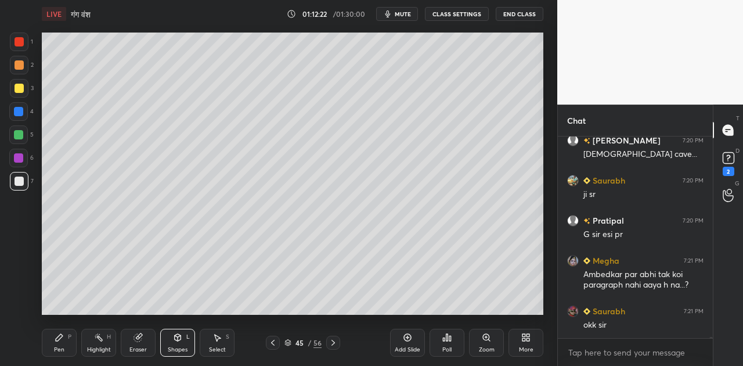
scroll to position [37538, 0]
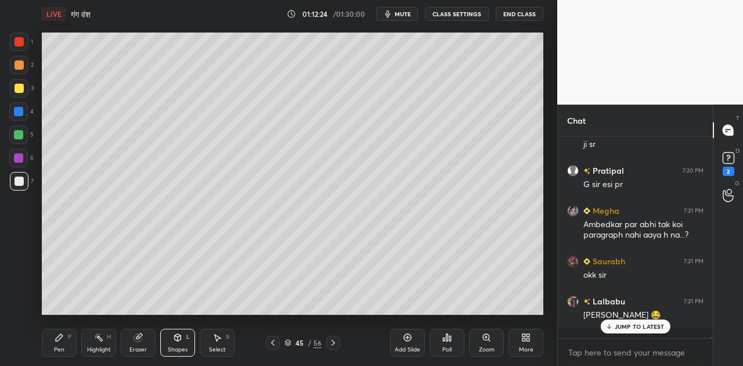
click at [621, 328] on p "JUMP TO LATEST" at bounding box center [639, 326] width 50 height 7
click at [332, 339] on icon at bounding box center [332, 342] width 9 height 9
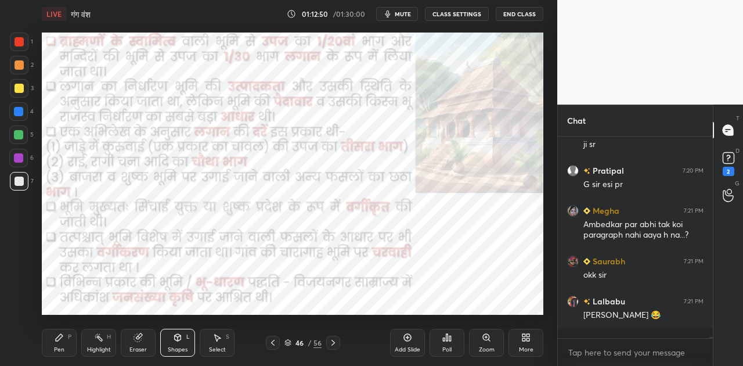
click at [332, 339] on icon at bounding box center [332, 342] width 9 height 9
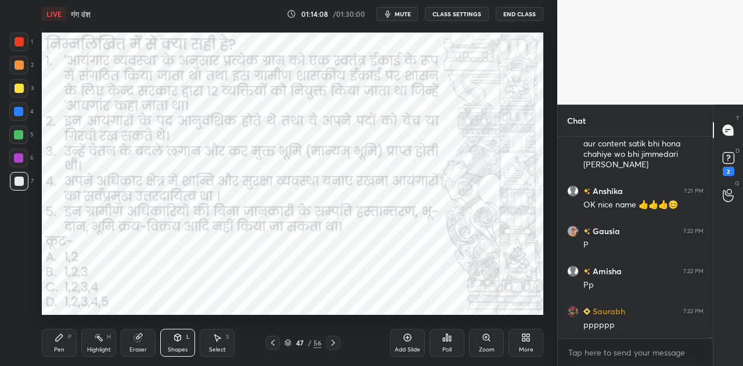
scroll to position [37800, 0]
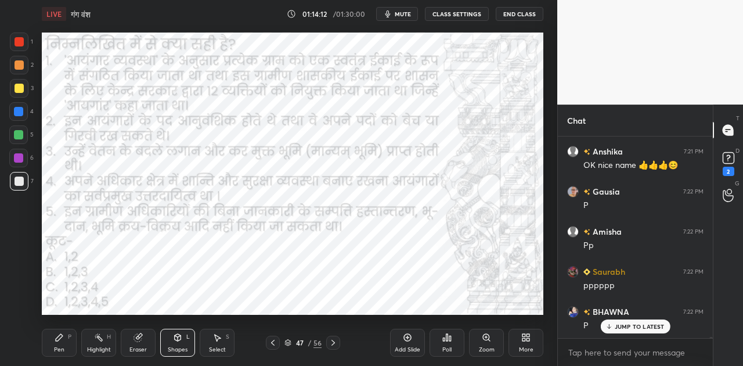
click at [450, 340] on icon at bounding box center [450, 337] width 2 height 5
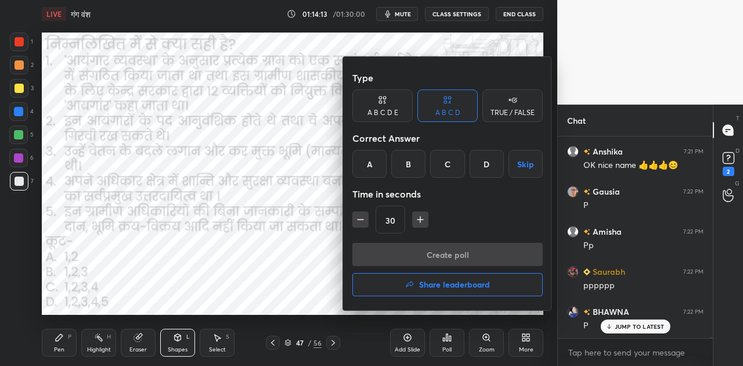
click at [486, 168] on div "D" at bounding box center [486, 164] width 34 height 28
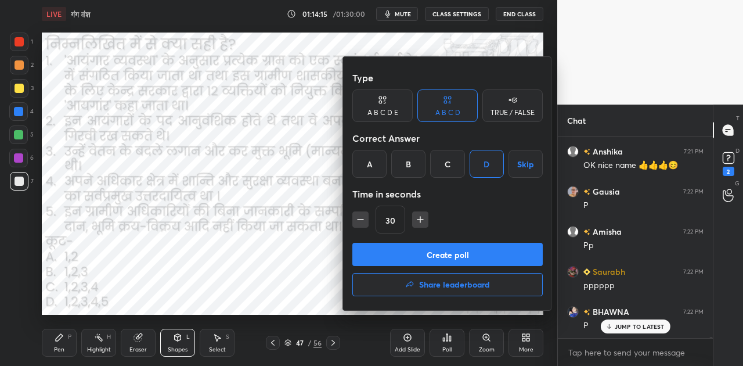
click at [468, 255] on button "Create poll" at bounding box center [447, 254] width 190 height 23
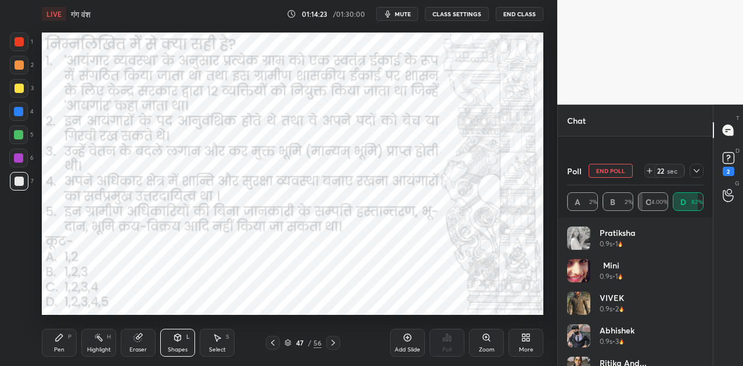
scroll to position [37901, 0]
click at [405, 12] on span "mute" at bounding box center [403, 14] width 16 height 8
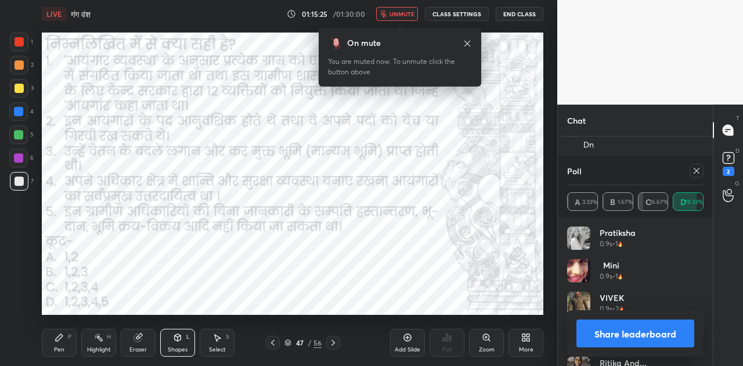
scroll to position [38072, 0]
click at [637, 330] on button "Share leaderboard" at bounding box center [635, 333] width 118 height 28
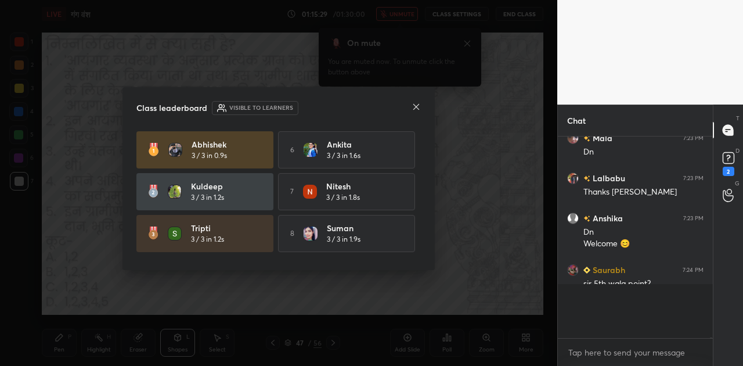
scroll to position [38018, 0]
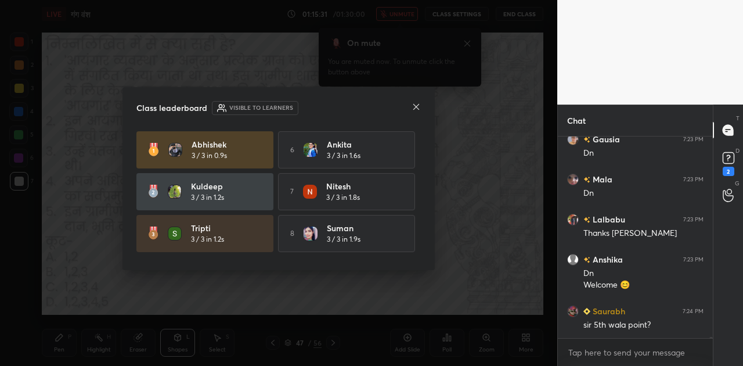
click at [413, 104] on icon at bounding box center [415, 106] width 9 height 9
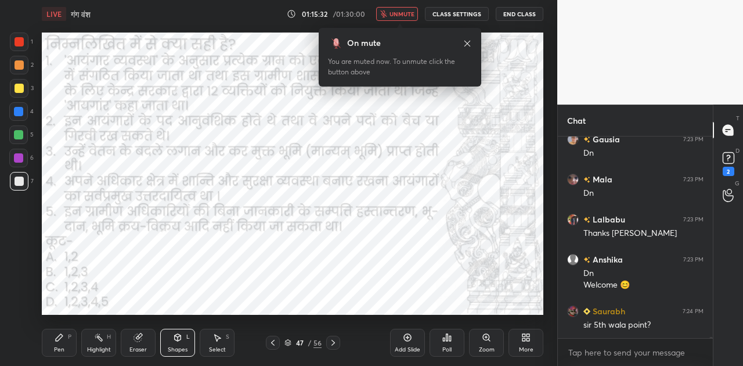
click at [395, 11] on span "unmute" at bounding box center [401, 14] width 25 height 8
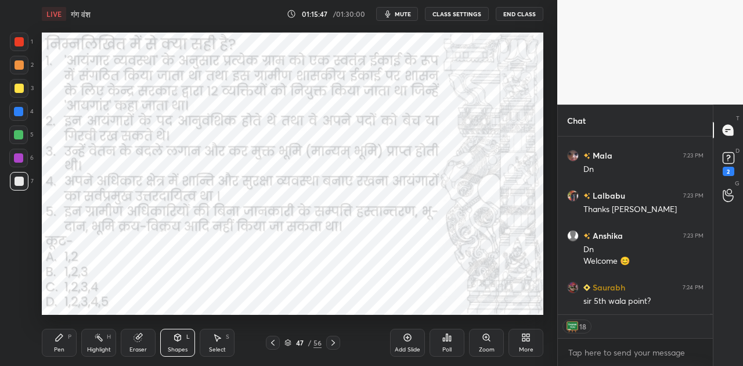
scroll to position [38047, 0]
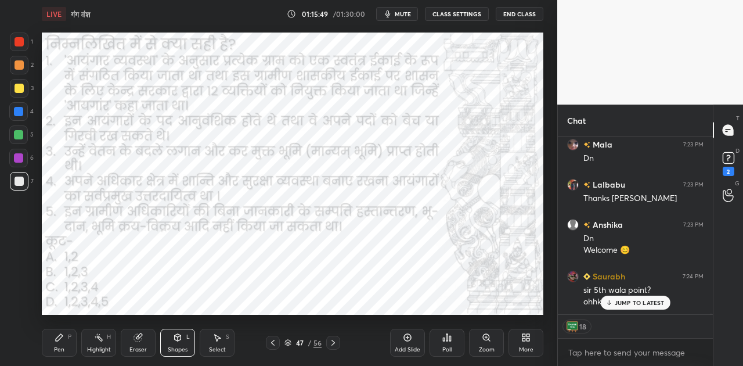
click at [625, 302] on p "JUMP TO LATEST" at bounding box center [639, 302] width 50 height 7
click at [725, 158] on rect at bounding box center [727, 158] width 11 height 11
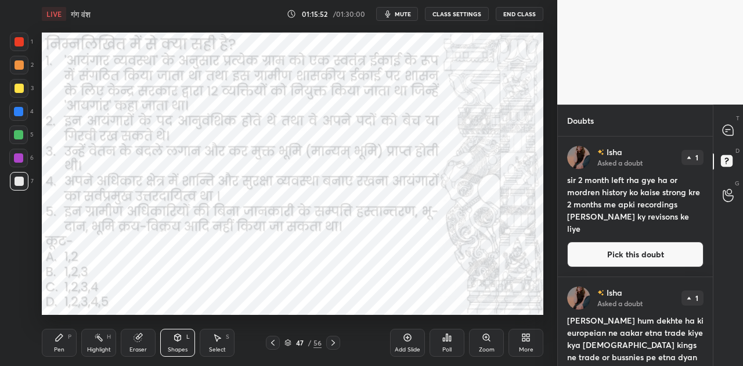
click at [621, 253] on button "Pick this doubt" at bounding box center [635, 254] width 136 height 26
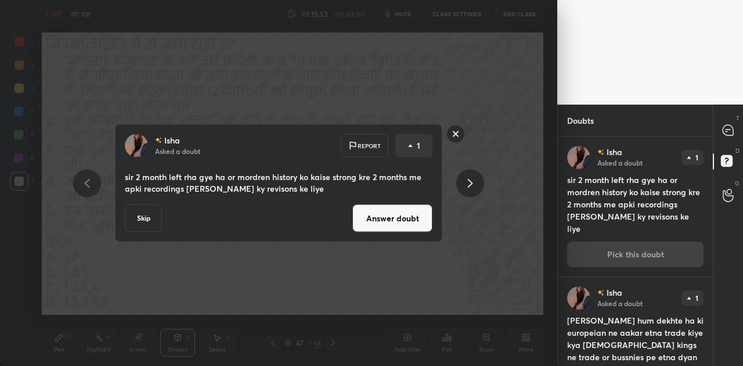
click at [403, 214] on button "Answer doubt" at bounding box center [392, 218] width 80 height 28
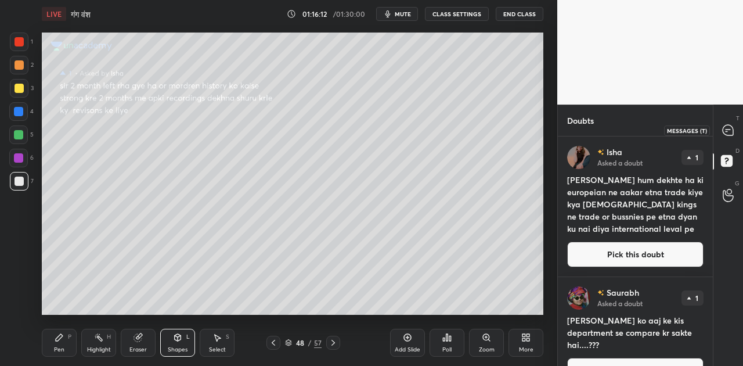
click at [724, 134] on icon at bounding box center [728, 130] width 12 height 12
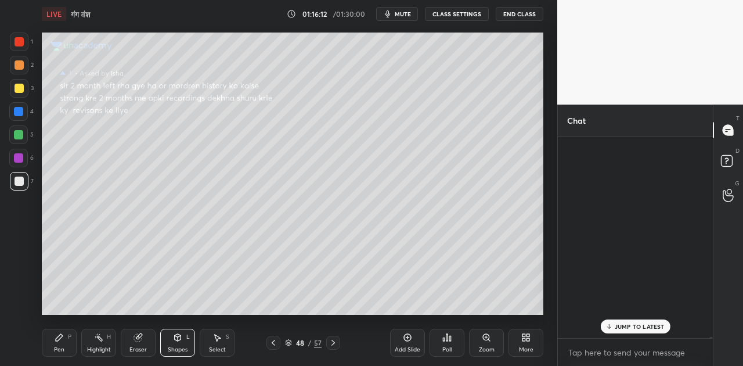
scroll to position [198, 151]
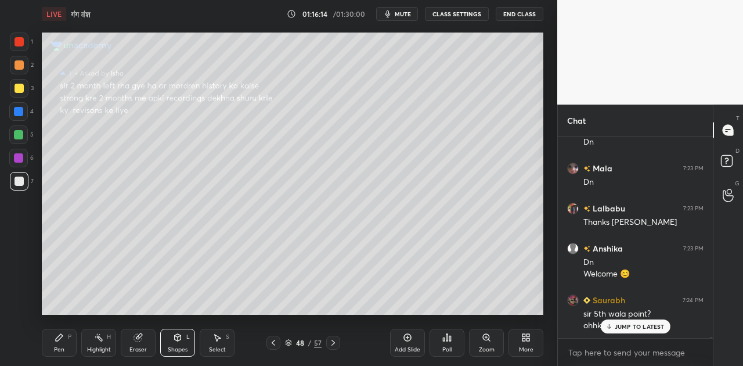
click at [632, 320] on div "JUMP TO LATEST" at bounding box center [635, 326] width 70 height 14
click at [726, 158] on icon at bounding box center [726, 160] width 4 height 5
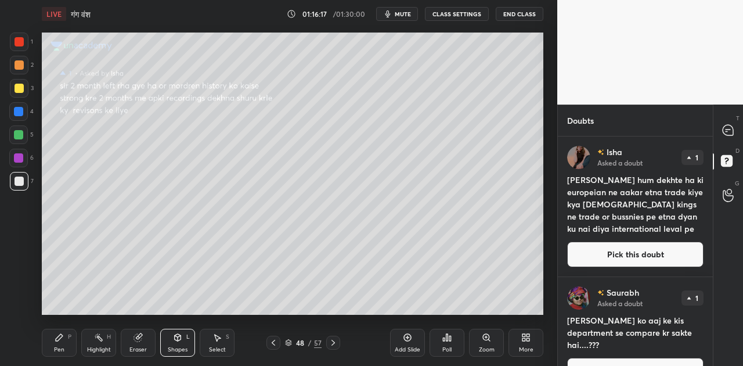
click at [624, 257] on button "Pick this doubt" at bounding box center [635, 254] width 136 height 26
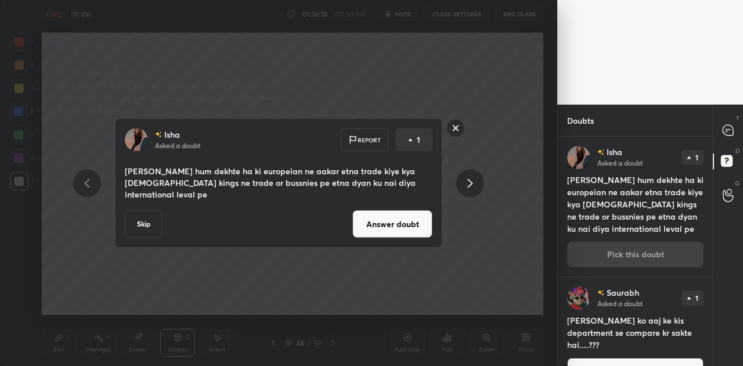
click at [406, 217] on button "Answer doubt" at bounding box center [392, 224] width 80 height 28
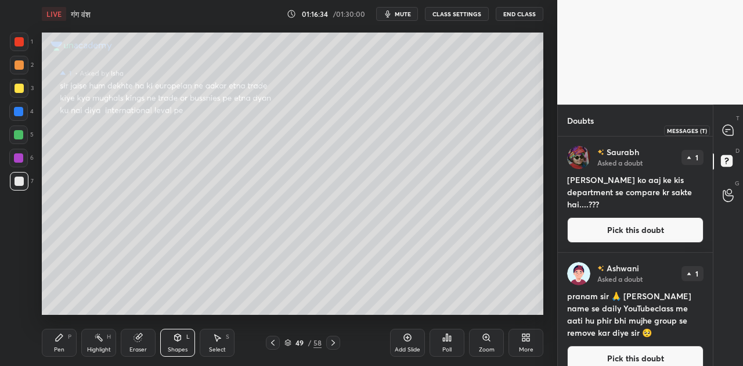
click at [725, 127] on icon at bounding box center [727, 130] width 10 height 10
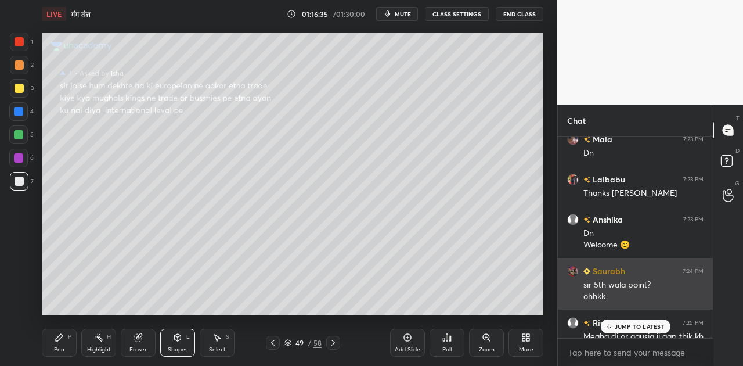
scroll to position [38065, 0]
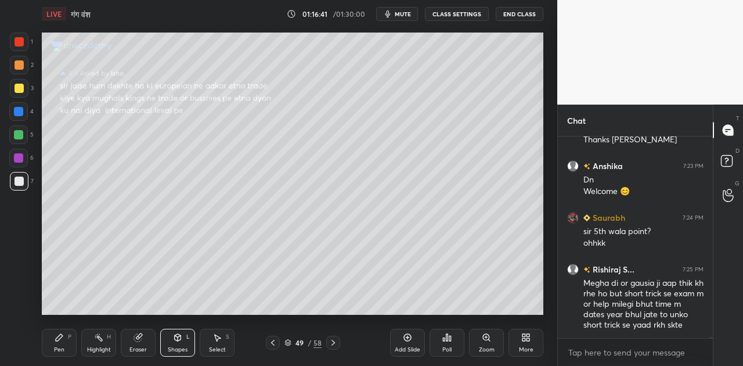
click at [59, 341] on icon at bounding box center [59, 336] width 9 height 9
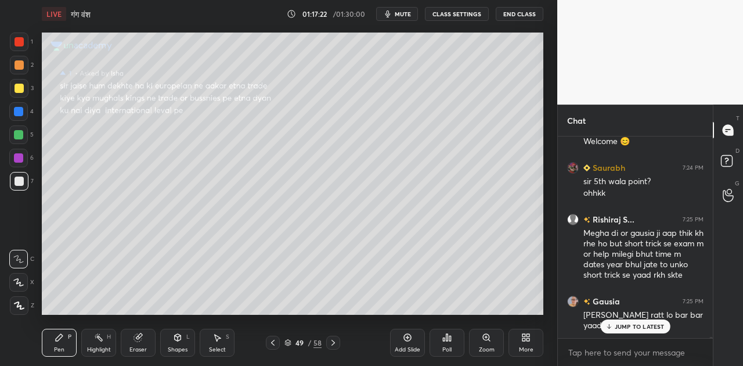
scroll to position [38156, 0]
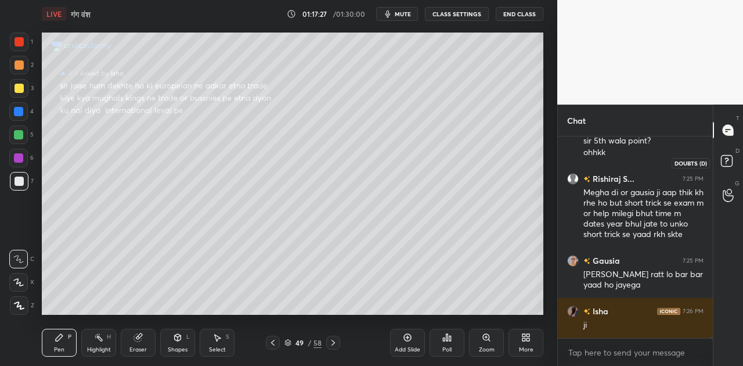
click at [722, 161] on rect at bounding box center [726, 160] width 11 height 11
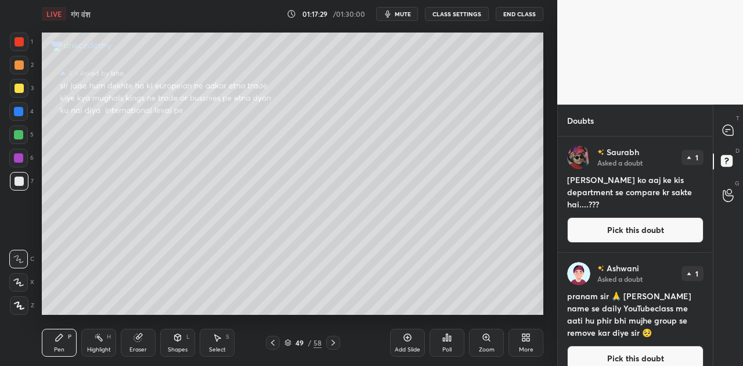
click at [631, 232] on button "Pick this doubt" at bounding box center [635, 230] width 136 height 26
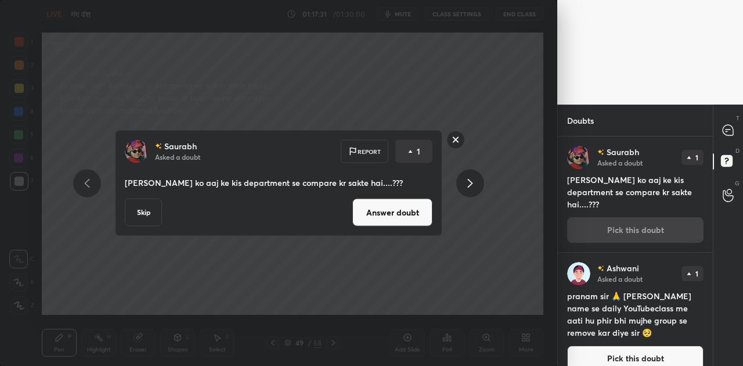
click at [391, 217] on button "Answer doubt" at bounding box center [392, 212] width 80 height 28
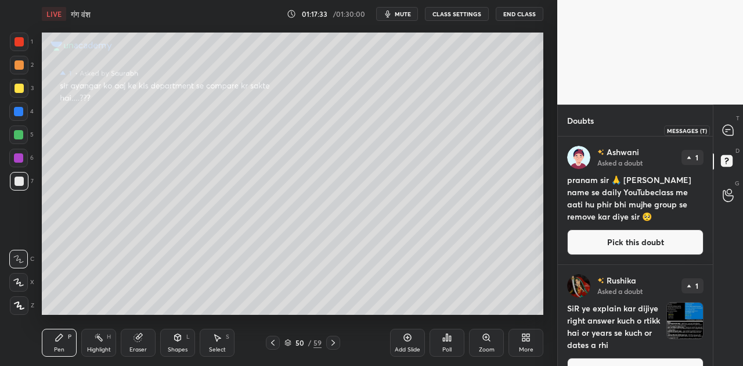
click at [727, 132] on icon at bounding box center [727, 130] width 10 height 10
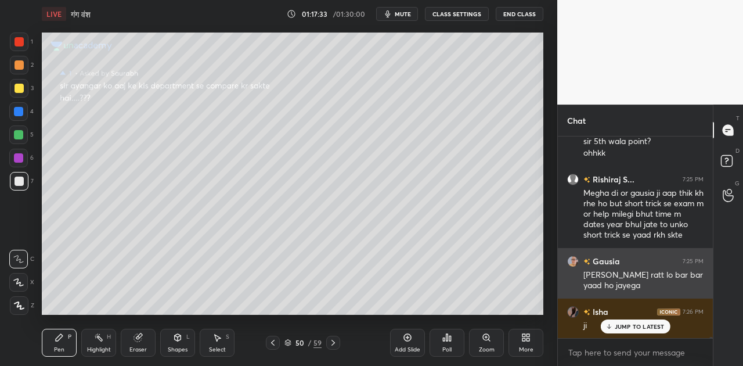
scroll to position [198, 151]
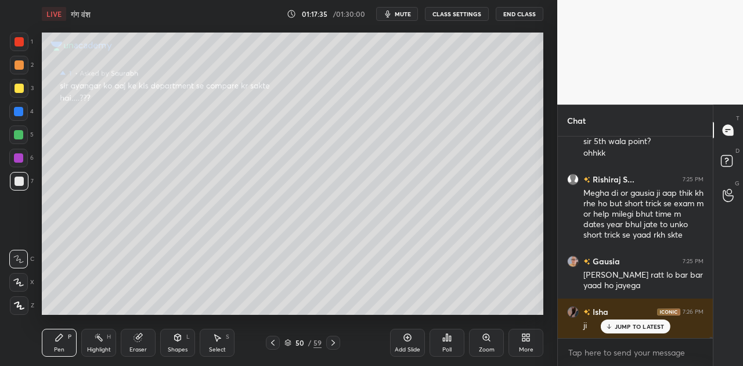
click at [639, 321] on div "JUMP TO LATEST" at bounding box center [635, 326] width 70 height 14
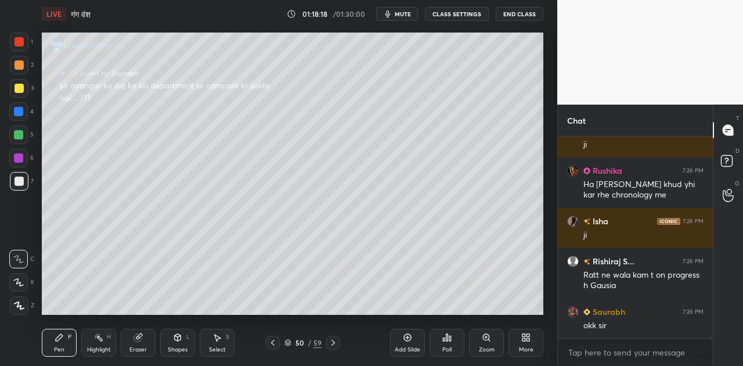
scroll to position [38337, 0]
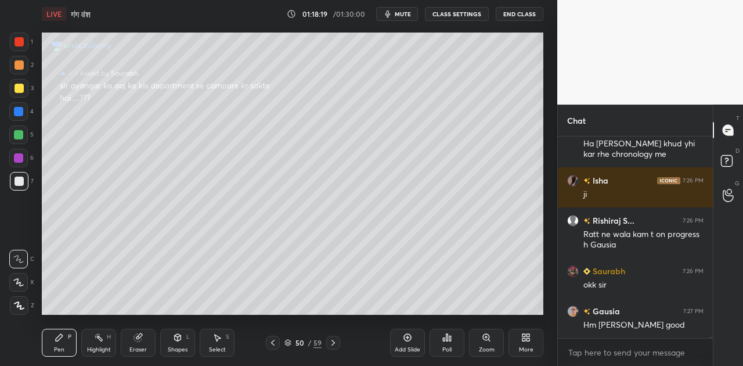
click at [643, 330] on div "Hm [PERSON_NAME] good" at bounding box center [643, 325] width 120 height 12
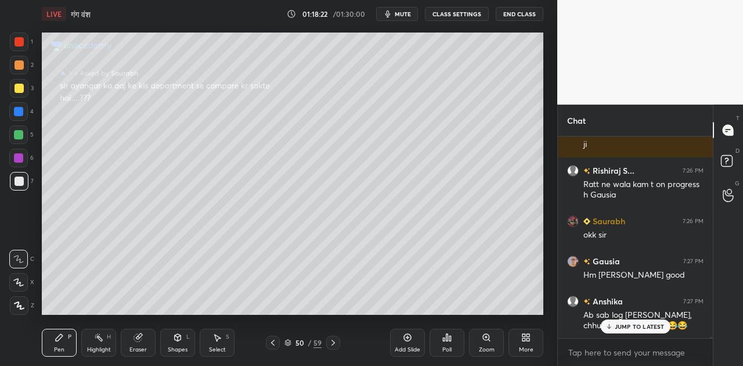
click at [630, 327] on p "JUMP TO LATEST" at bounding box center [639, 326] width 50 height 7
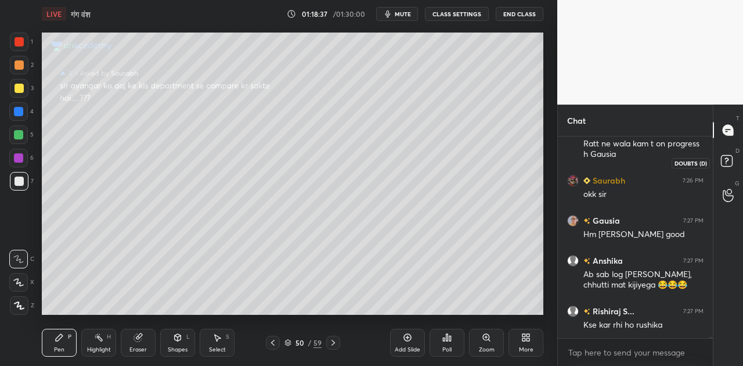
click at [728, 159] on rect at bounding box center [726, 160] width 11 height 11
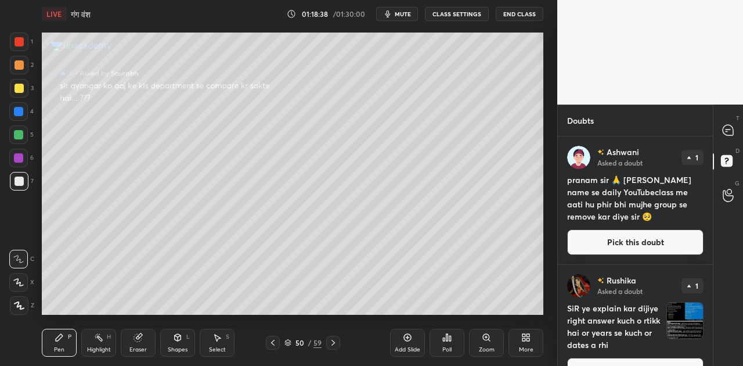
click at [643, 245] on button "Pick this doubt" at bounding box center [635, 242] width 136 height 26
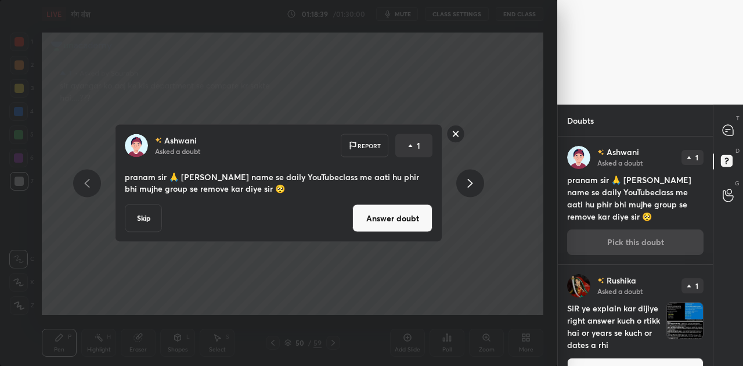
click at [390, 220] on button "Answer doubt" at bounding box center [392, 218] width 80 height 28
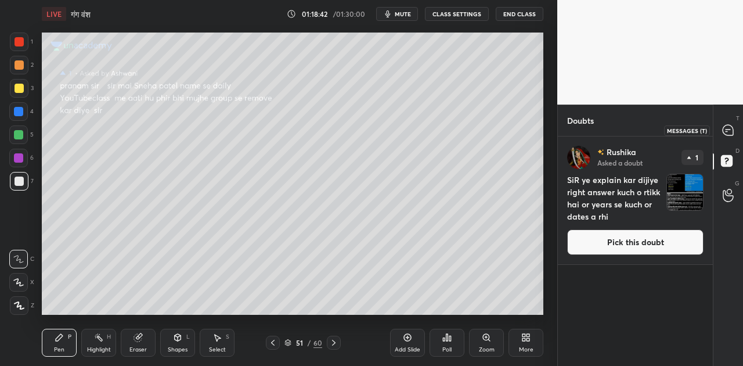
click at [731, 135] on icon at bounding box center [727, 130] width 10 height 10
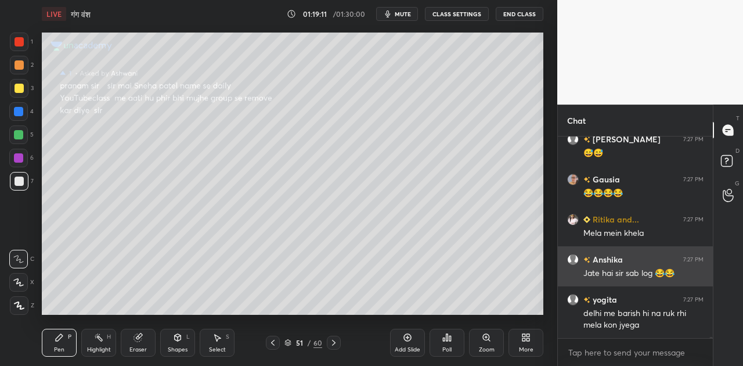
scroll to position [38705, 0]
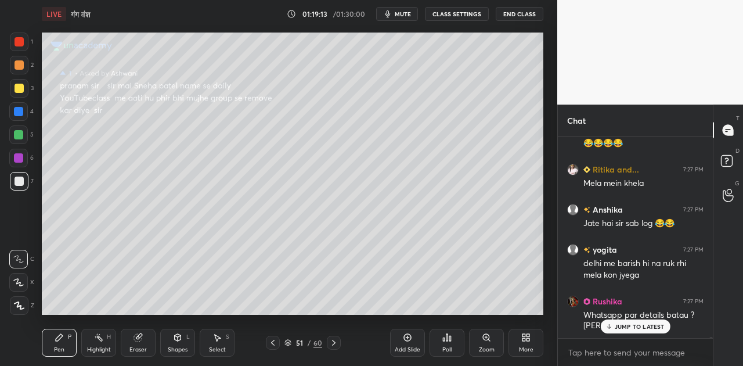
click at [635, 323] on p "JUMP TO LATEST" at bounding box center [639, 326] width 50 height 7
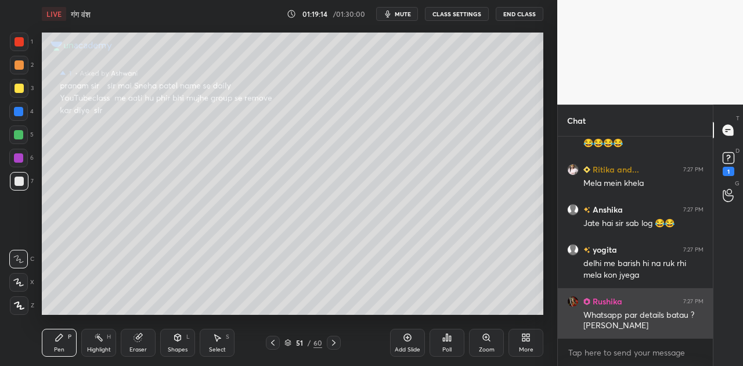
scroll to position [38755, 0]
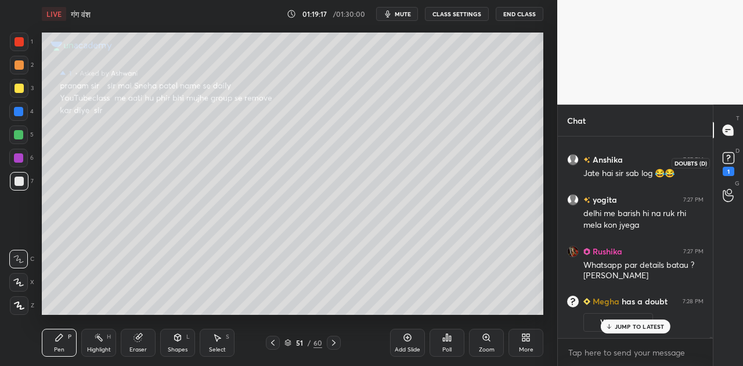
click at [730, 159] on rect at bounding box center [727, 158] width 11 height 11
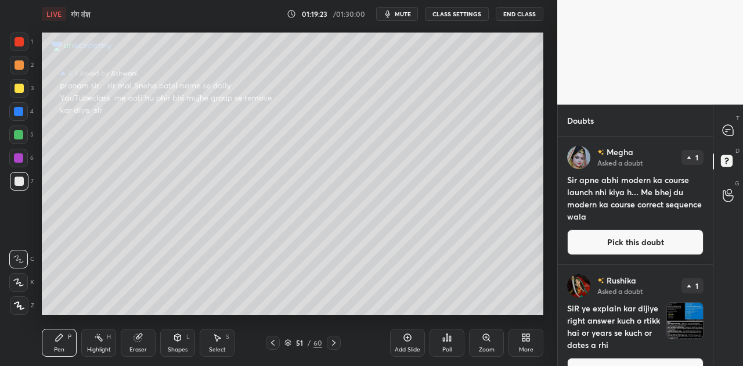
click at [619, 236] on button "Pick this doubt" at bounding box center [635, 242] width 136 height 26
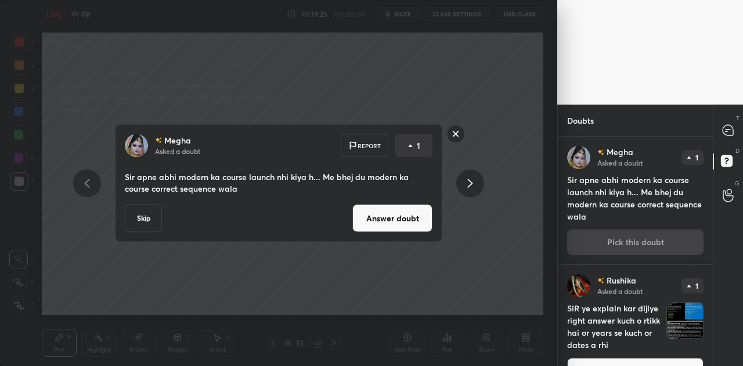
click at [403, 220] on button "Answer doubt" at bounding box center [392, 218] width 80 height 28
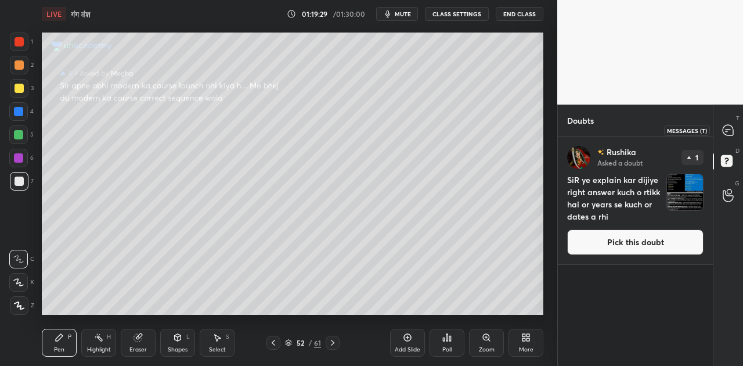
click at [728, 129] on icon at bounding box center [727, 130] width 10 height 10
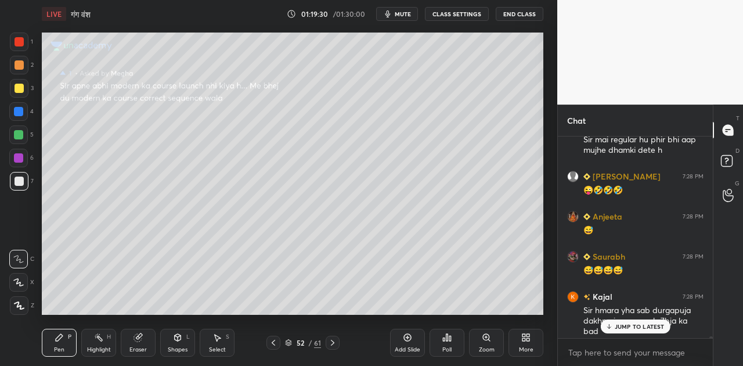
scroll to position [32276, 0]
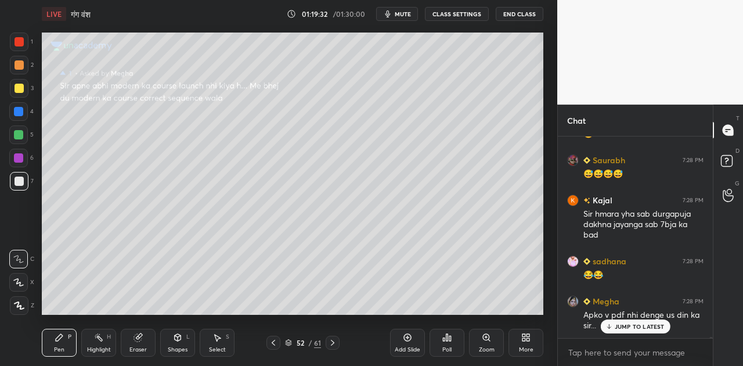
click at [624, 327] on p "JUMP TO LATEST" at bounding box center [639, 326] width 50 height 7
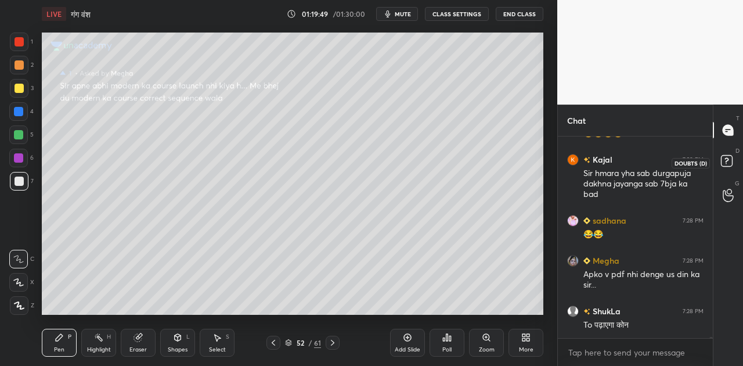
click at [727, 161] on rect at bounding box center [726, 160] width 11 height 11
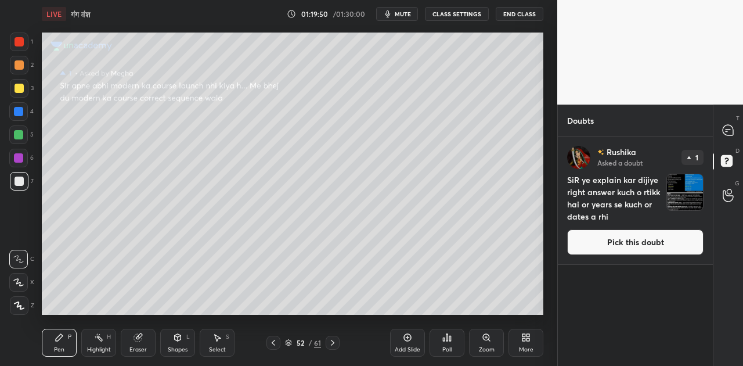
click at [616, 236] on button "Pick this doubt" at bounding box center [635, 242] width 136 height 26
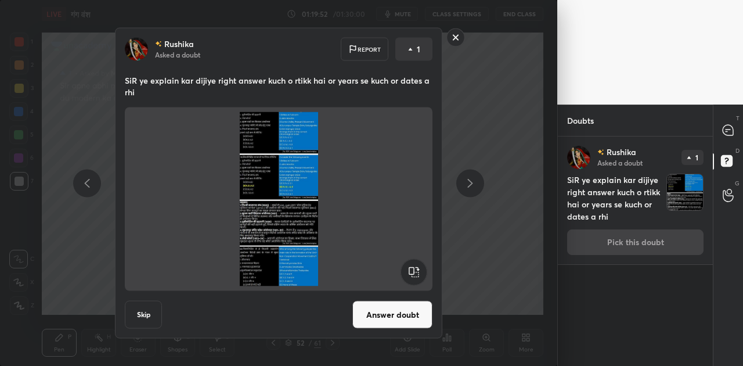
click at [402, 313] on button "Answer doubt" at bounding box center [392, 315] width 80 height 28
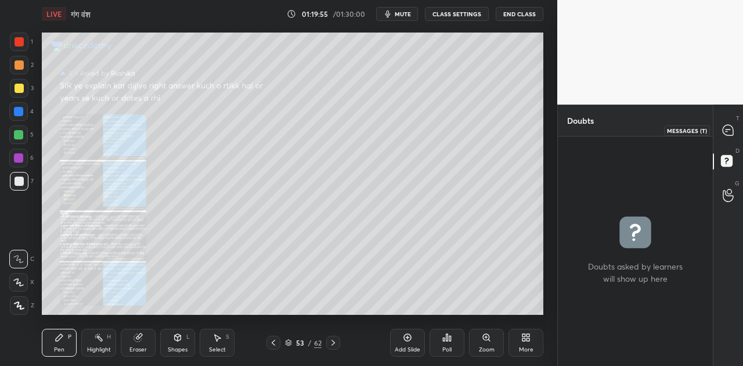
click at [728, 135] on icon at bounding box center [727, 130] width 10 height 10
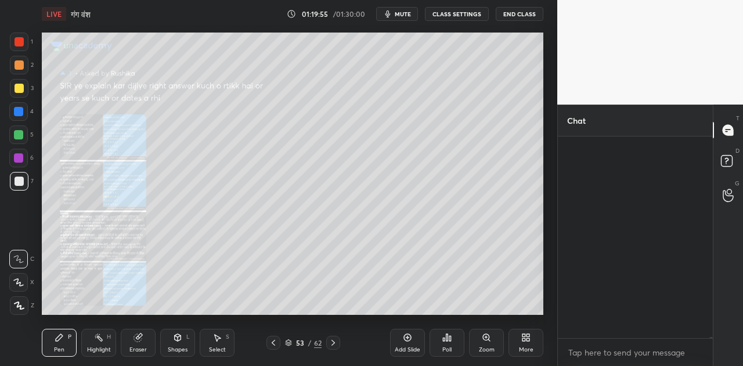
scroll to position [198, 151]
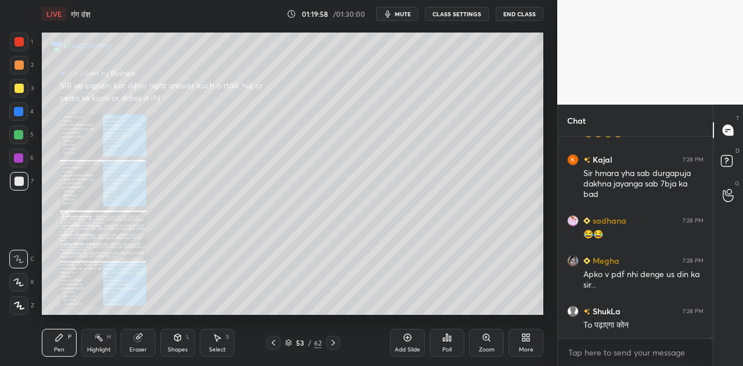
click at [486, 335] on icon at bounding box center [486, 337] width 6 height 6
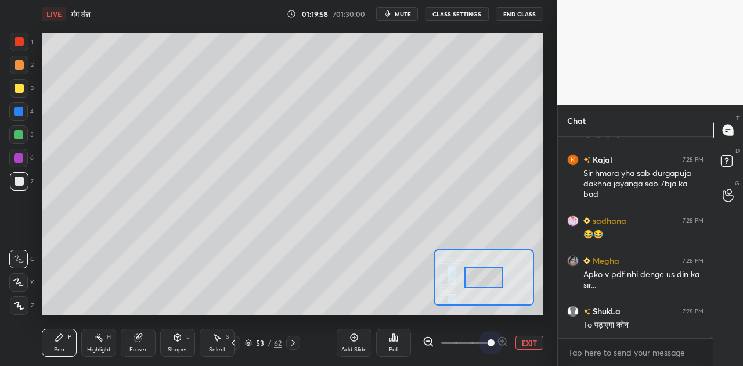
click at [486, 335] on span at bounding box center [465, 342] width 49 height 17
click at [494, 341] on span at bounding box center [490, 342] width 7 height 7
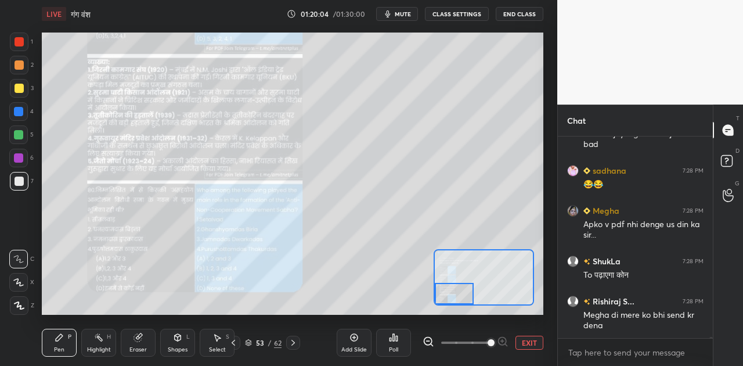
scroll to position [32389, 0]
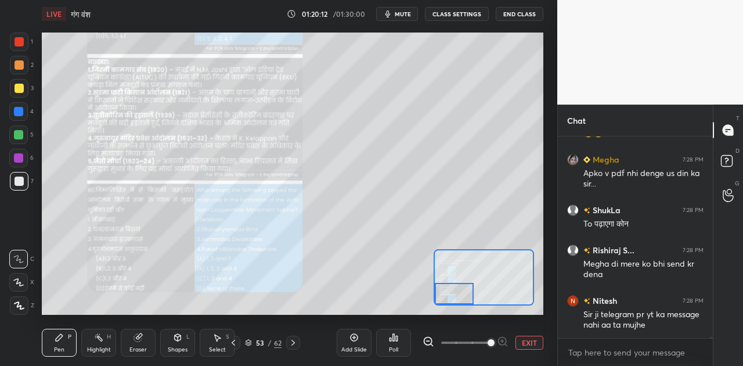
drag, startPoint x: 489, startPoint y: 283, endPoint x: 302, endPoint y: 315, distance: 189.5
click at [302, 315] on div "Setting up your live class Poll for secs No correct answer Start poll" at bounding box center [292, 173] width 511 height 291
click at [536, 345] on button "EXIT" at bounding box center [529, 342] width 28 height 14
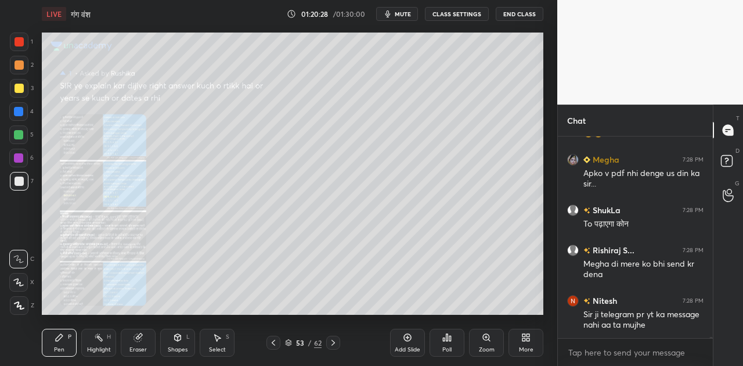
scroll to position [32449, 0]
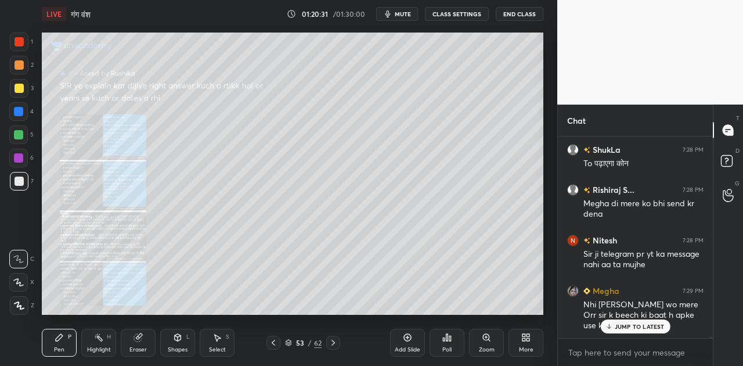
click at [629, 324] on p "JUMP TO LATEST" at bounding box center [639, 326] width 50 height 7
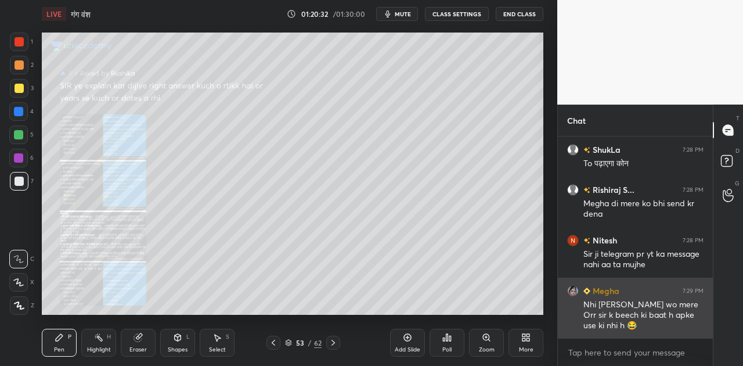
scroll to position [32489, 0]
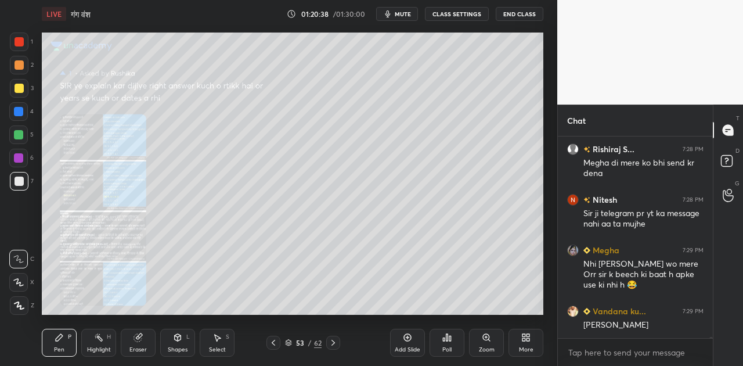
click at [270, 342] on icon at bounding box center [273, 342] width 9 height 9
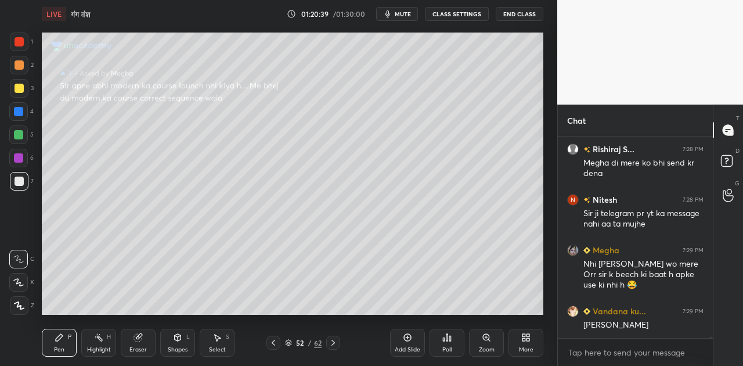
click at [328, 342] on icon at bounding box center [332, 342] width 9 height 9
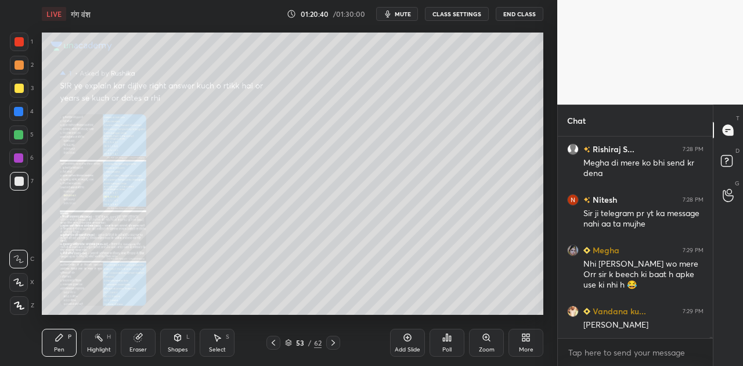
click at [328, 342] on icon at bounding box center [332, 342] width 9 height 9
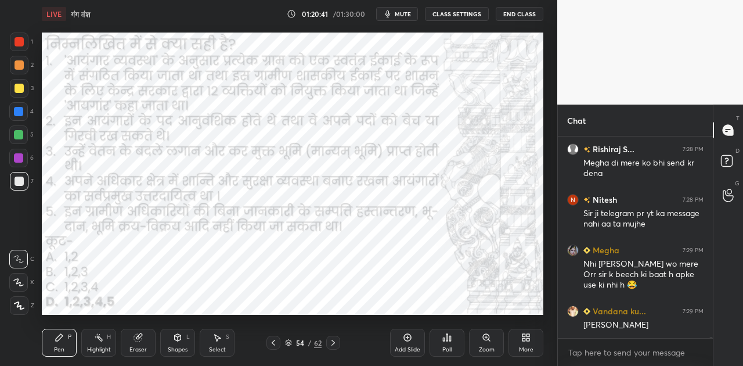
click at [328, 342] on icon at bounding box center [332, 342] width 9 height 9
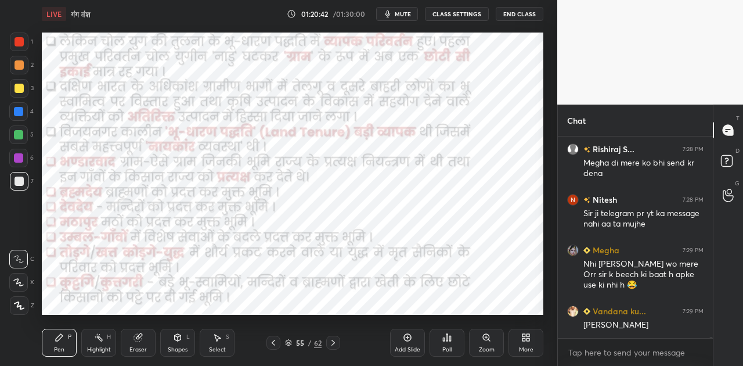
click at [328, 342] on icon at bounding box center [332, 342] width 9 height 9
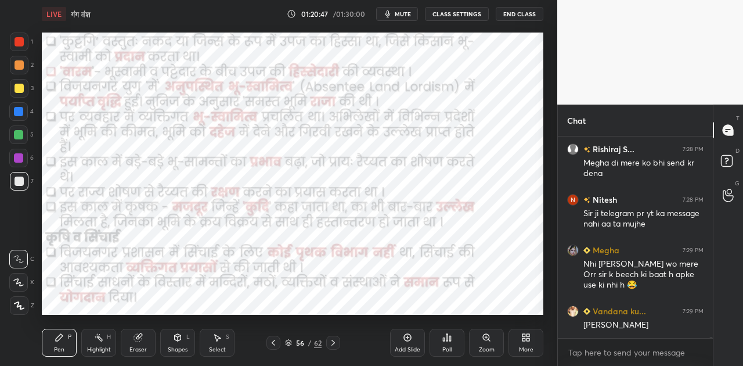
click at [399, 337] on div "Add Slide" at bounding box center [407, 342] width 35 height 28
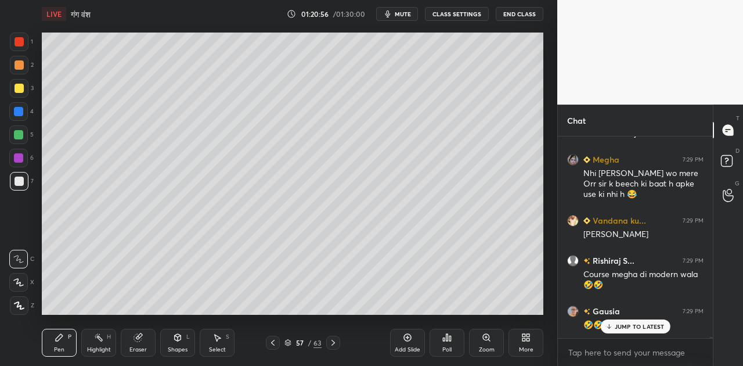
scroll to position [32619, 0]
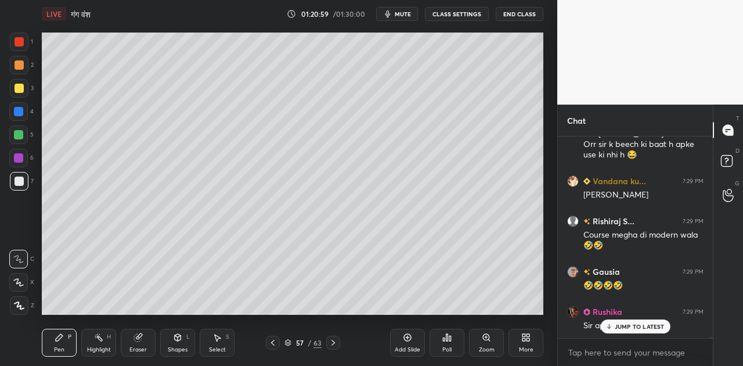
click at [625, 323] on p "JUMP TO LATEST" at bounding box center [639, 326] width 50 height 7
click at [270, 339] on icon at bounding box center [272, 342] width 9 height 9
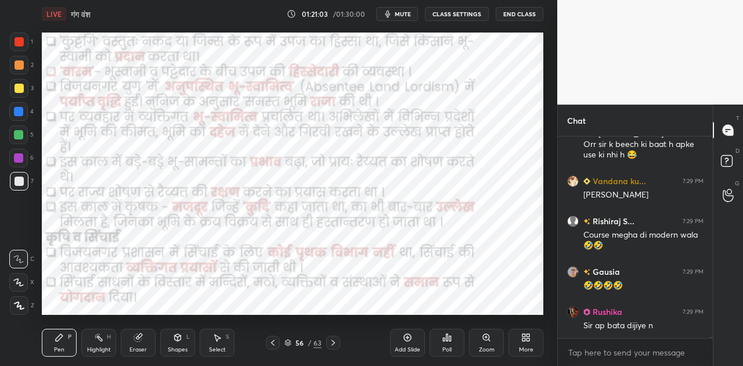
click at [270, 339] on icon at bounding box center [272, 342] width 9 height 9
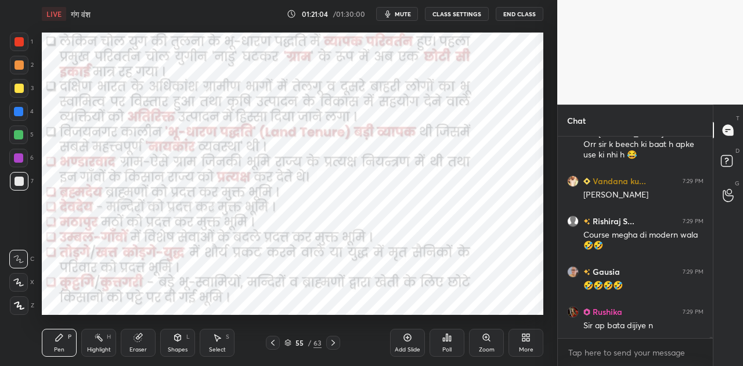
click at [270, 339] on icon at bounding box center [272, 342] width 9 height 9
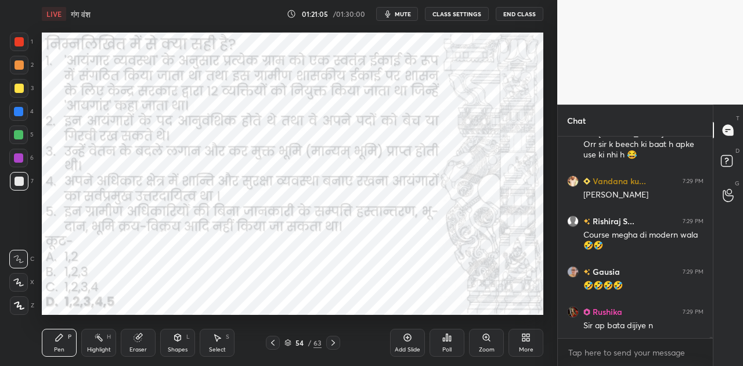
click at [270, 339] on icon at bounding box center [272, 342] width 9 height 9
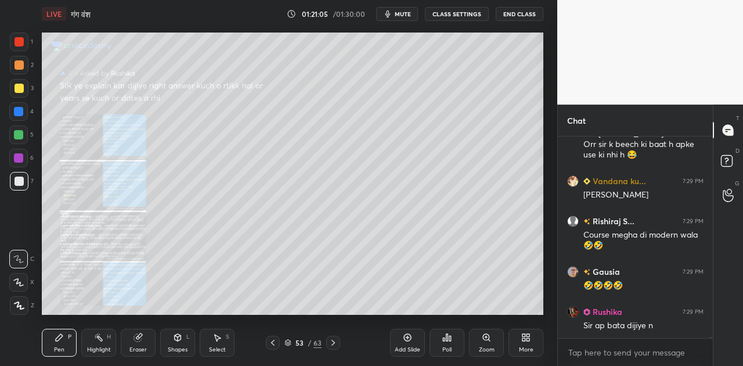
click at [270, 339] on icon at bounding box center [272, 342] width 9 height 9
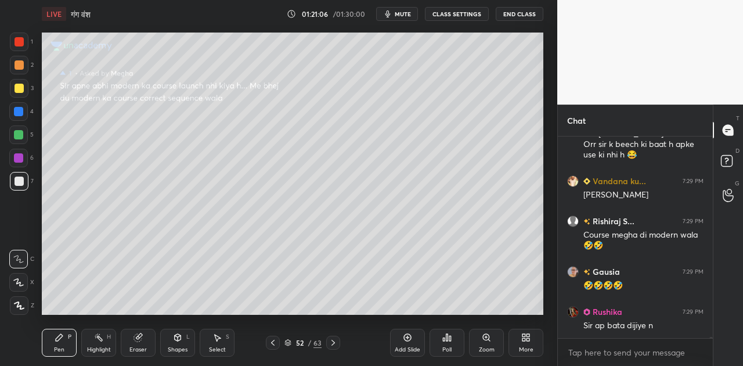
click at [328, 342] on icon at bounding box center [332, 342] width 9 height 9
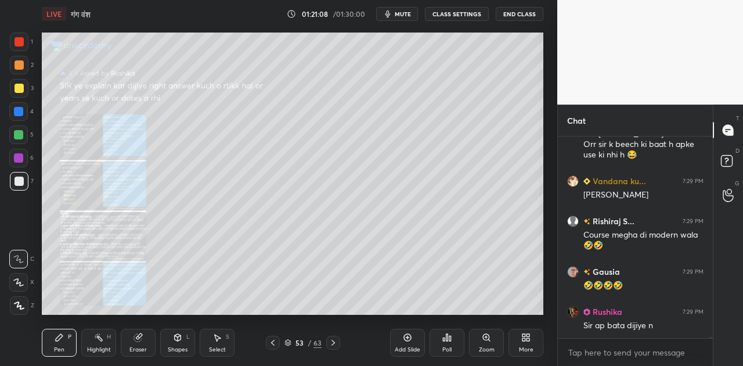
click at [483, 336] on icon at bounding box center [486, 337] width 6 height 6
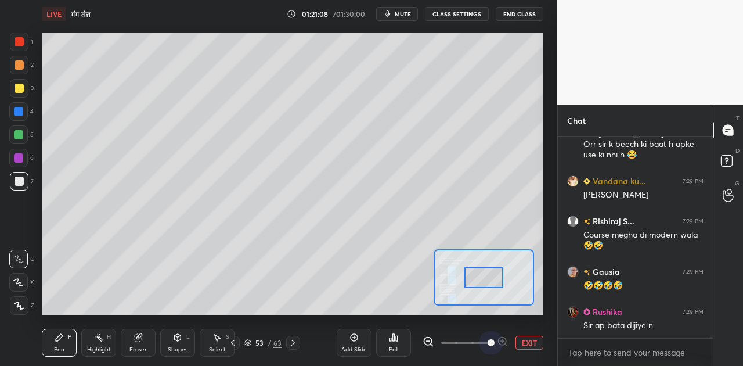
click at [483, 336] on span at bounding box center [465, 342] width 49 height 17
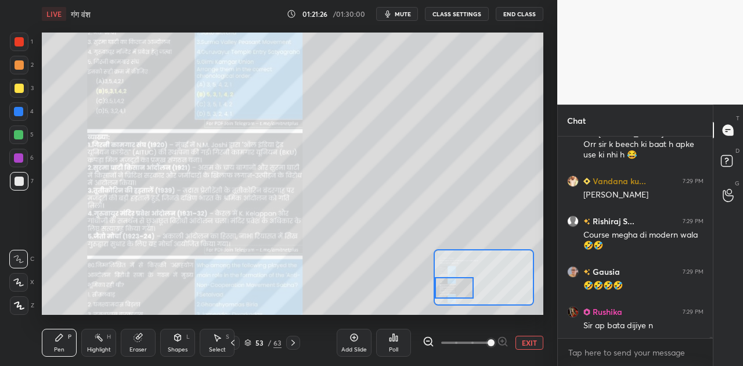
drag, startPoint x: 484, startPoint y: 280, endPoint x: 443, endPoint y: 290, distance: 41.9
click at [443, 290] on div at bounding box center [454, 287] width 39 height 21
click at [525, 343] on button "EXIT" at bounding box center [529, 342] width 28 height 14
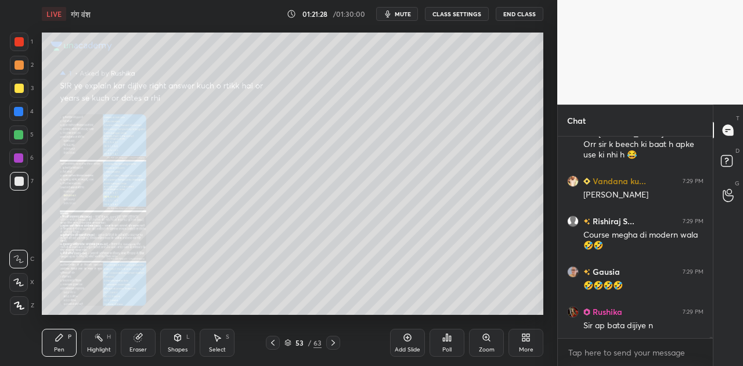
scroll to position [32671, 0]
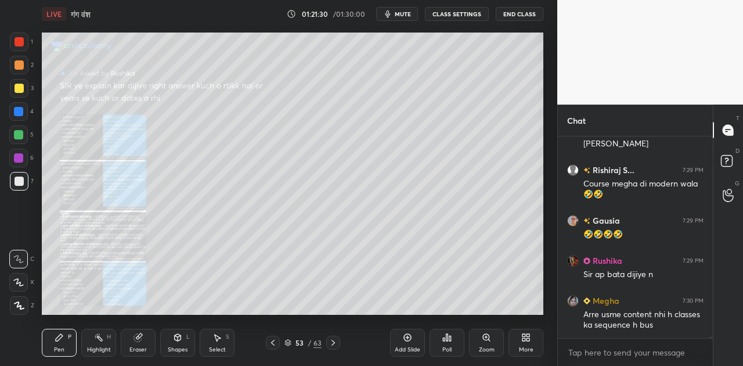
click at [334, 341] on icon at bounding box center [332, 342] width 3 height 6
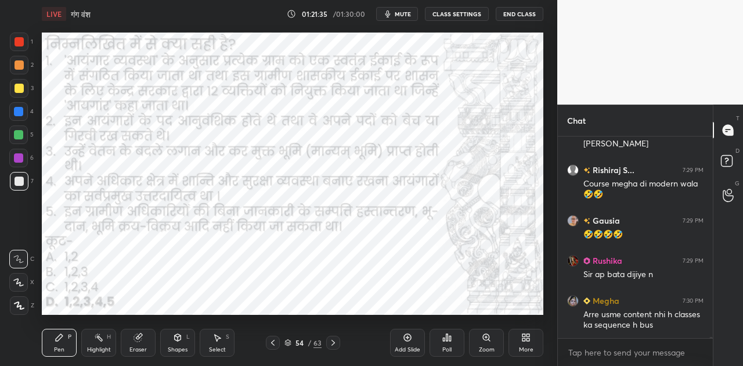
click at [334, 341] on icon at bounding box center [332, 342] width 3 height 6
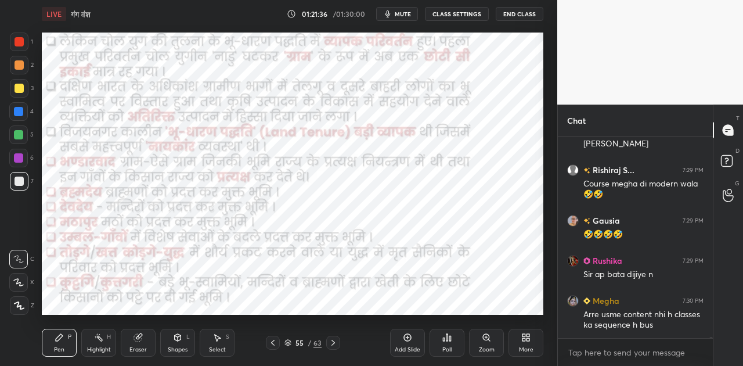
click at [334, 341] on icon at bounding box center [332, 342] width 3 height 6
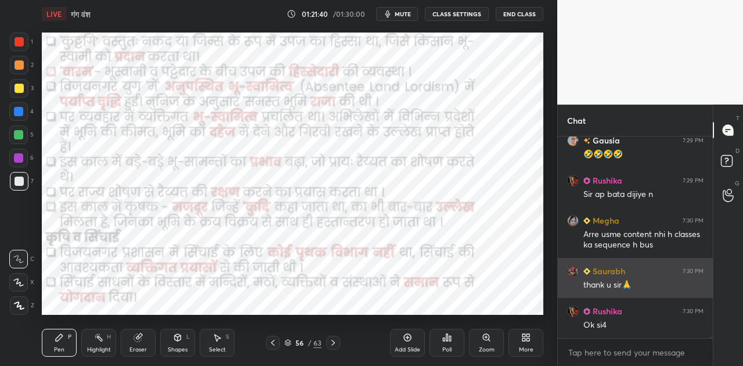
scroll to position [32790, 0]
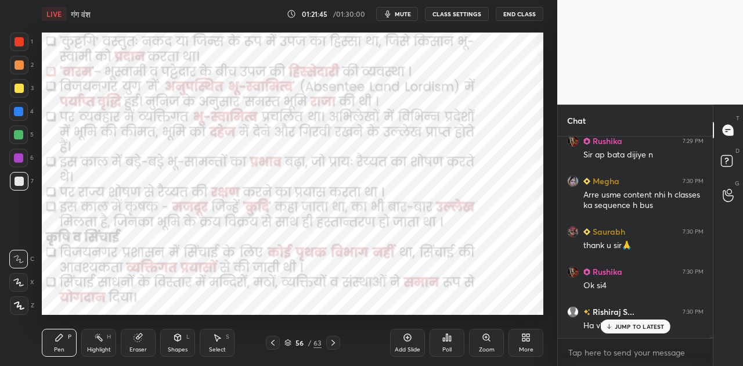
click at [336, 341] on icon at bounding box center [332, 342] width 9 height 9
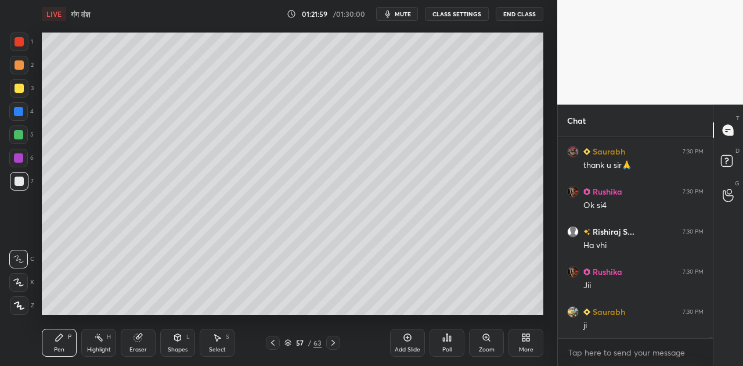
scroll to position [32921, 0]
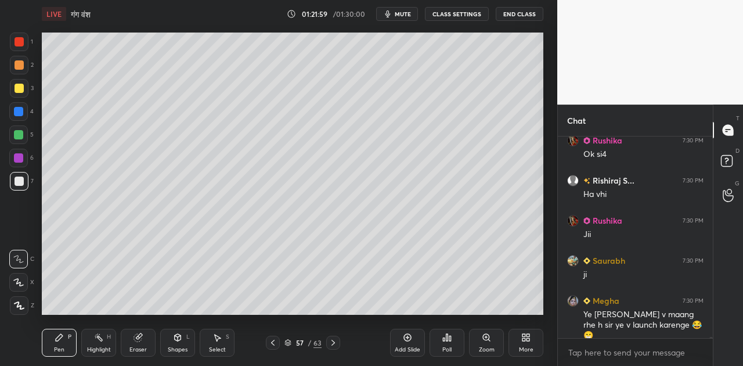
click at [19, 87] on div at bounding box center [19, 88] width 9 height 9
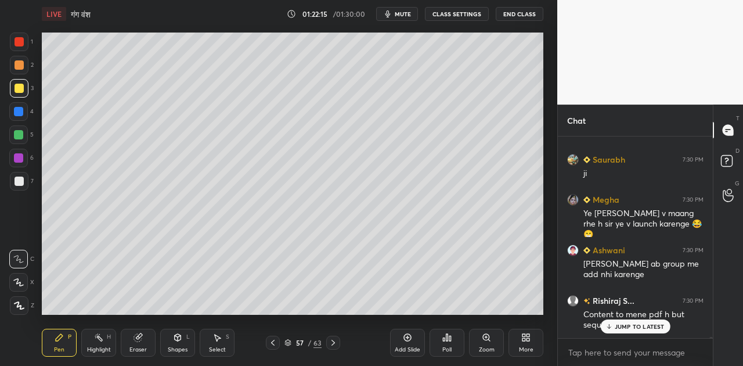
scroll to position [33072, 0]
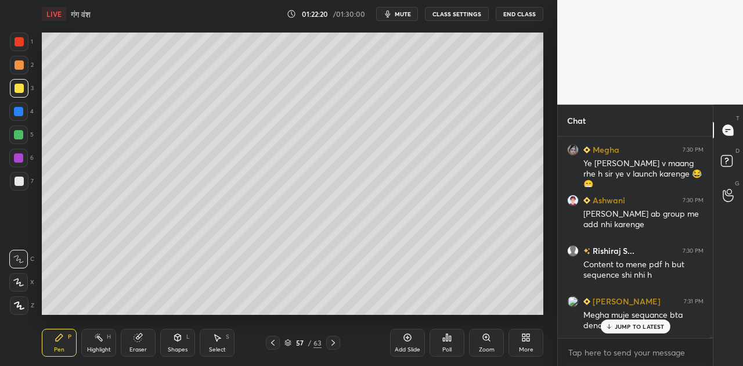
click at [633, 329] on p "JUMP TO LATEST" at bounding box center [639, 326] width 50 height 7
click at [637, 326] on p "JUMP TO LATEST" at bounding box center [639, 326] width 50 height 7
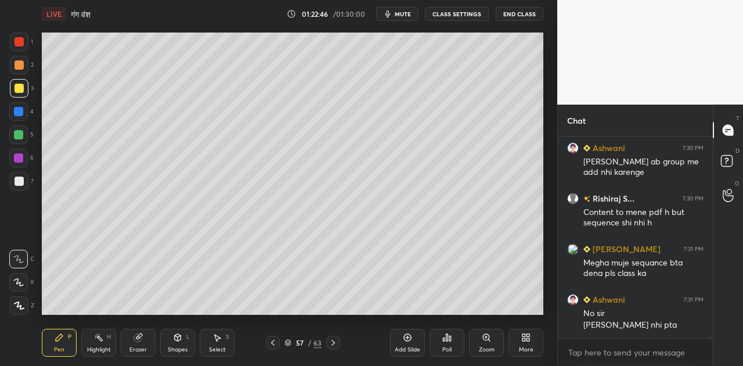
scroll to position [33164, 0]
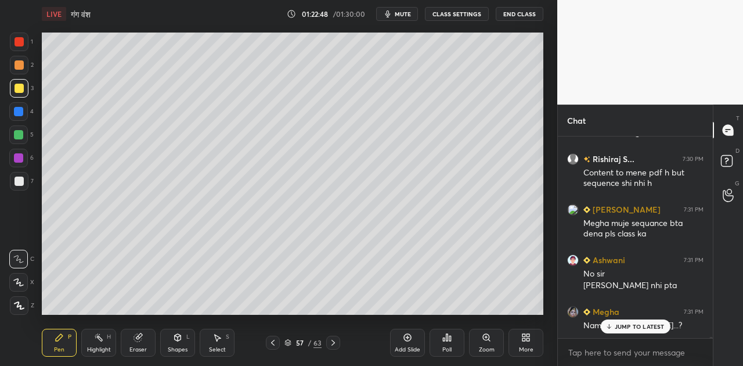
drag, startPoint x: 622, startPoint y: 324, endPoint x: 545, endPoint y: 287, distance: 85.9
click at [621, 324] on p "JUMP TO LATEST" at bounding box center [639, 326] width 50 height 7
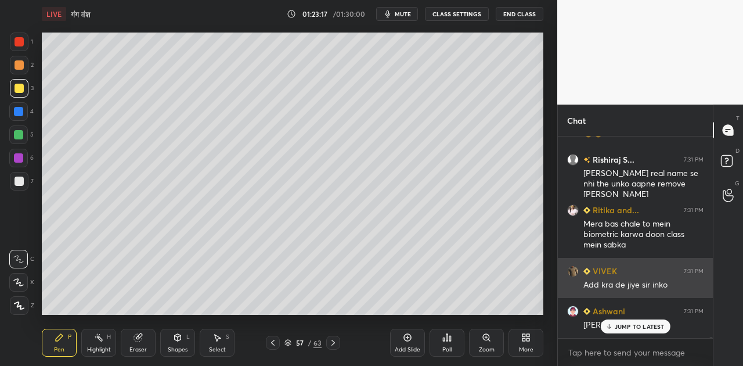
scroll to position [33435, 0]
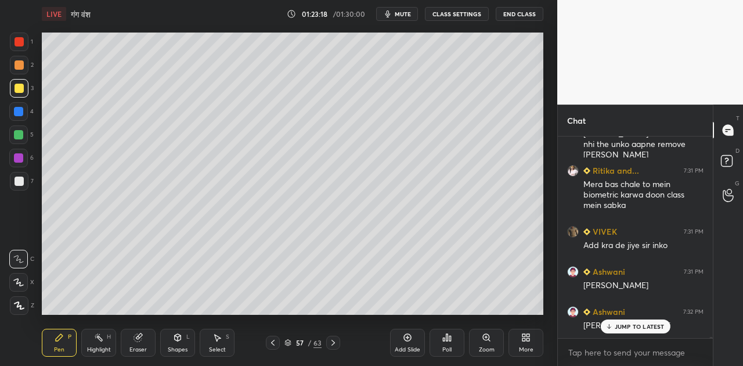
click at [628, 327] on p "JUMP TO LATEST" at bounding box center [639, 326] width 50 height 7
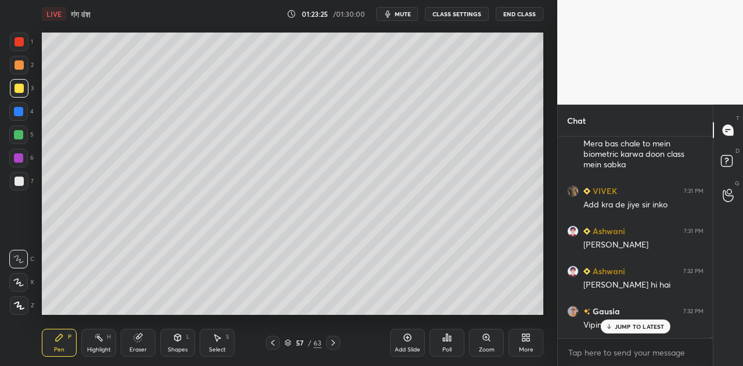
scroll to position [33515, 0]
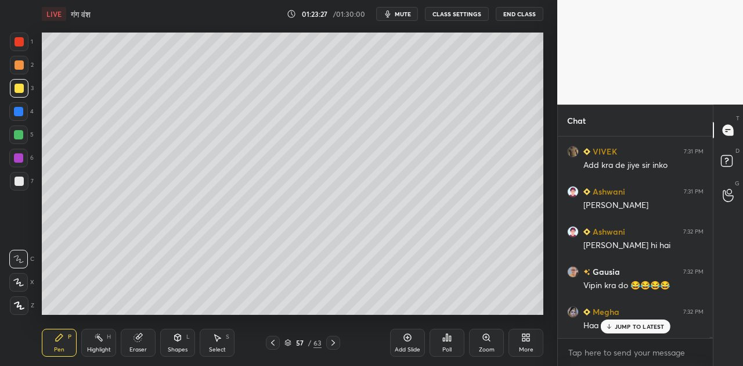
click at [620, 327] on p "JUMP TO LATEST" at bounding box center [639, 326] width 50 height 7
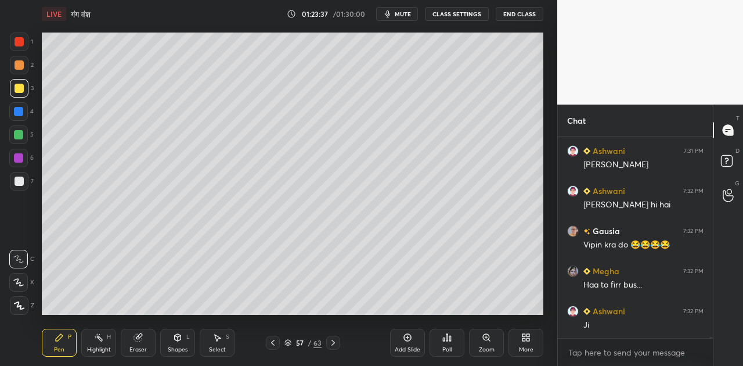
click at [177, 348] on div "Shapes" at bounding box center [178, 349] width 20 height 6
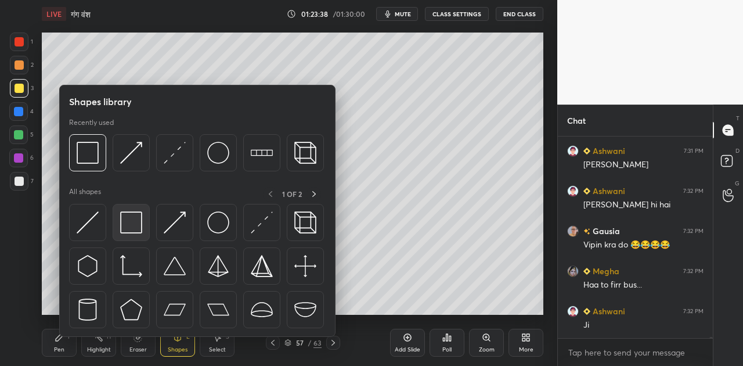
click at [139, 229] on img at bounding box center [131, 222] width 22 height 22
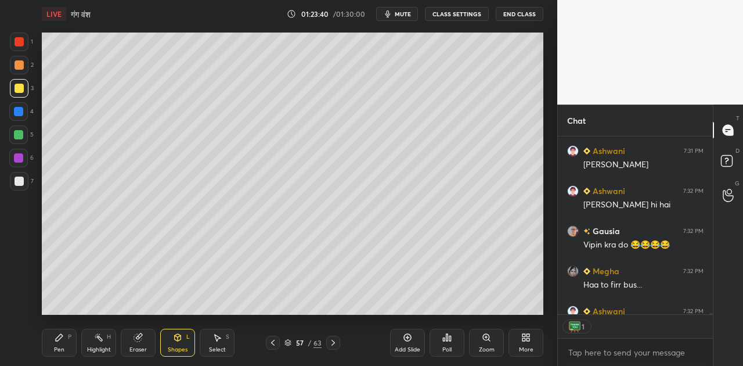
scroll to position [33620, 0]
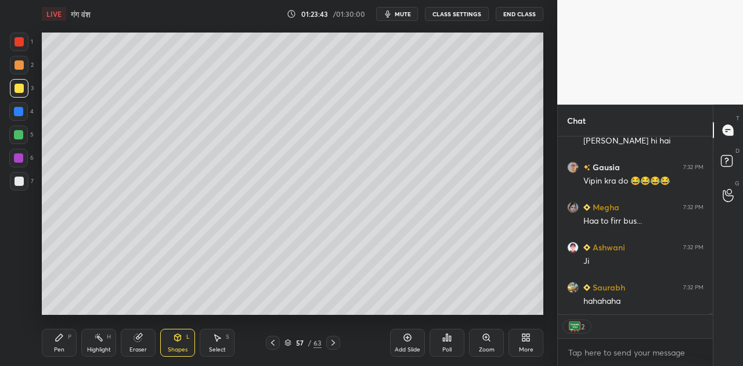
click at [59, 339] on icon at bounding box center [59, 336] width 9 height 9
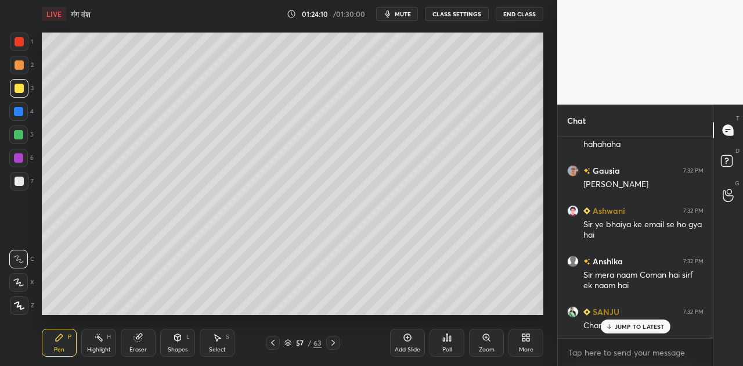
scroll to position [33888, 0]
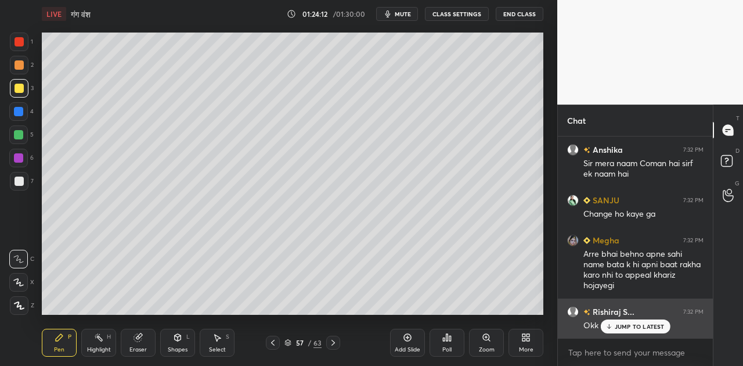
click at [625, 320] on div "JUMP TO LATEST" at bounding box center [635, 326] width 70 height 14
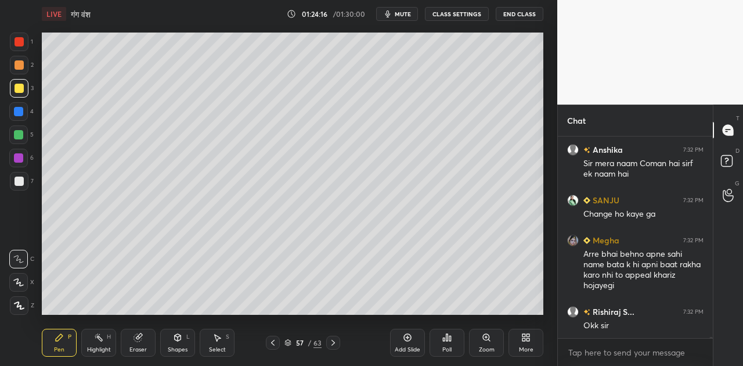
scroll to position [33928, 0]
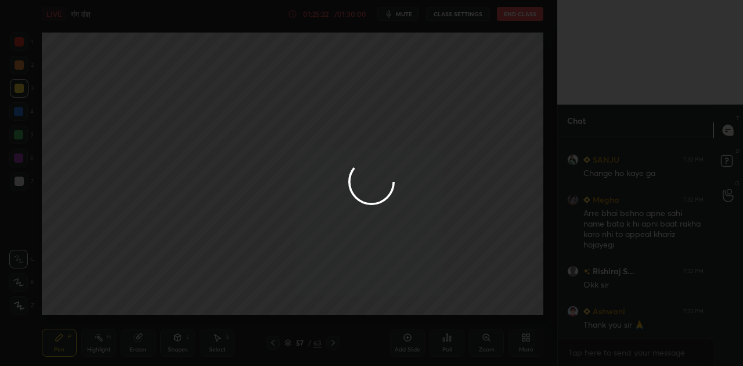
click at [471, 152] on div at bounding box center [371, 183] width 743 height 366
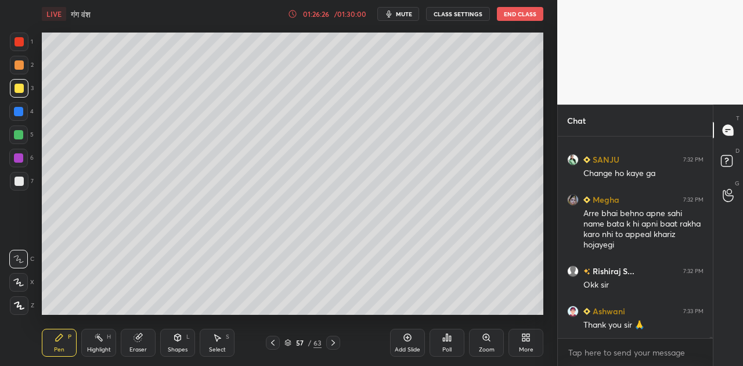
scroll to position [3, 3]
click at [332, 339] on icon at bounding box center [332, 342] width 9 height 9
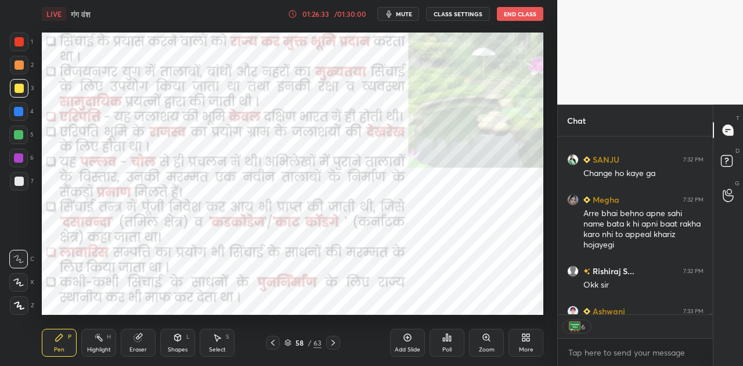
click at [332, 339] on icon at bounding box center [332, 342] width 9 height 9
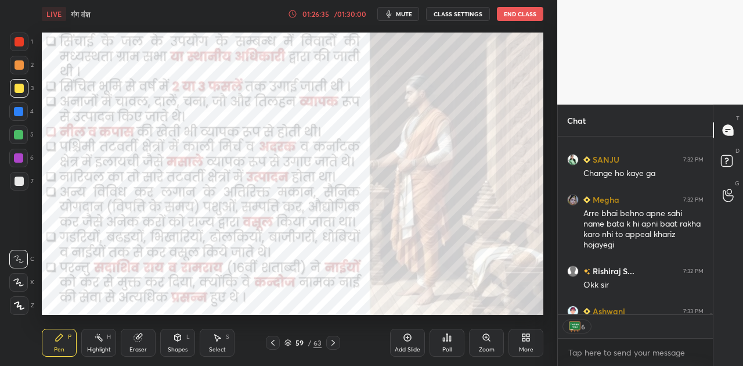
click at [332, 339] on icon at bounding box center [332, 342] width 9 height 9
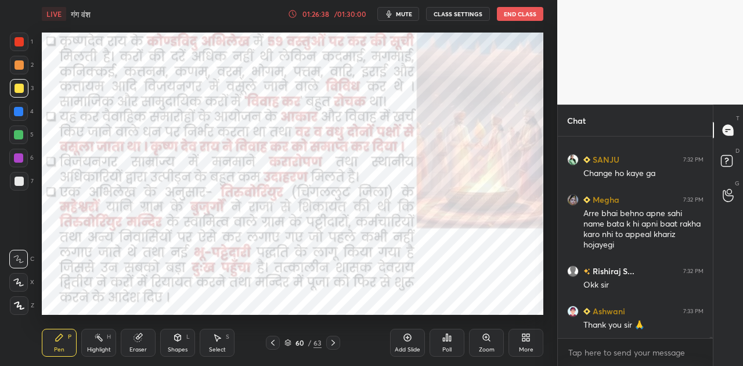
scroll to position [33928, 0]
click at [331, 339] on icon at bounding box center [332, 342] width 9 height 9
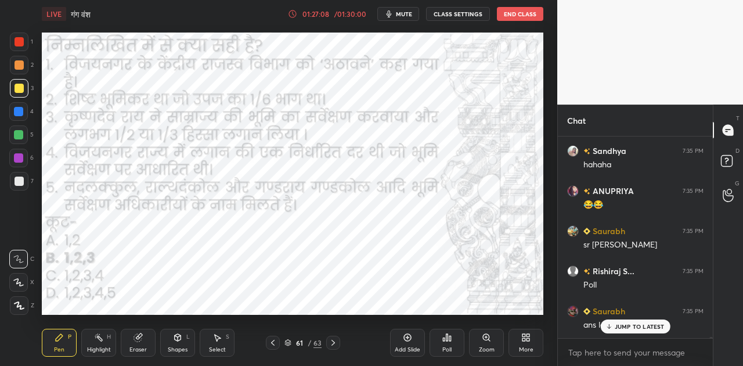
scroll to position [34368, 0]
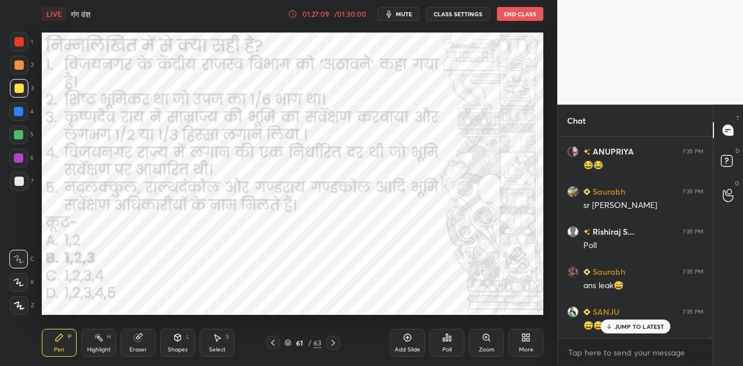
click at [329, 341] on icon at bounding box center [332, 342] width 9 height 9
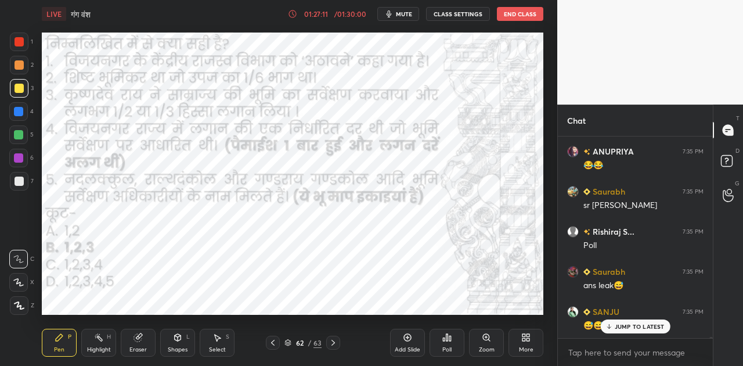
click at [270, 341] on icon at bounding box center [272, 342] width 9 height 9
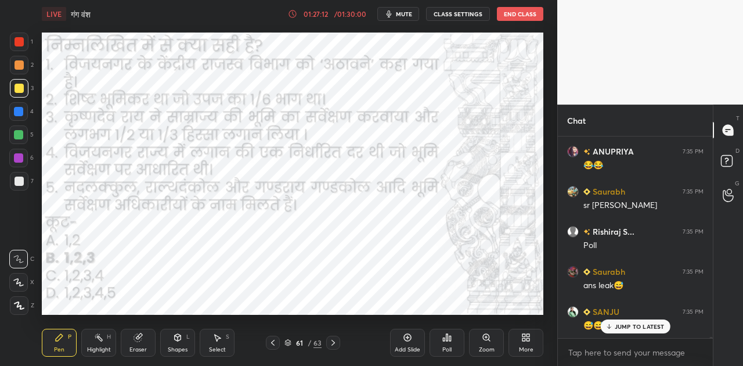
click at [270, 341] on icon at bounding box center [272, 342] width 9 height 9
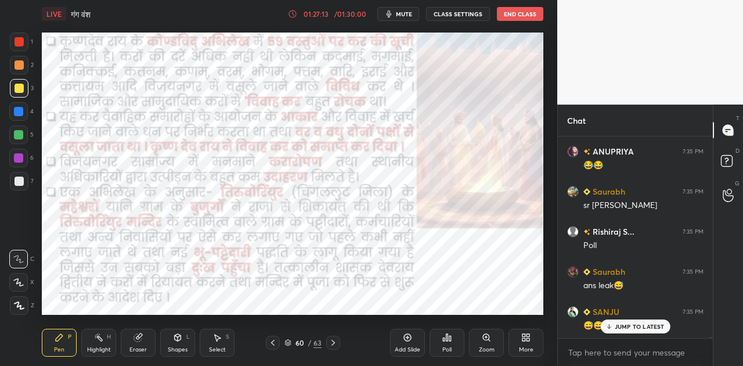
click at [331, 340] on icon at bounding box center [332, 342] width 9 height 9
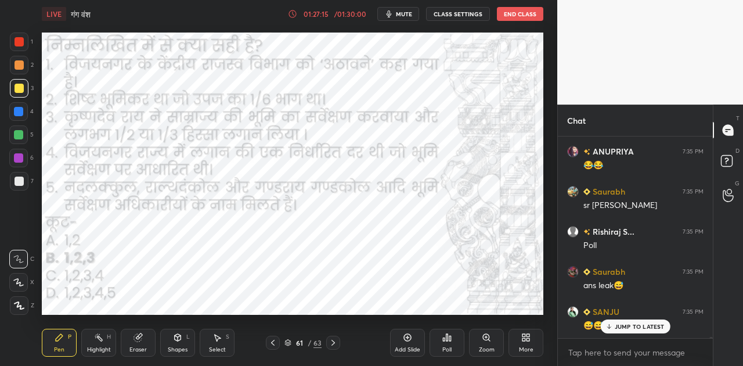
click at [449, 342] on div "Poll" at bounding box center [446, 342] width 35 height 28
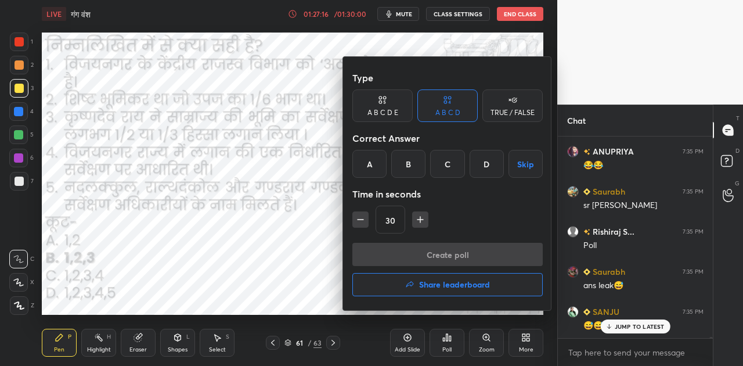
click at [411, 158] on div "B" at bounding box center [408, 164] width 34 height 28
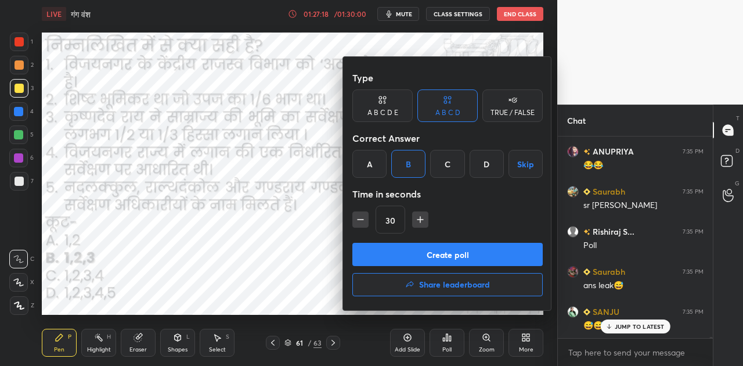
click at [439, 255] on button "Create poll" at bounding box center [447, 254] width 190 height 23
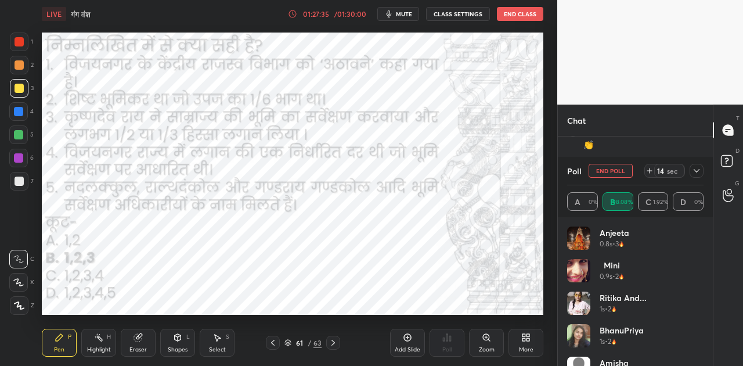
scroll to position [34629, 0]
click at [648, 169] on icon at bounding box center [649, 170] width 9 height 9
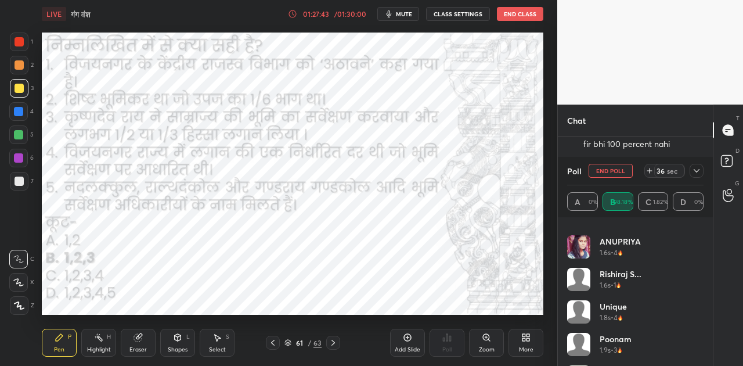
scroll to position [34749, 0]
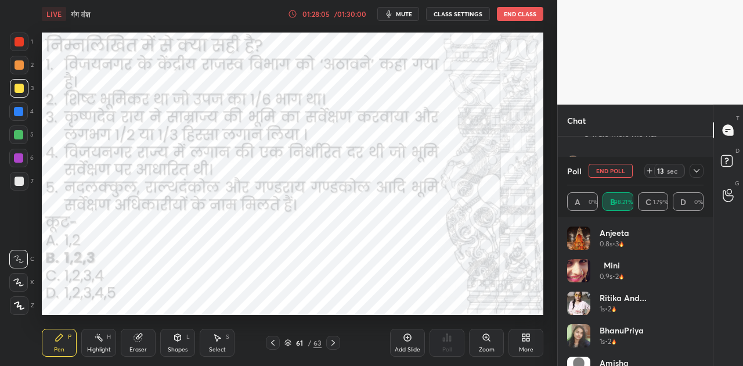
click at [330, 341] on icon at bounding box center [332, 342] width 9 height 9
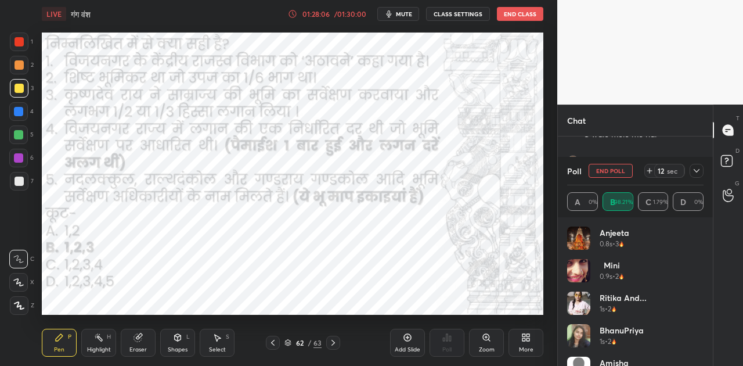
click at [330, 341] on icon at bounding box center [332, 342] width 9 height 9
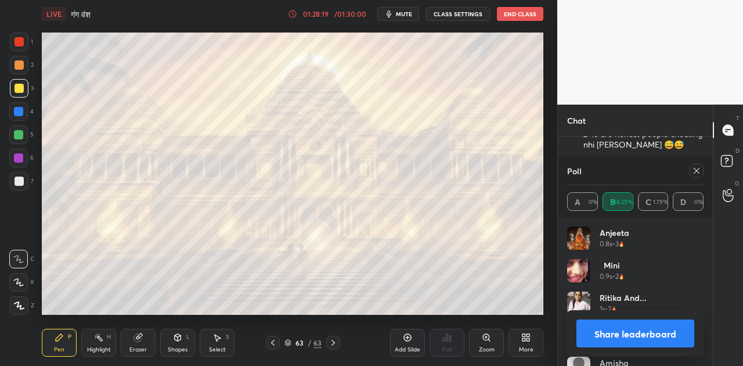
scroll to position [35211, 0]
click at [644, 335] on button "Share leaderboard" at bounding box center [635, 333] width 118 height 28
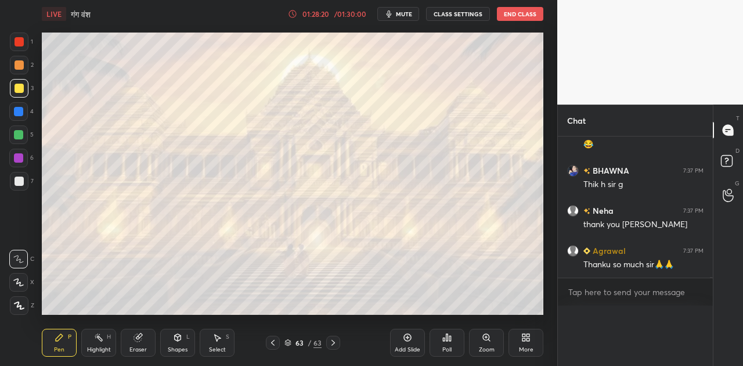
scroll to position [0, 3]
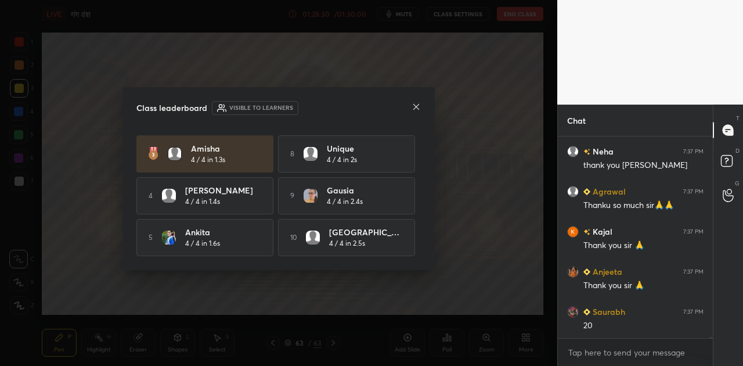
click at [414, 104] on icon at bounding box center [416, 107] width 6 height 6
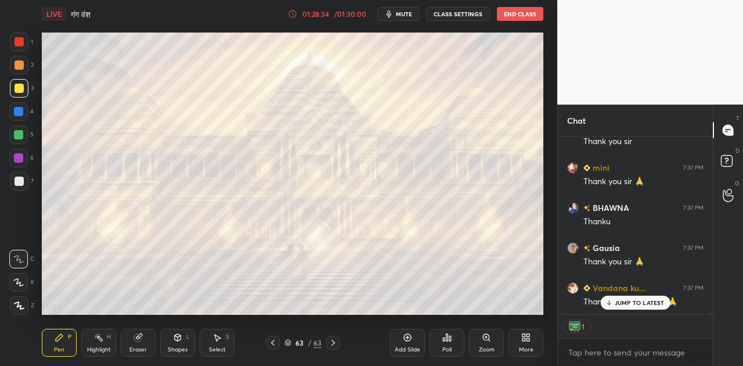
click at [511, 16] on button "End Class" at bounding box center [520, 14] width 46 height 14
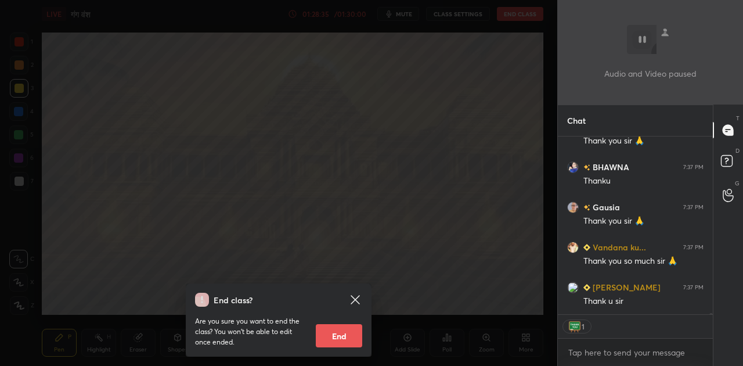
click at [342, 338] on button "End" at bounding box center [339, 335] width 46 height 23
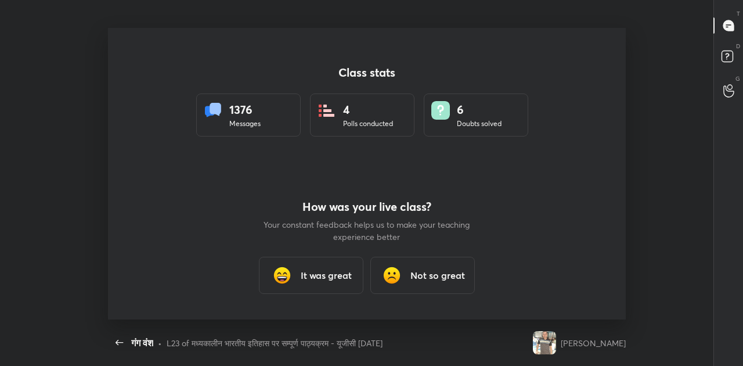
click at [330, 279] on h3 "It was great" at bounding box center [326, 275] width 51 height 14
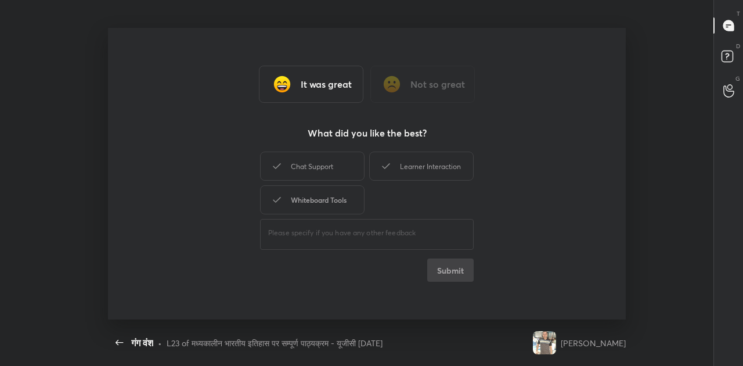
click at [308, 200] on div "Whiteboard Tools" at bounding box center [312, 199] width 104 height 29
click at [451, 273] on button "Submit" at bounding box center [450, 269] width 46 height 23
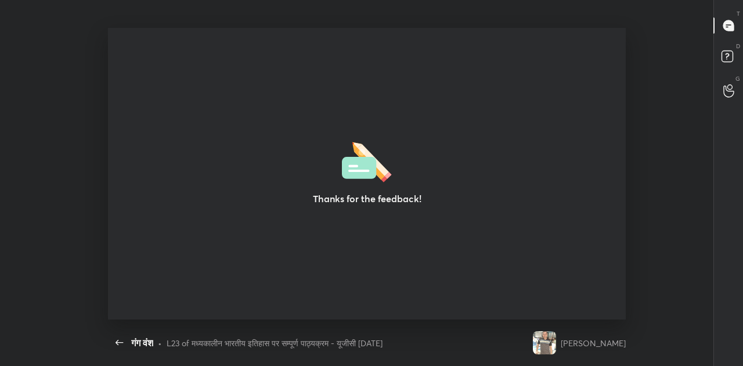
type textarea "x"
